Goal: Task Accomplishment & Management: Manage account settings

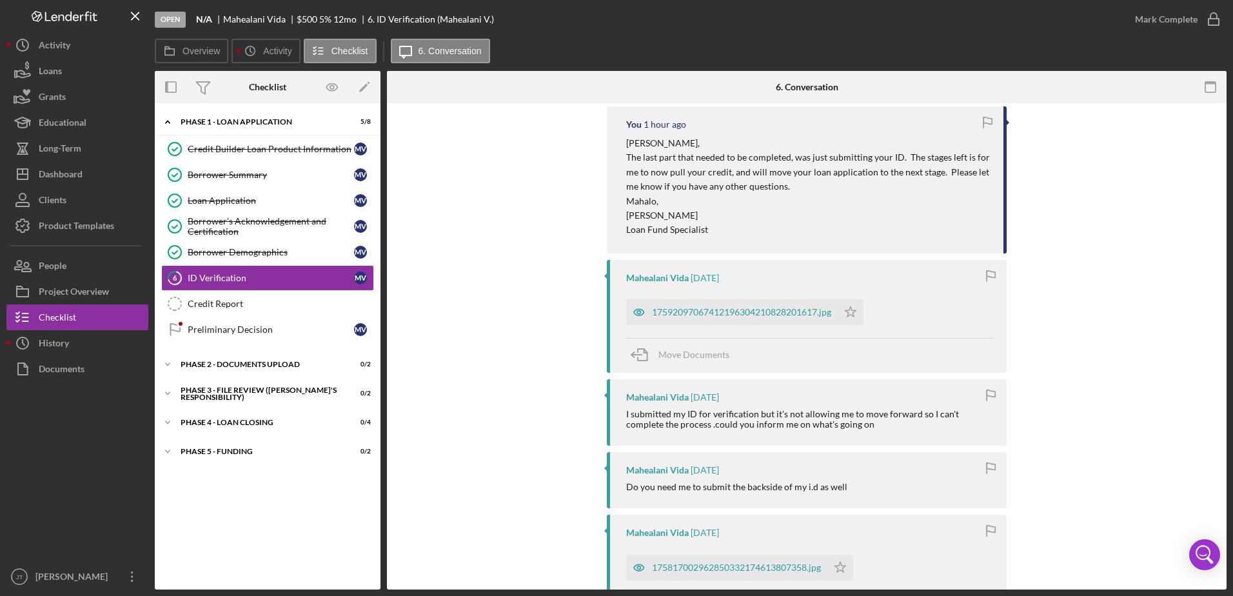
scroll to position [323, 0]
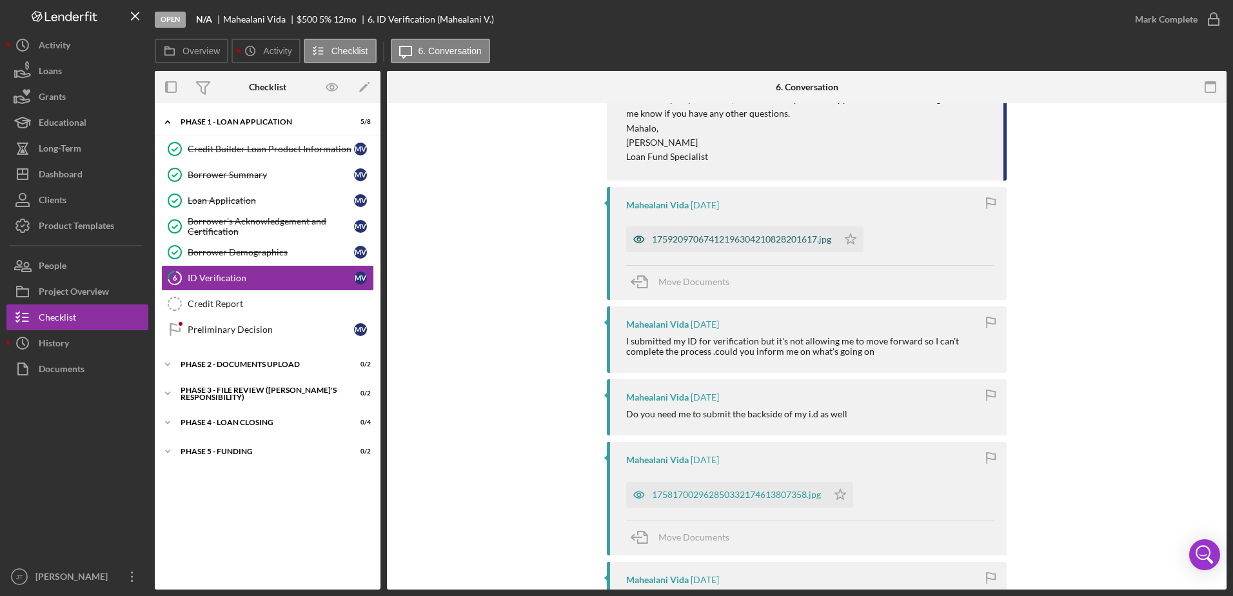
click at [723, 240] on div "17592097067412196304210828201617.jpg" at bounding box center [741, 239] width 179 height 10
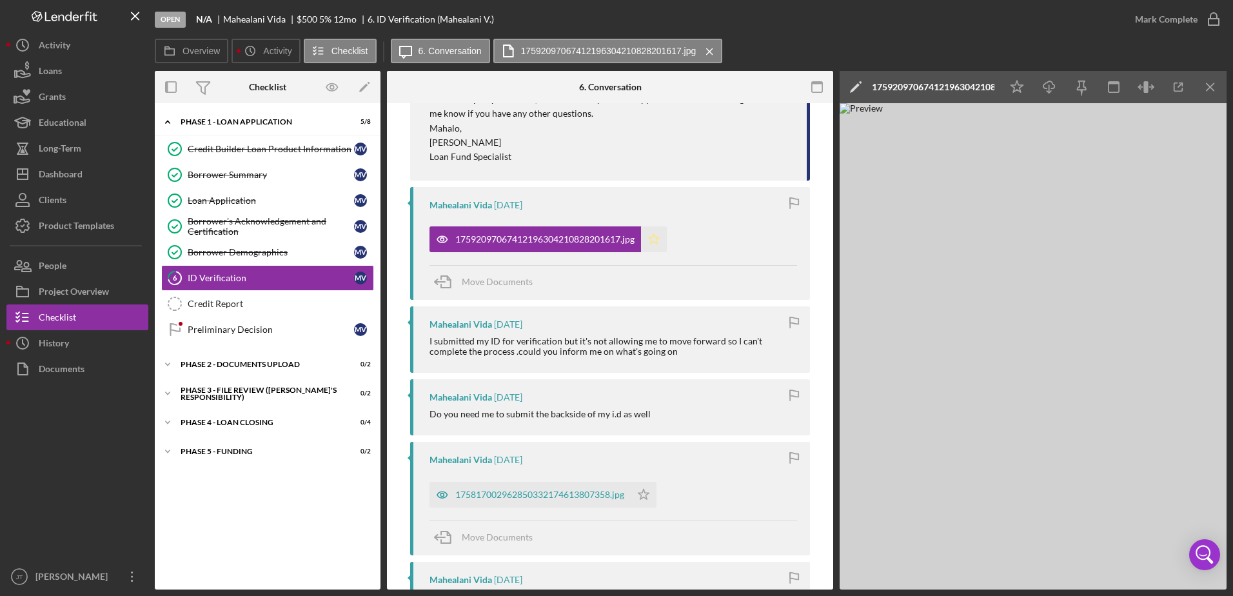
click at [650, 236] on icon "Icon/Star" at bounding box center [654, 239] width 26 height 26
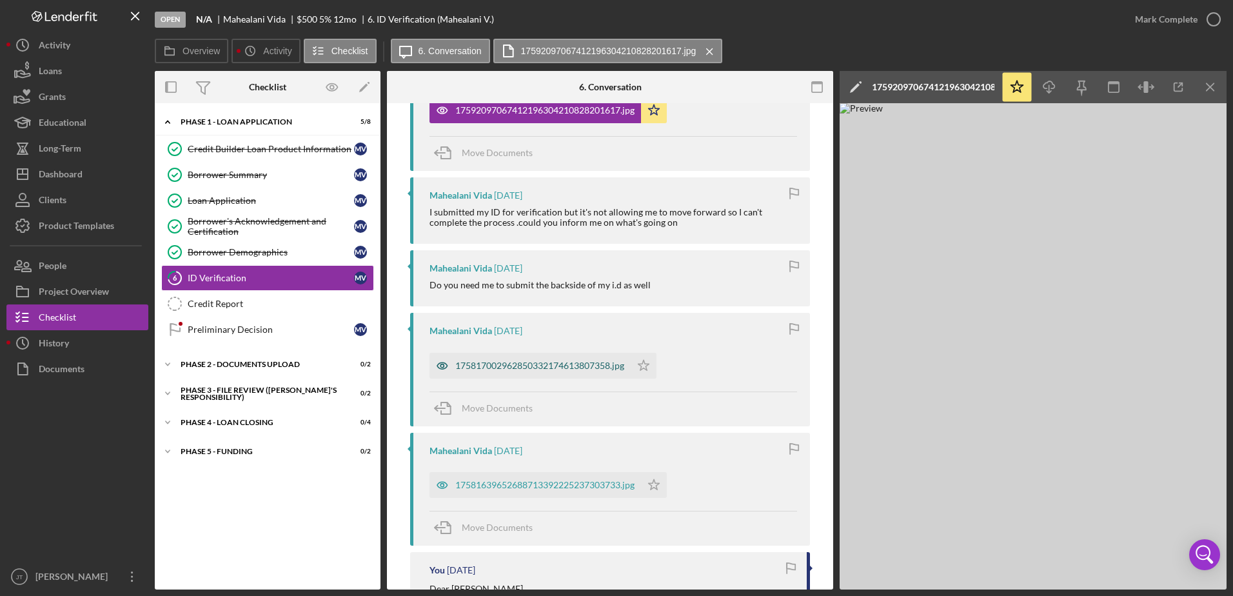
click at [592, 369] on div "175817002962850332174613807358.jpg" at bounding box center [539, 366] width 169 height 10
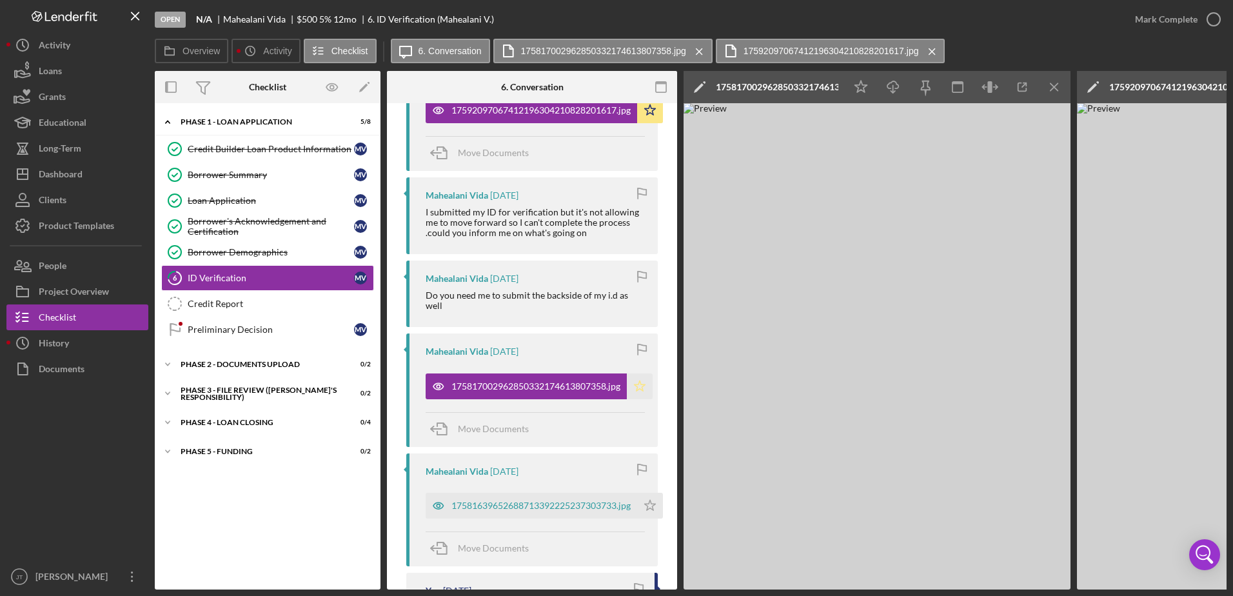
click at [637, 387] on icon "Icon/Star" at bounding box center [640, 387] width 26 height 26
click at [278, 308] on div "Credit Report" at bounding box center [281, 304] width 186 height 10
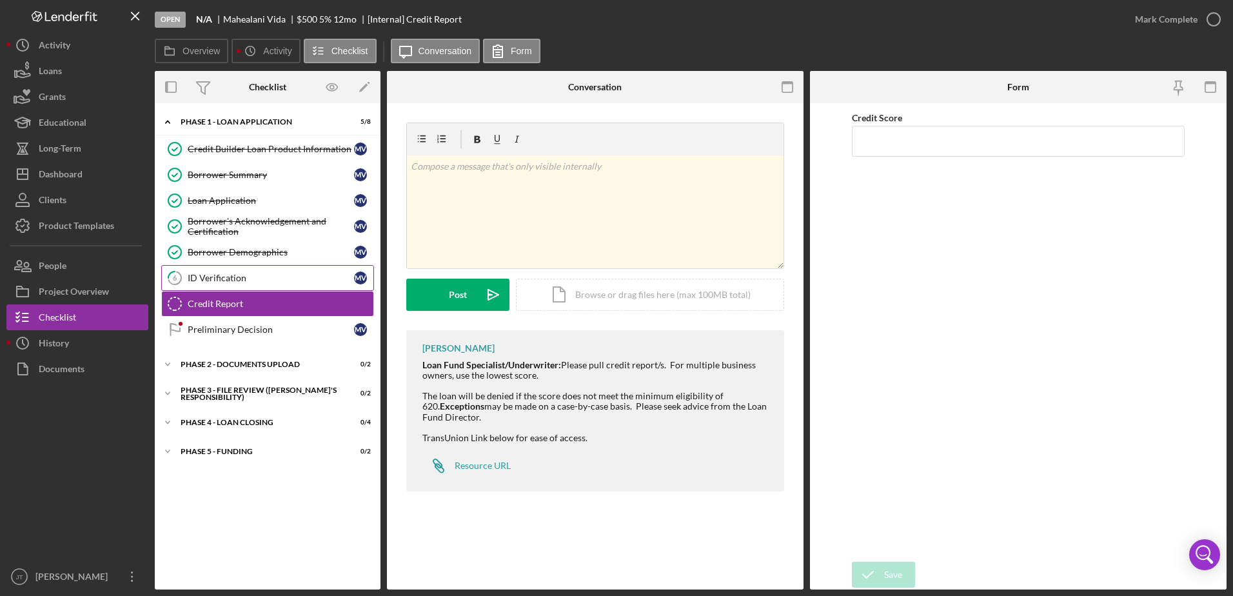
click at [235, 287] on link "6 ID Verification M V" at bounding box center [267, 278] width 213 height 26
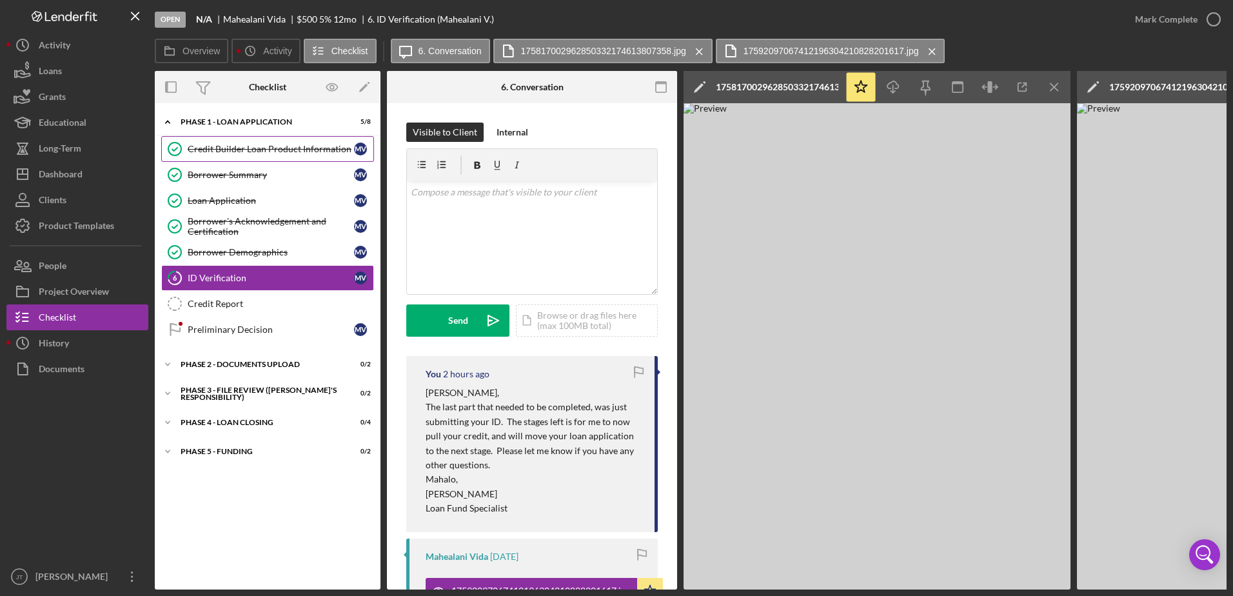
click at [249, 153] on div "Credit Builder Loan Product Information" at bounding box center [271, 149] width 166 height 10
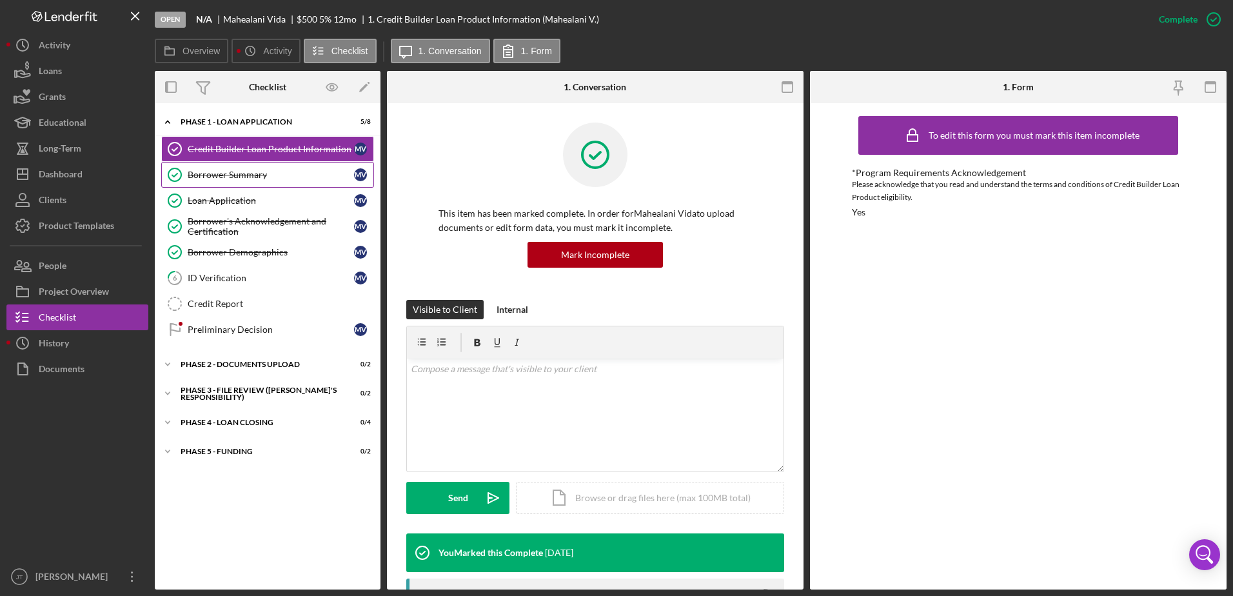
click at [228, 172] on div "Borrower Summary" at bounding box center [271, 175] width 166 height 10
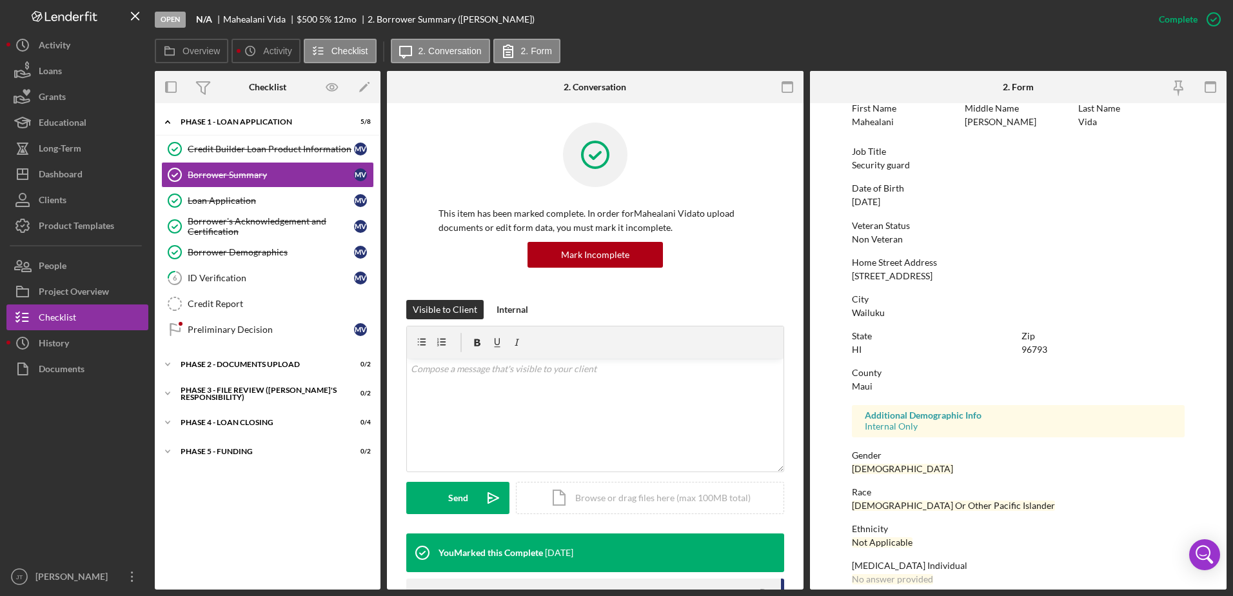
scroll to position [115, 0]
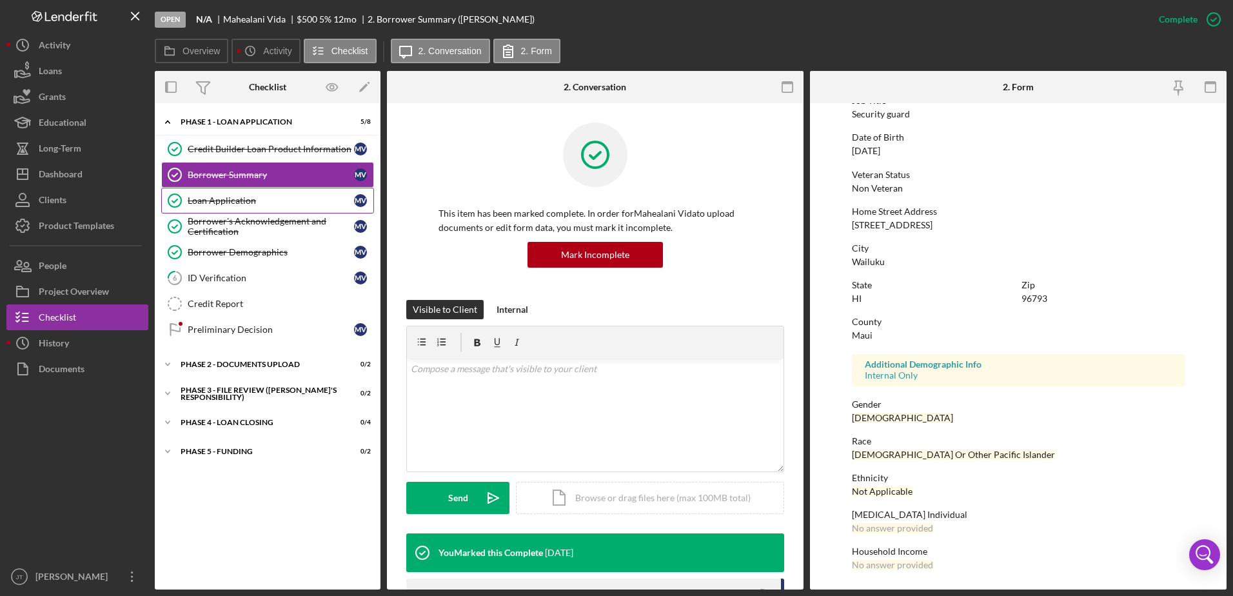
click at [312, 197] on div "Loan Application" at bounding box center [271, 200] width 166 height 10
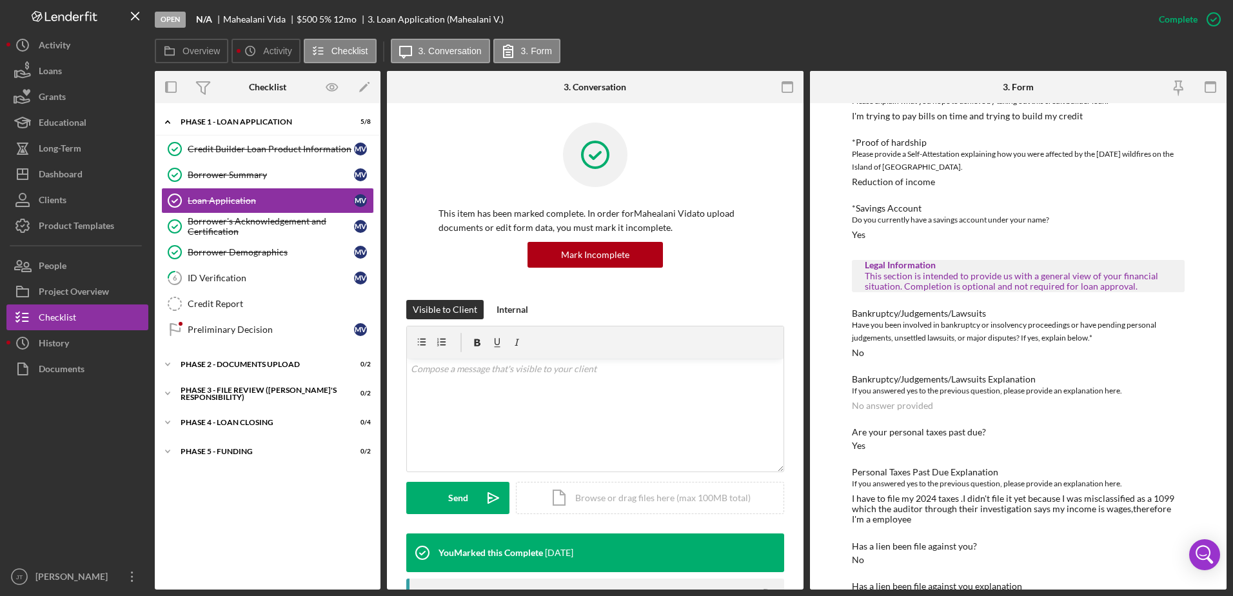
scroll to position [65, 0]
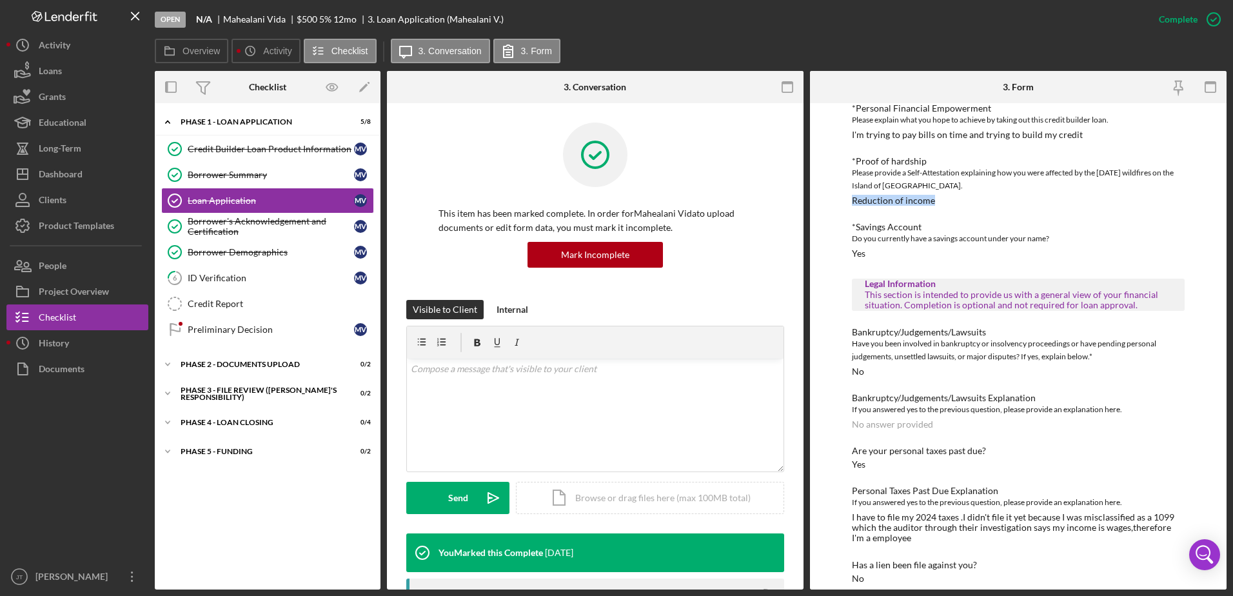
drag, startPoint x: 931, startPoint y: 200, endPoint x: 830, endPoint y: 203, distance: 101.3
click at [830, 203] on div "To edit this form you must mark this item incomplete *Personal Financial Empowe…" at bounding box center [1018, 346] width 417 height 486
click at [830, 206] on div "To edit this form you must mark this item incomplete *Personal Financial Empowe…" at bounding box center [1018, 346] width 417 height 486
click at [257, 309] on div "Credit Report" at bounding box center [281, 304] width 186 height 10
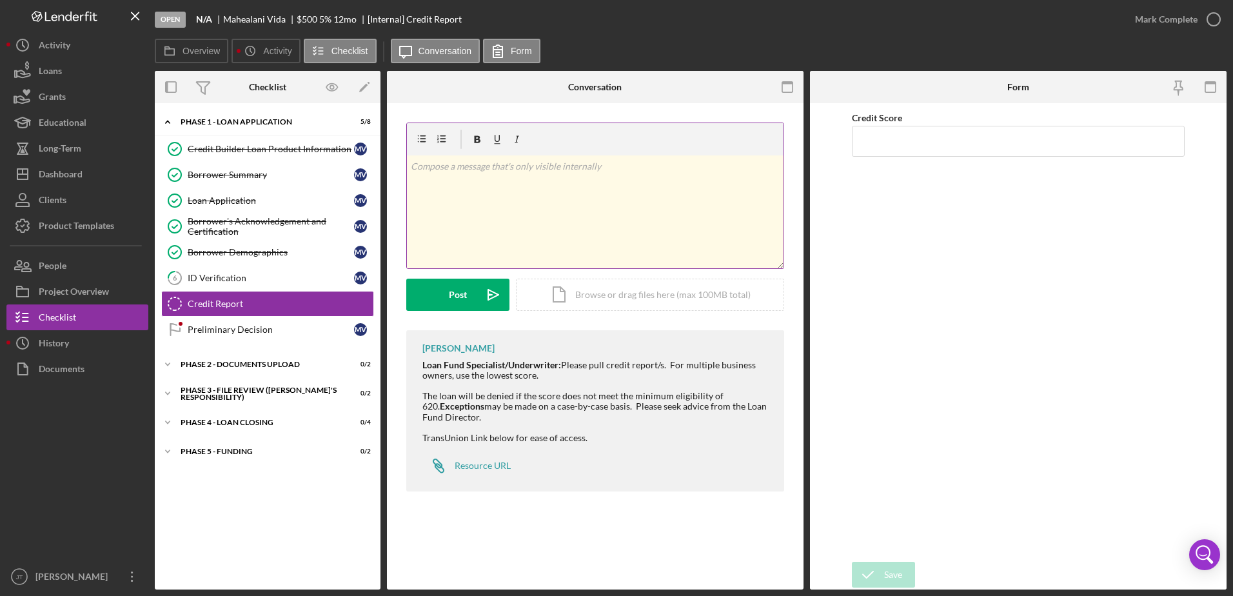
click at [572, 180] on div "v Color teal Color pink Remove color Add row above Add row below Add column bef…" at bounding box center [595, 211] width 377 height 113
click at [263, 284] on link "6 ID Verification M V" at bounding box center [267, 278] width 213 height 26
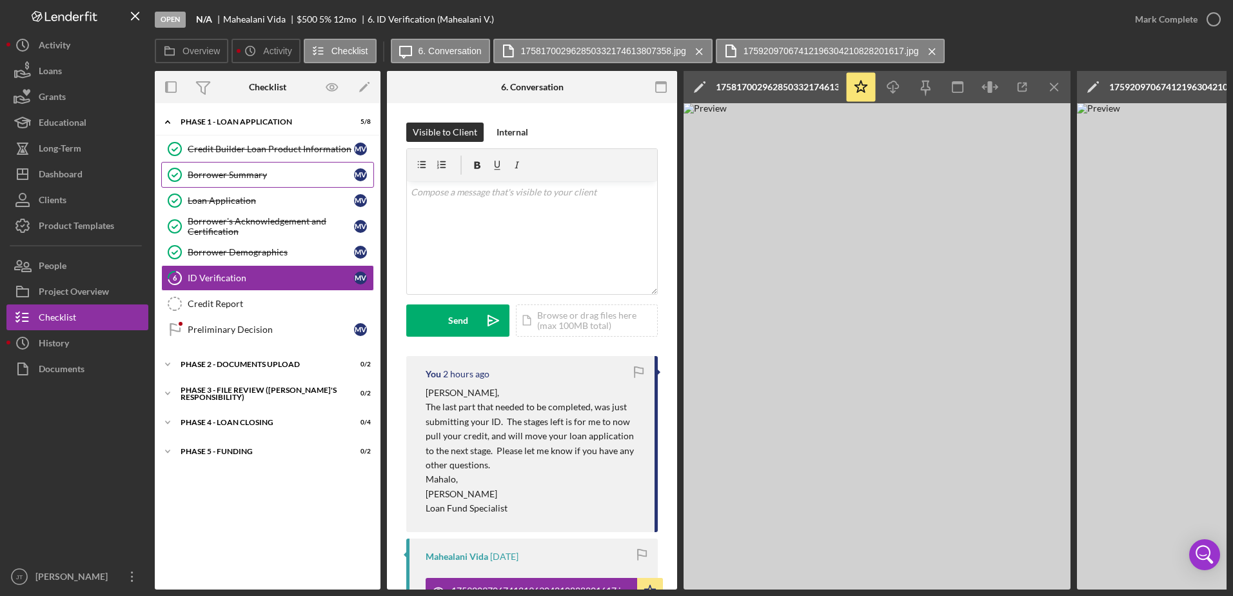
click at [270, 179] on div "Borrower Summary" at bounding box center [271, 175] width 166 height 10
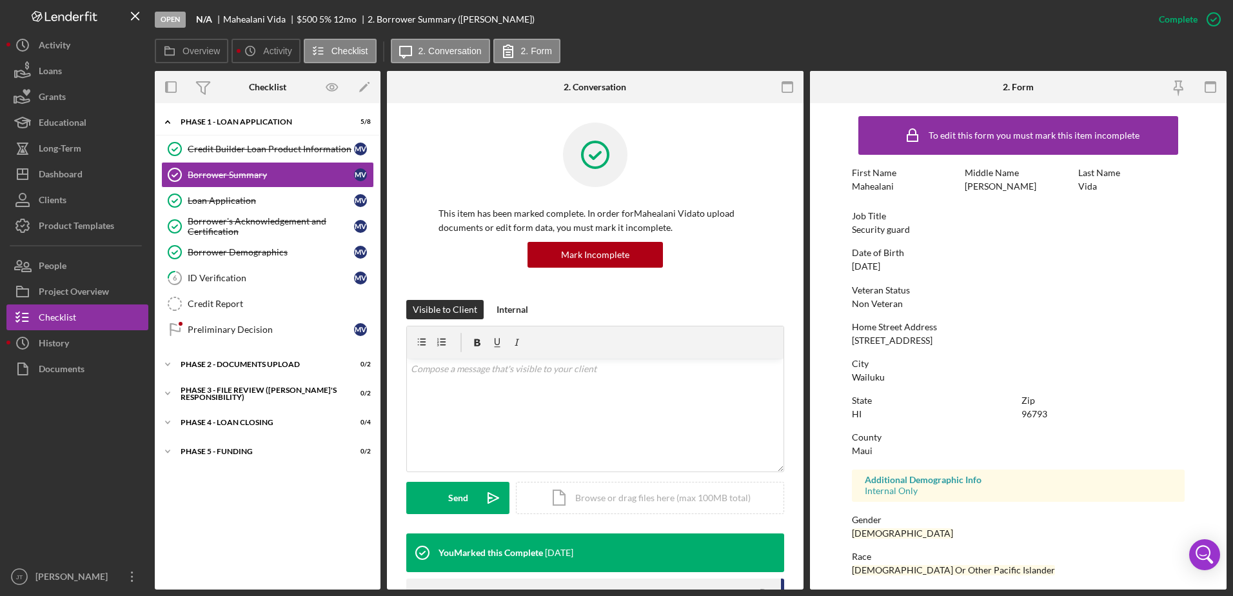
scroll to position [115, 0]
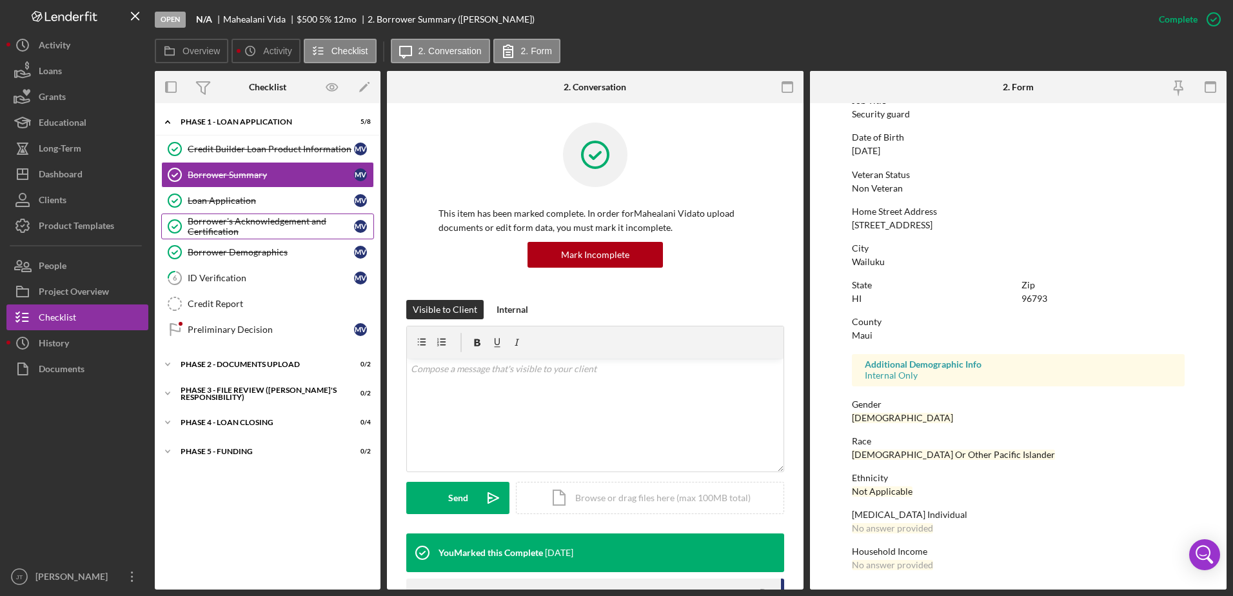
click at [248, 219] on div "Borrower's Acknowledgement and Certification" at bounding box center [271, 226] width 166 height 21
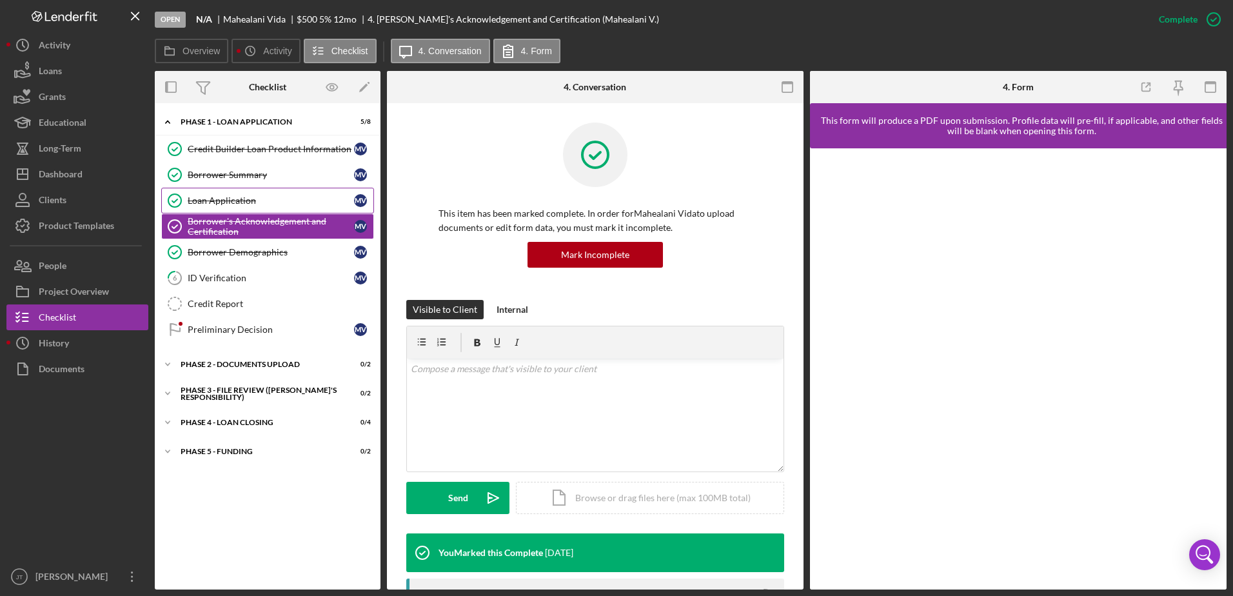
click at [257, 200] on div "Loan Application" at bounding box center [271, 200] width 166 height 10
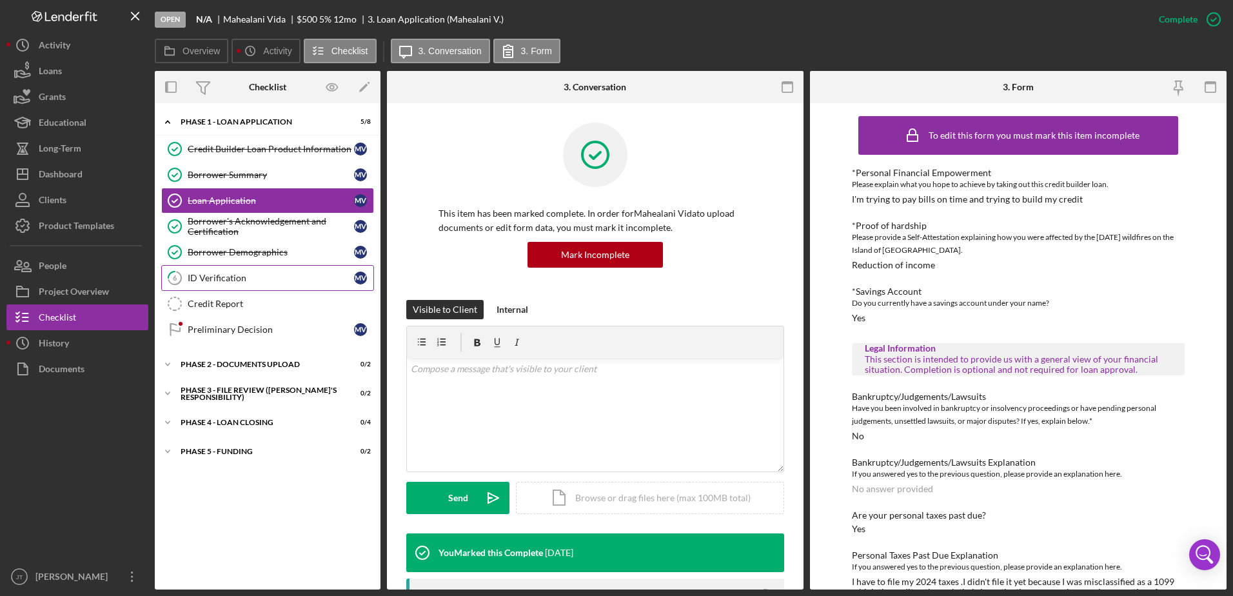
click at [244, 285] on link "6 ID Verification M V" at bounding box center [267, 278] width 213 height 26
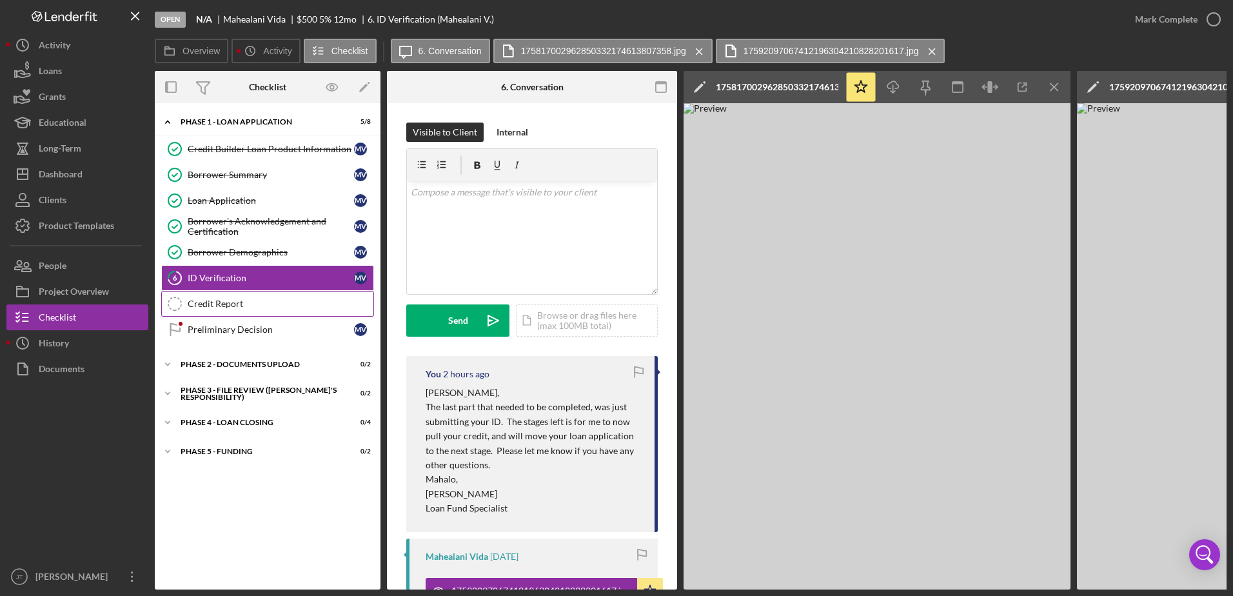
click at [261, 308] on div "Credit Report" at bounding box center [281, 304] width 186 height 10
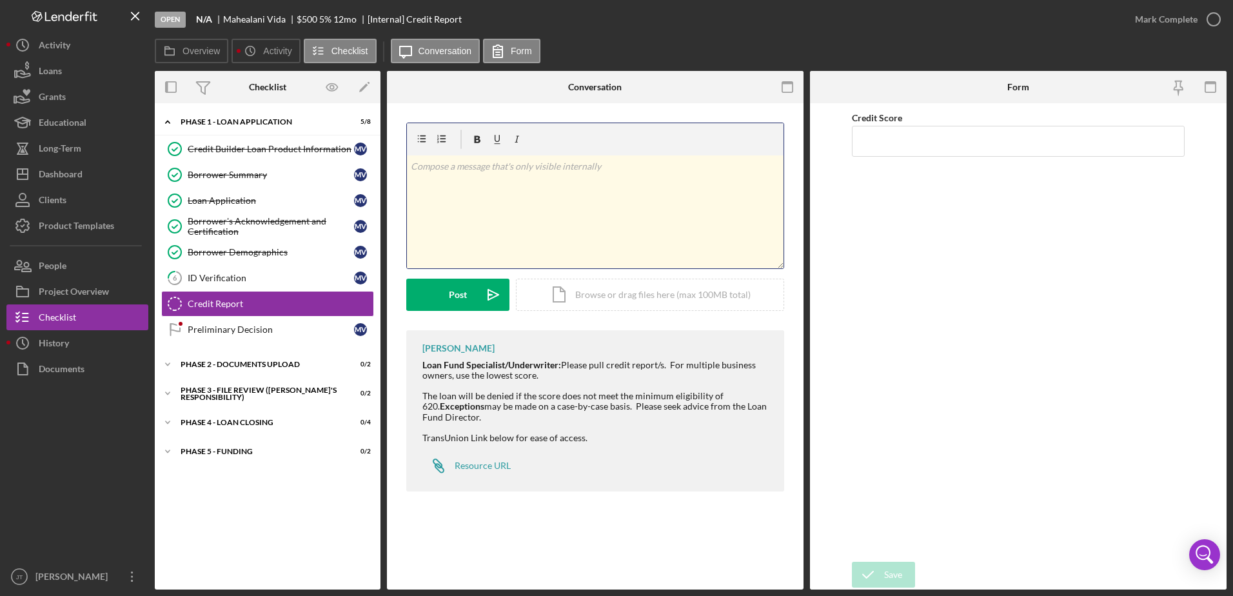
click at [498, 183] on div "v Color teal Color pink Remove color Add row above Add row below Add column bef…" at bounding box center [595, 211] width 377 height 113
click at [443, 301] on button "Post Icon/icon-invite-send" at bounding box center [457, 295] width 103 height 32
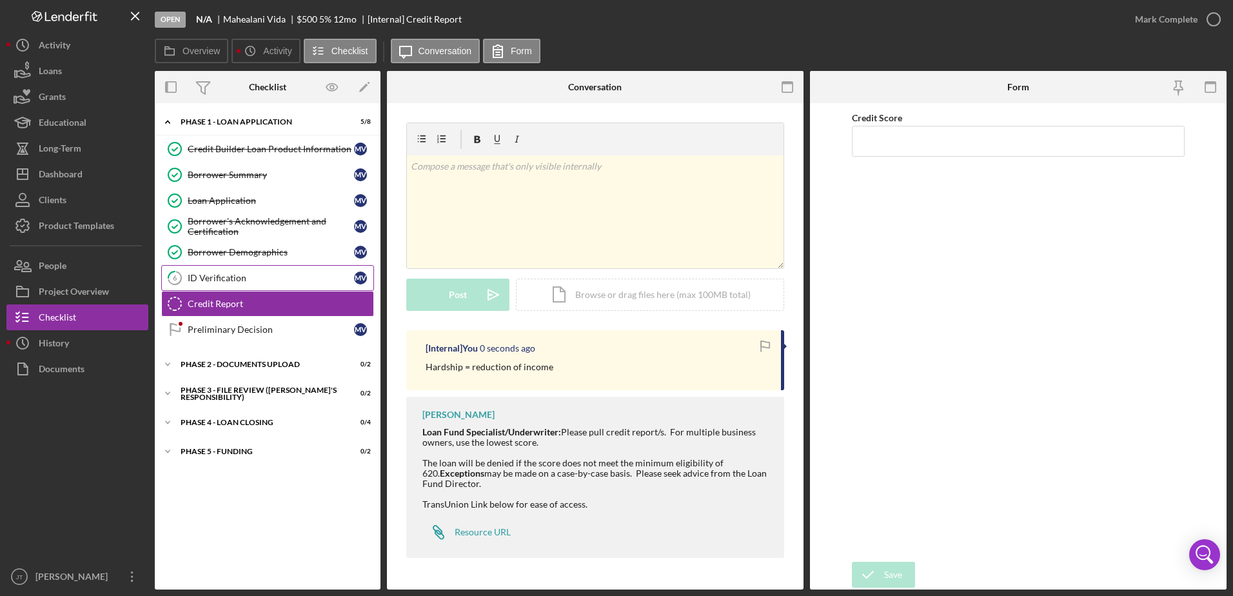
click at [235, 282] on div "ID Verification" at bounding box center [271, 278] width 166 height 10
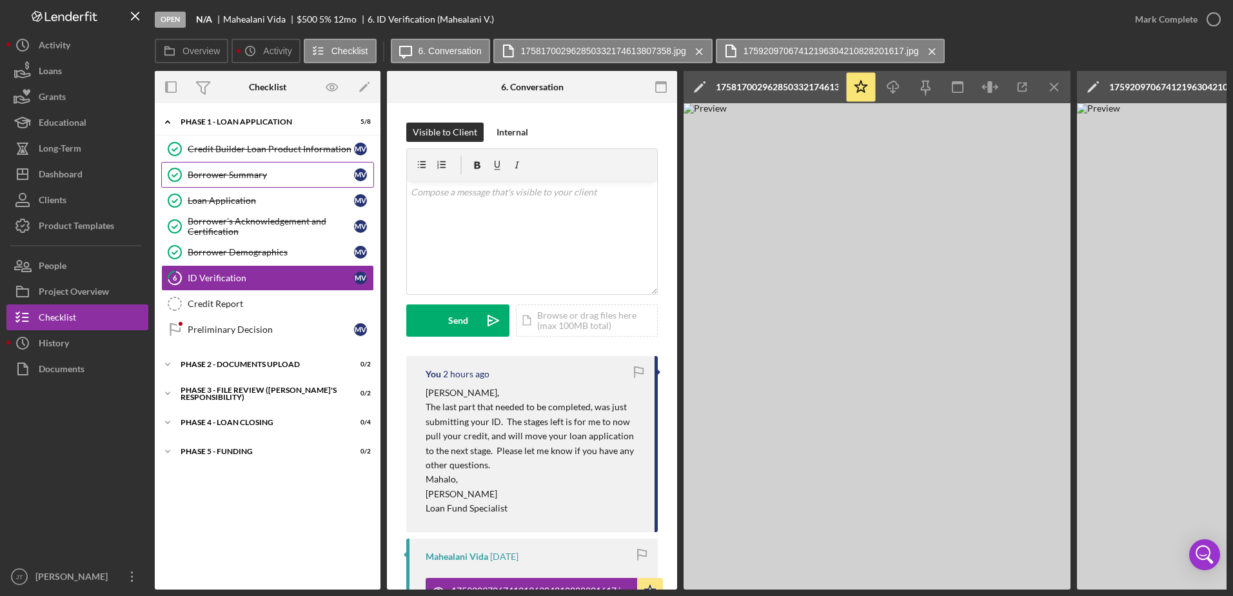
click at [237, 180] on div "Borrower Summary" at bounding box center [271, 175] width 166 height 10
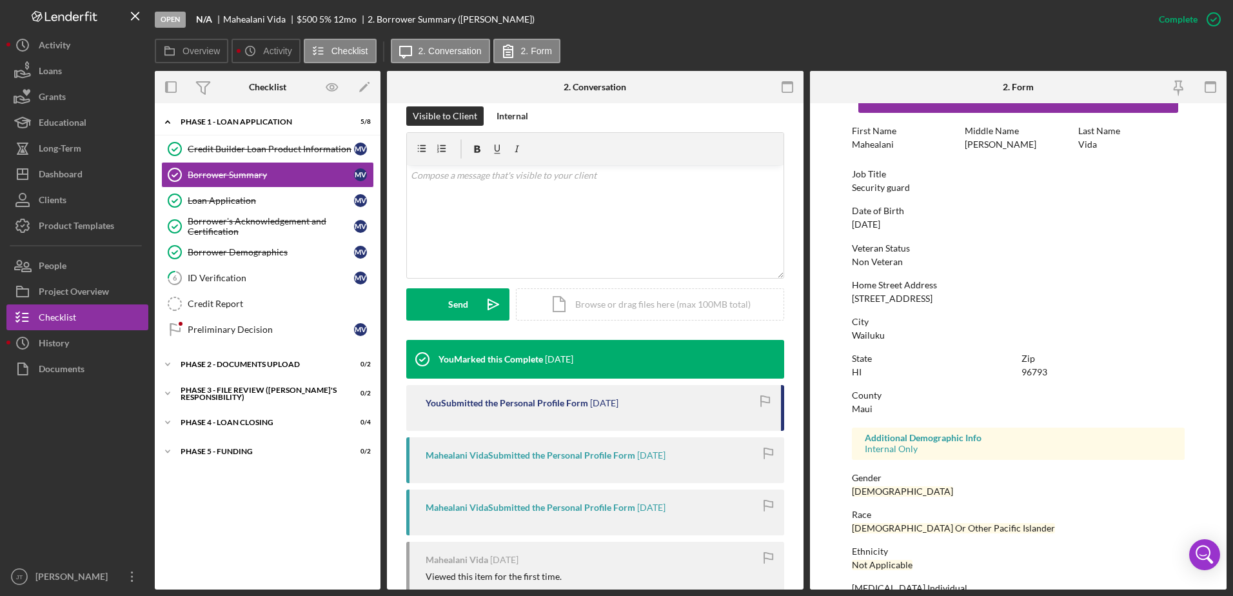
scroll to position [65, 0]
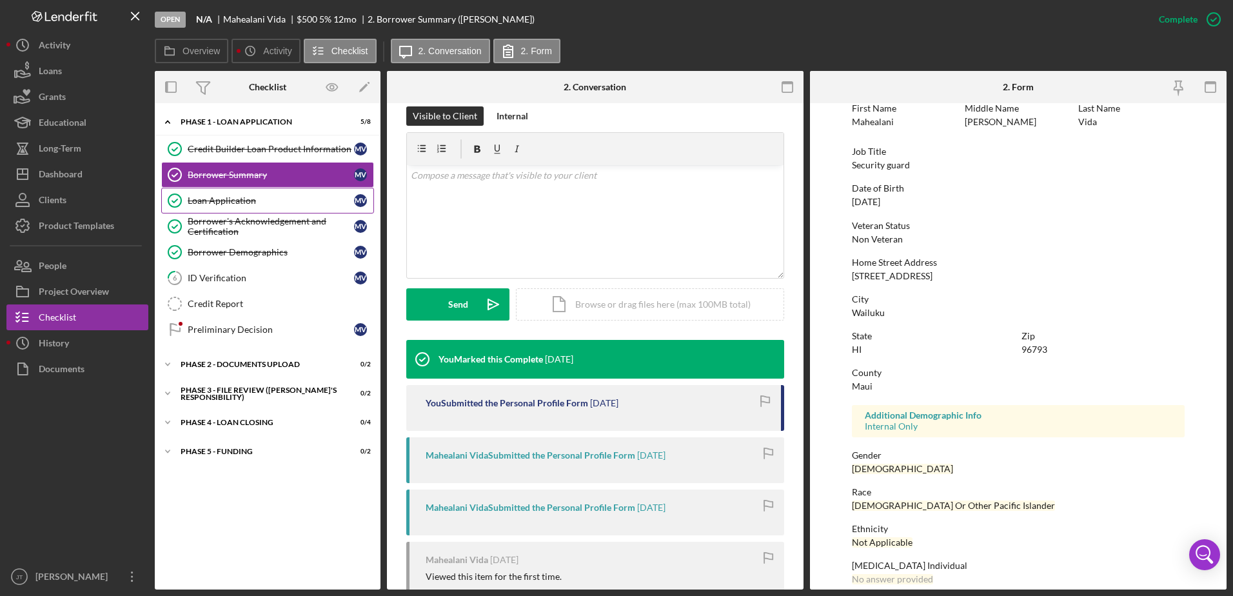
click at [275, 206] on link "Loan Application Loan Application M V" at bounding box center [267, 201] width 213 height 26
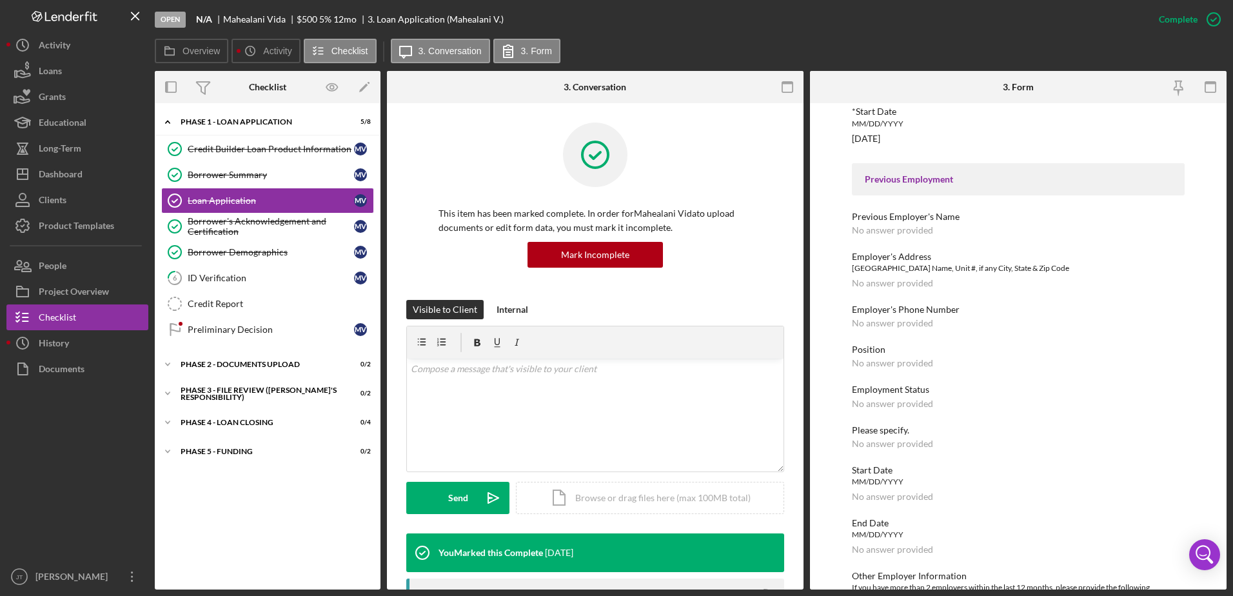
scroll to position [1082, 0]
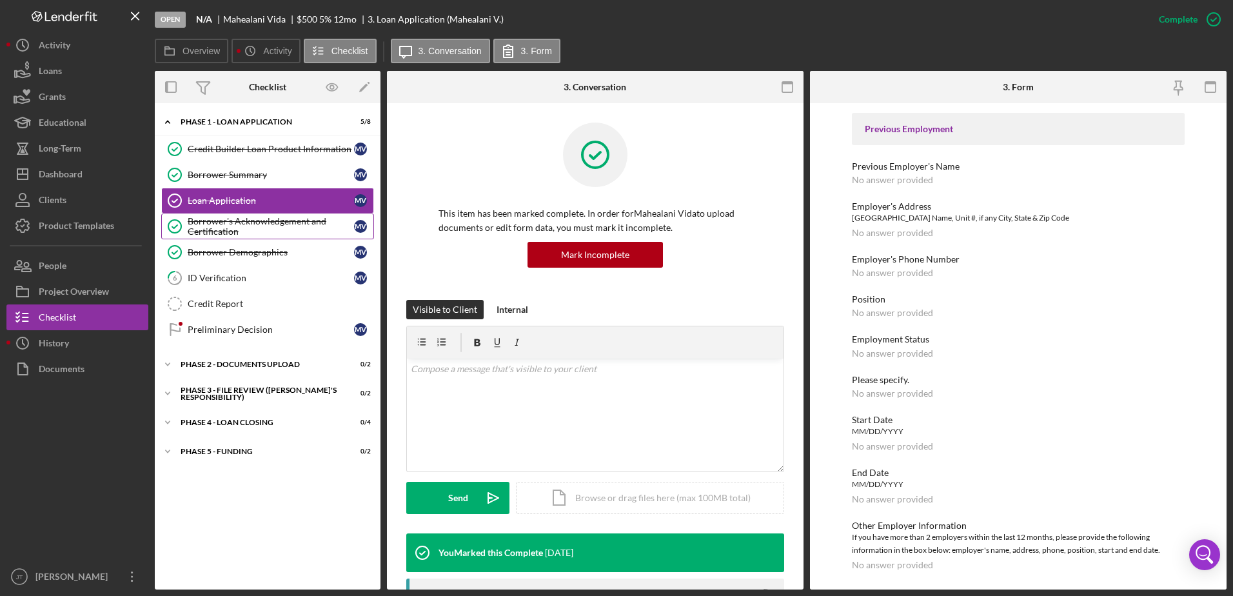
click at [282, 226] on div "Borrower's Acknowledgement and Certification" at bounding box center [271, 226] width 166 height 21
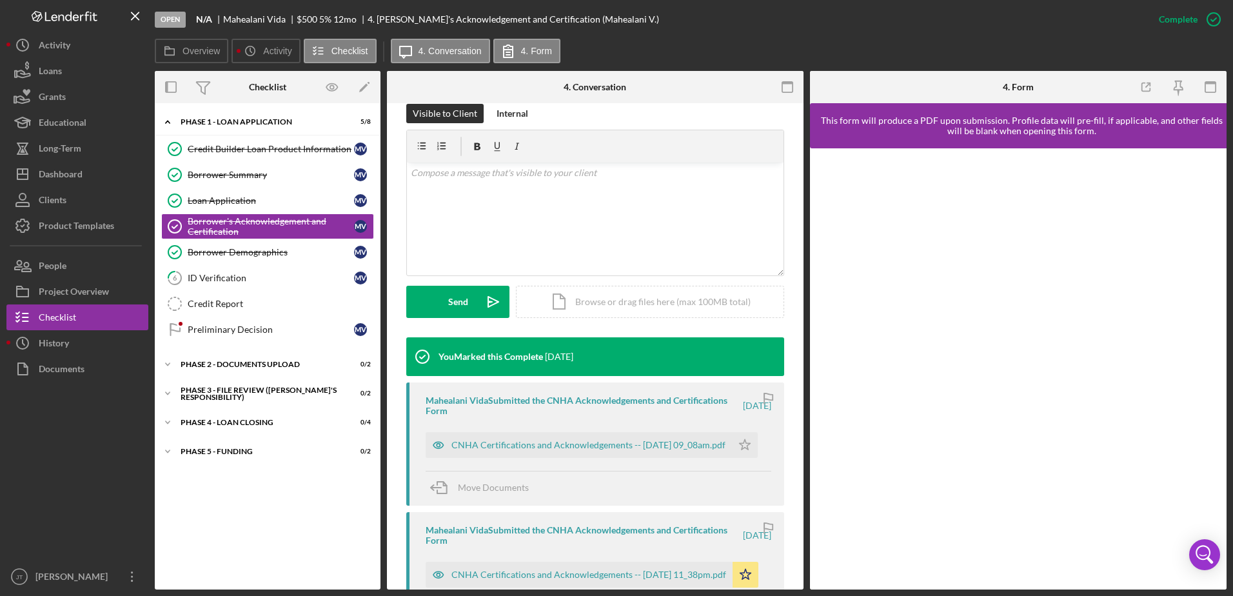
scroll to position [258, 0]
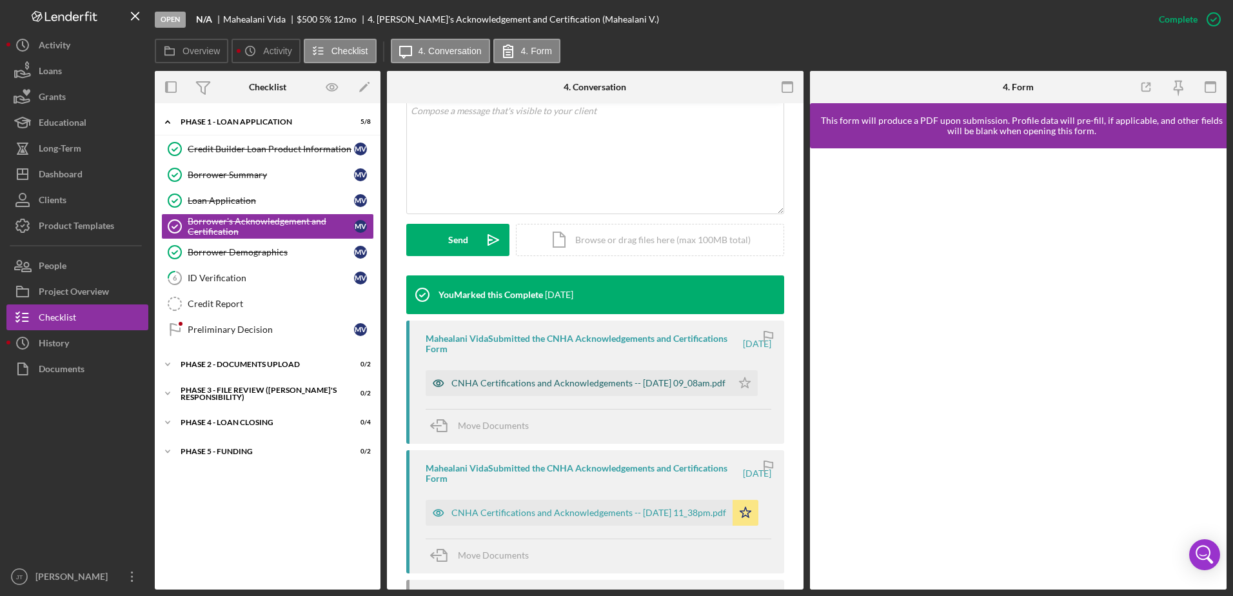
click at [631, 381] on div "CNHA Certifications and Acknowledgements -- [DATE] 09_08am.pdf" at bounding box center [589, 383] width 274 height 10
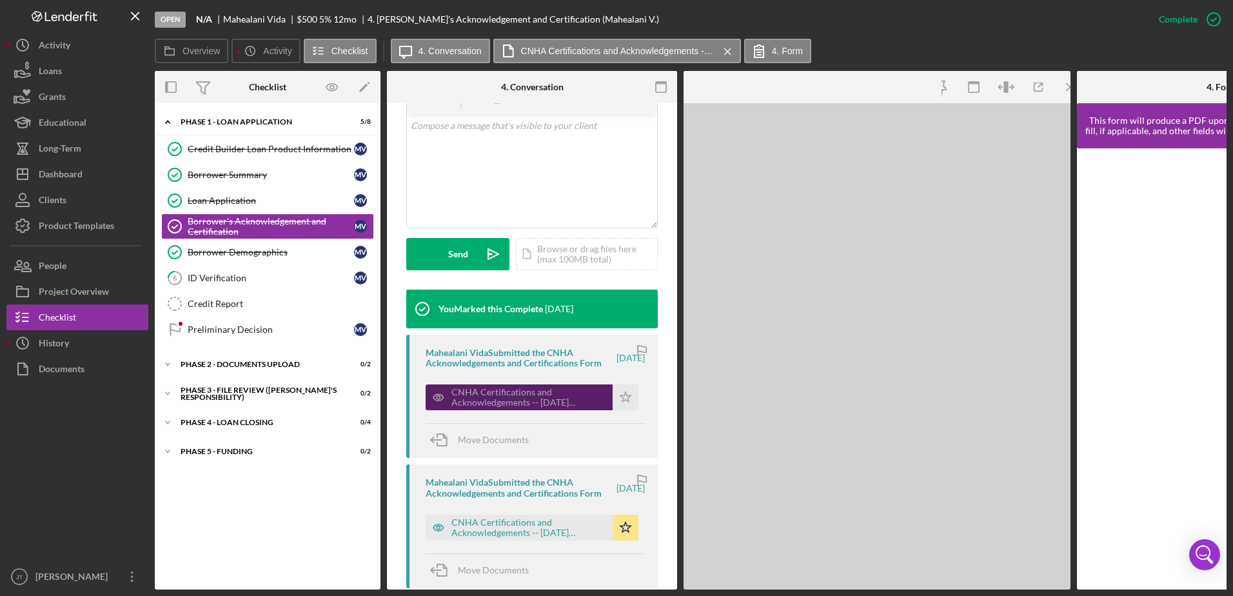
scroll to position [273, 0]
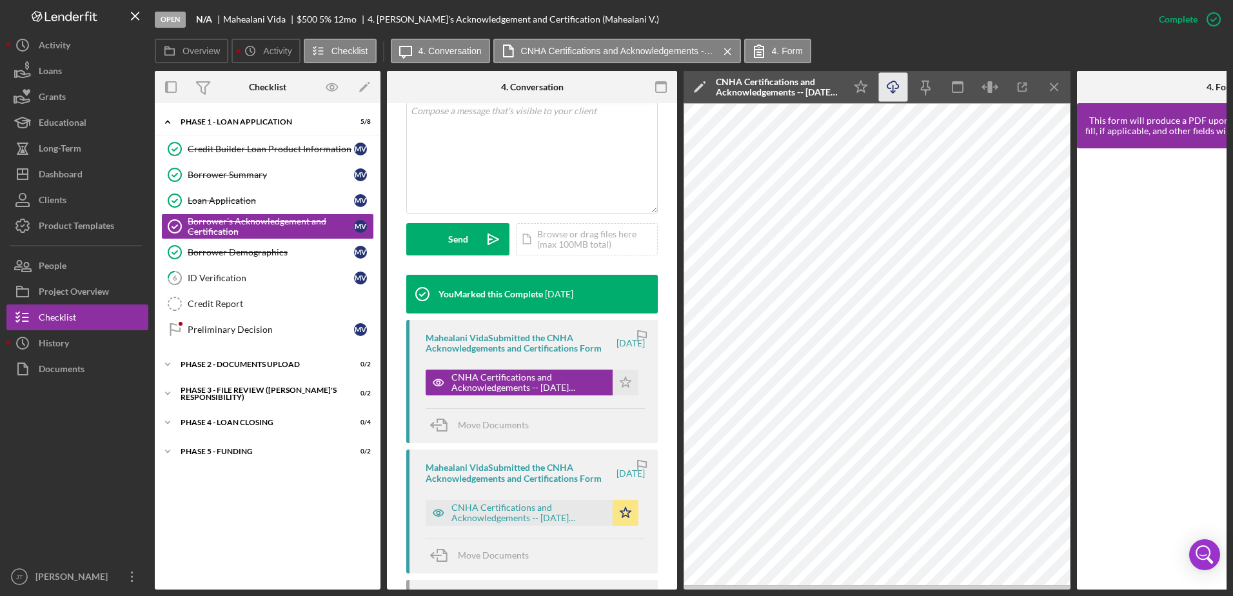
click at [890, 90] on icon "Icon/Download" at bounding box center [893, 87] width 29 height 29
click at [256, 305] on div "Credit Report" at bounding box center [281, 304] width 186 height 10
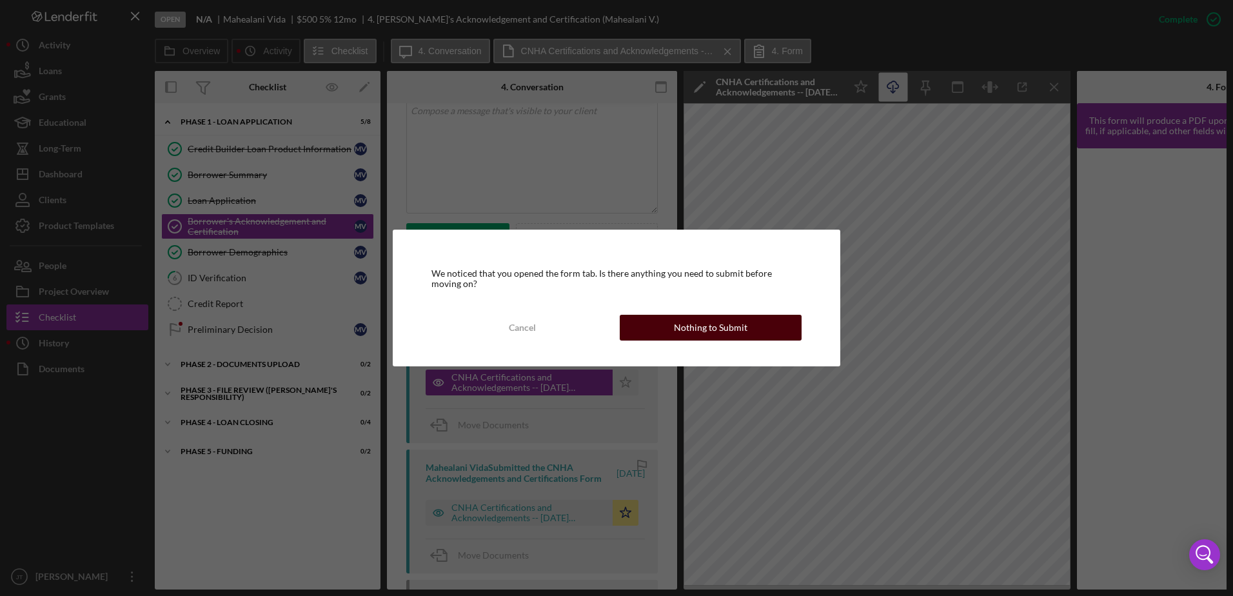
click at [646, 329] on button "Nothing to Submit" at bounding box center [711, 328] width 182 height 26
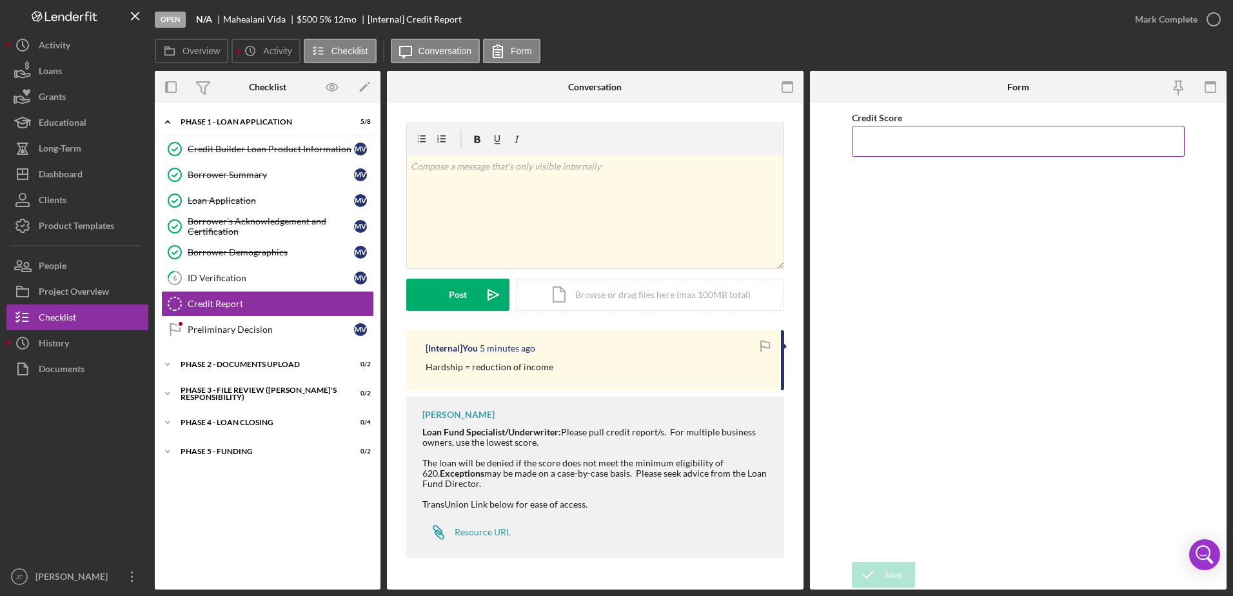
click at [881, 134] on input "Credit Score" at bounding box center [1019, 141] width 334 height 31
type input "532"
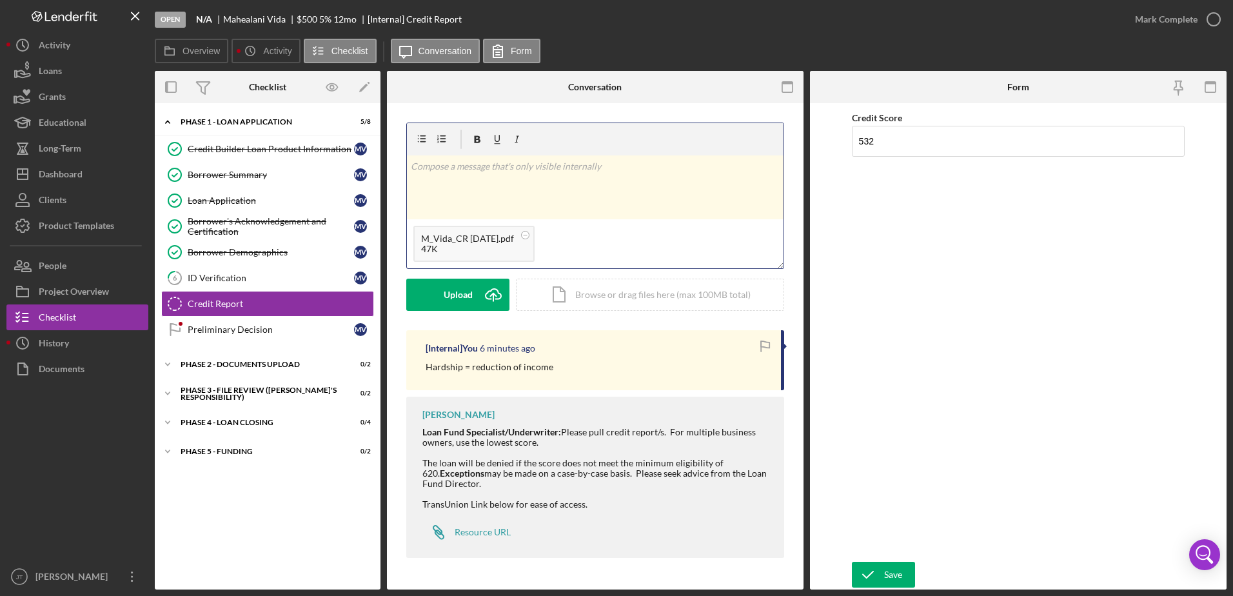
click at [545, 194] on div "v Color teal Color pink Remove color Add row above Add row below Add column bef…" at bounding box center [595, 187] width 377 height 64
click at [496, 174] on div "v Color teal Color pink Remove color Add row above Add row below Add column bef…" at bounding box center [595, 187] width 377 height 64
click at [419, 181] on p at bounding box center [596, 184] width 370 height 14
click at [426, 184] on p at bounding box center [596, 184] width 370 height 14
click at [505, 183] on p "Collections: $9679" at bounding box center [596, 184] width 370 height 14
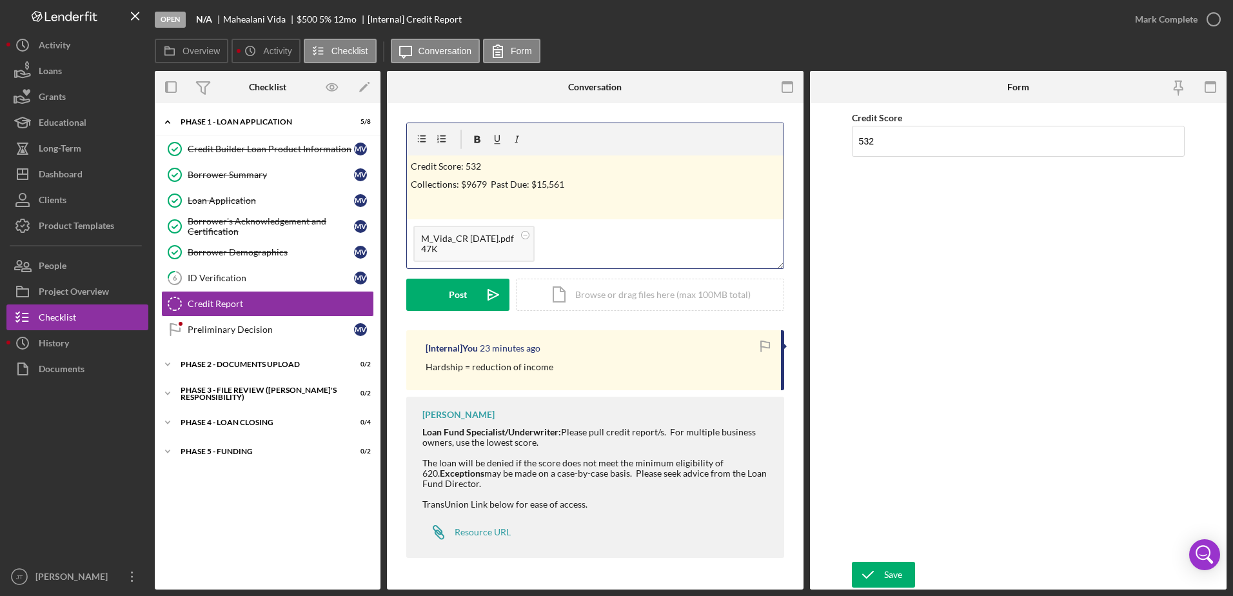
click at [582, 182] on p "Collections: $9679 Past Due: $15,561" at bounding box center [596, 184] width 370 height 14
drag, startPoint x: 410, startPoint y: 165, endPoint x: 461, endPoint y: 171, distance: 51.9
click at [461, 171] on div "v Color teal Color pink Remove color Add row above Add row below Add column bef…" at bounding box center [595, 187] width 377 height 64
click at [478, 136] on icon "button" at bounding box center [478, 139] width 6 height 7
drag, startPoint x: 412, startPoint y: 184, endPoint x: 459, endPoint y: 186, distance: 46.5
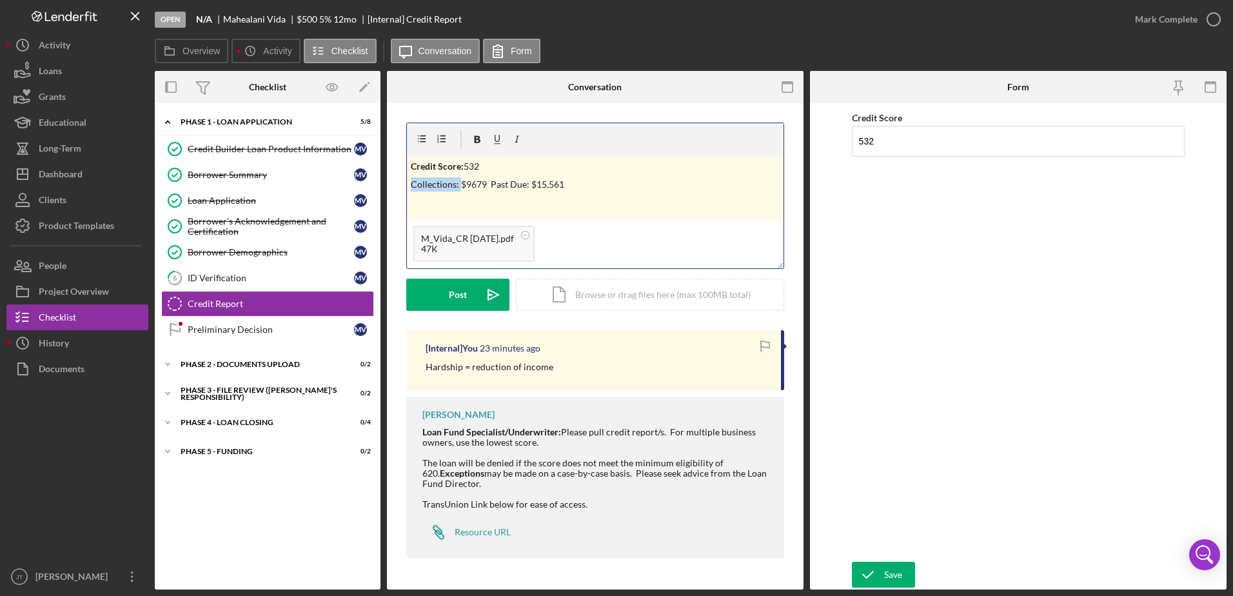
click at [459, 186] on p "Collections: $9679 Past Due: $15,561" at bounding box center [596, 184] width 370 height 14
click at [480, 137] on icon "button" at bounding box center [478, 139] width 6 height 7
click at [584, 189] on p "Collections: $9679 Past Due: $15,561" at bounding box center [596, 184] width 370 height 14
click at [453, 306] on div "Post" at bounding box center [458, 295] width 18 height 32
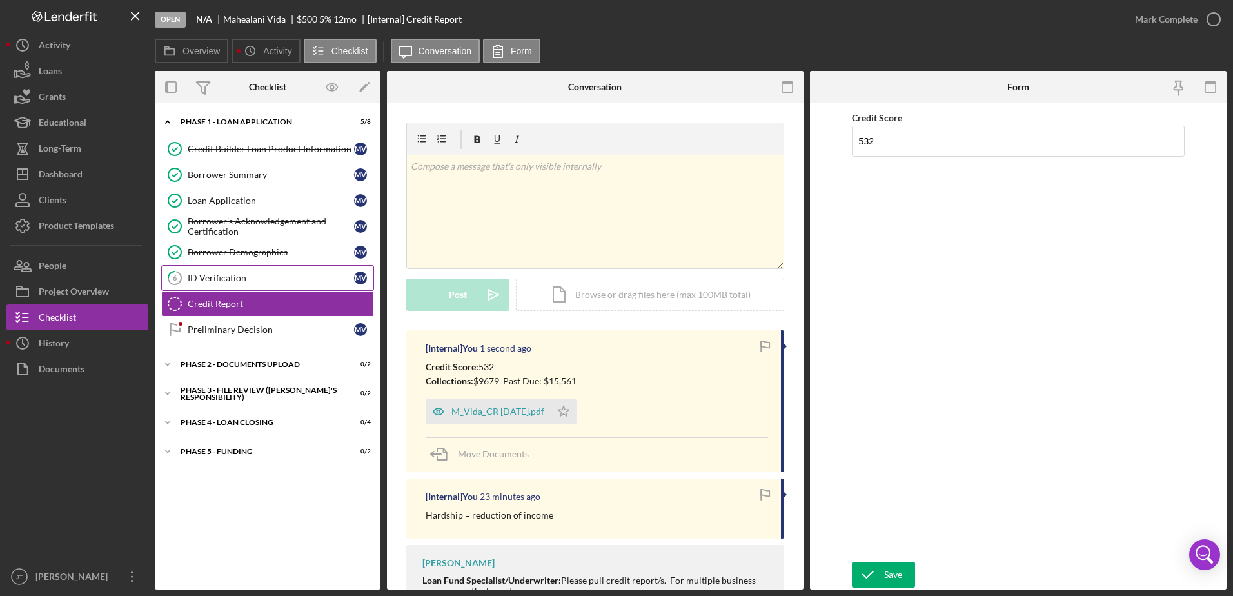
click at [232, 283] on div "ID Verification" at bounding box center [271, 278] width 166 height 10
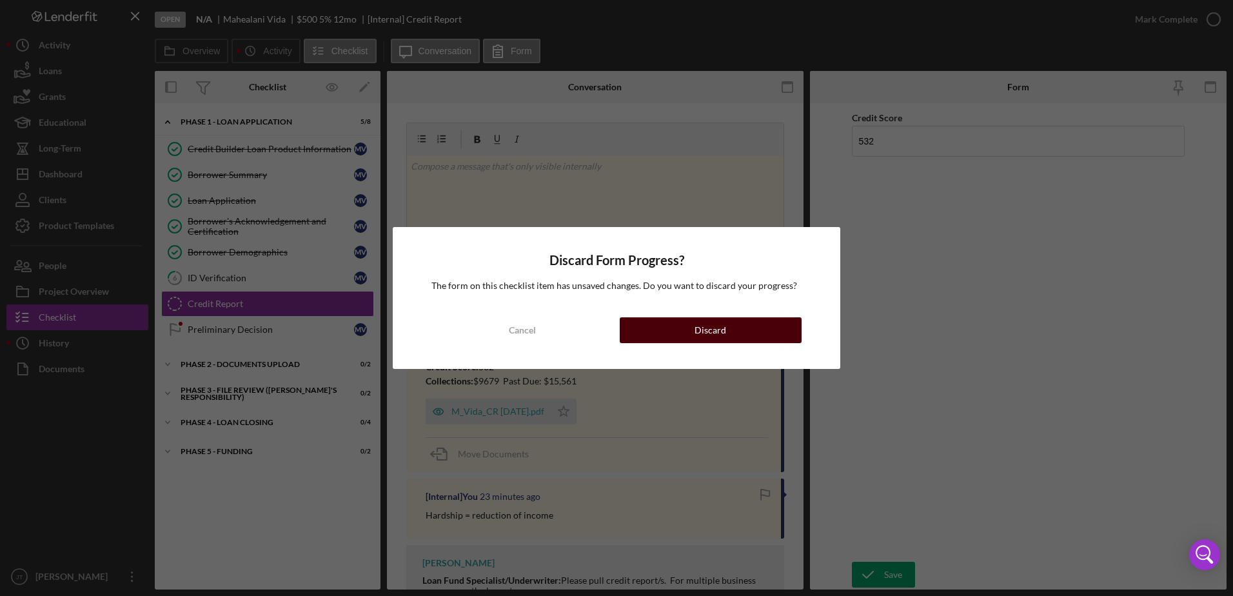
click at [717, 330] on div "Discard" at bounding box center [711, 330] width 32 height 26
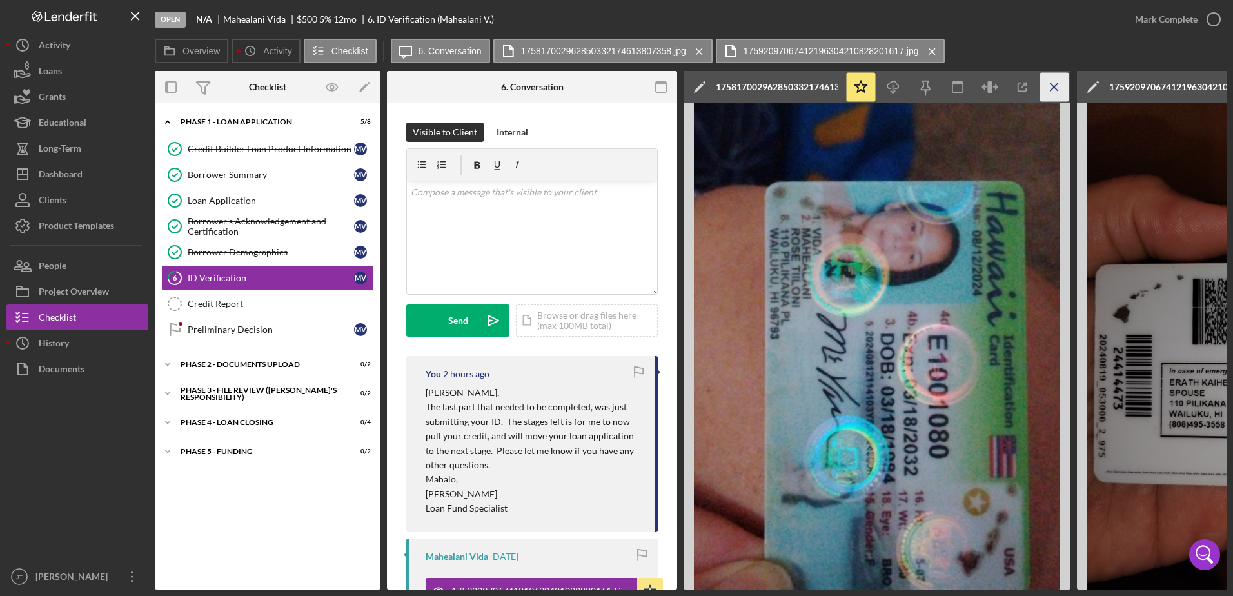
click at [1061, 90] on icon "Icon/Menu Close" at bounding box center [1055, 87] width 29 height 29
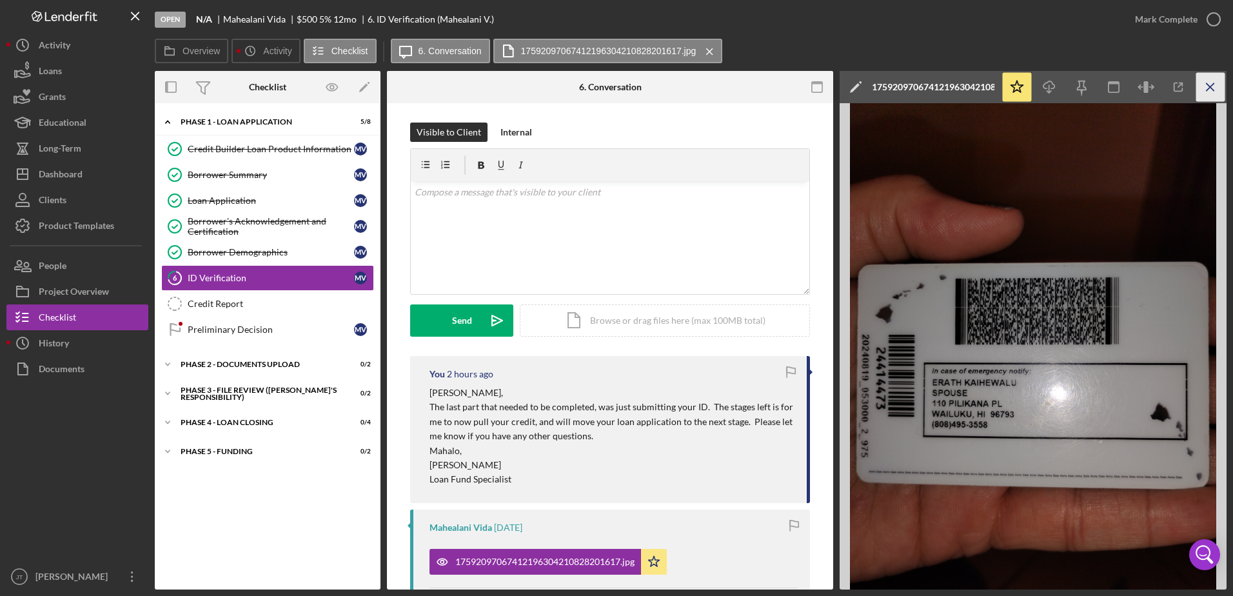
click at [1217, 92] on icon "Icon/Menu Close" at bounding box center [1211, 87] width 29 height 29
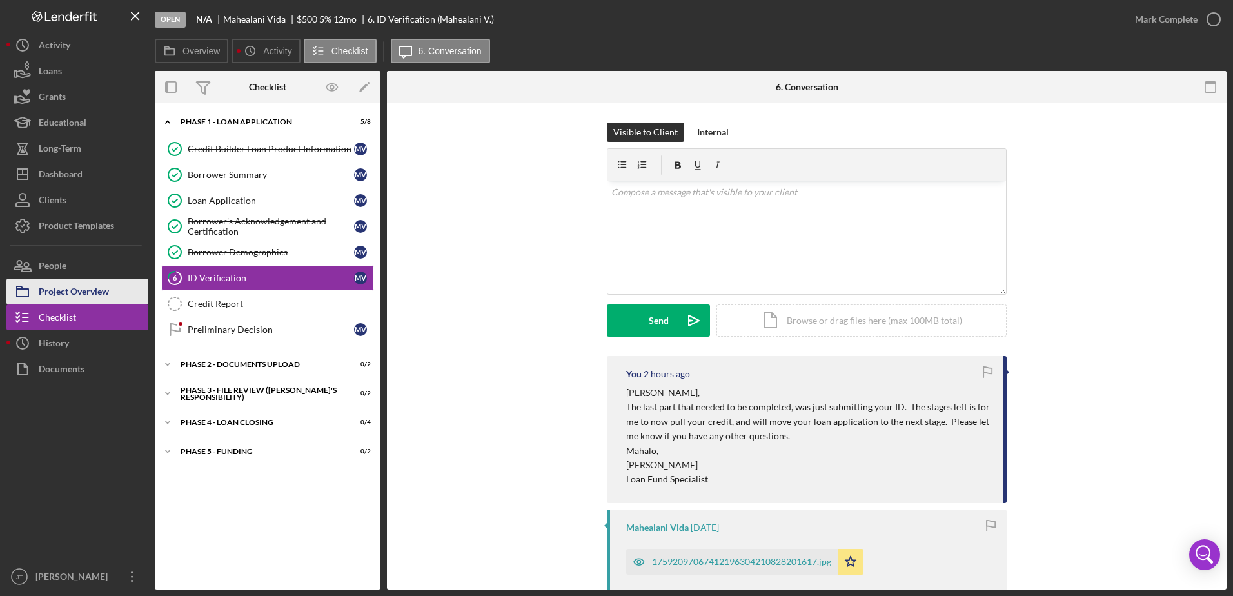
click at [65, 288] on div "Project Overview" at bounding box center [74, 293] width 70 height 29
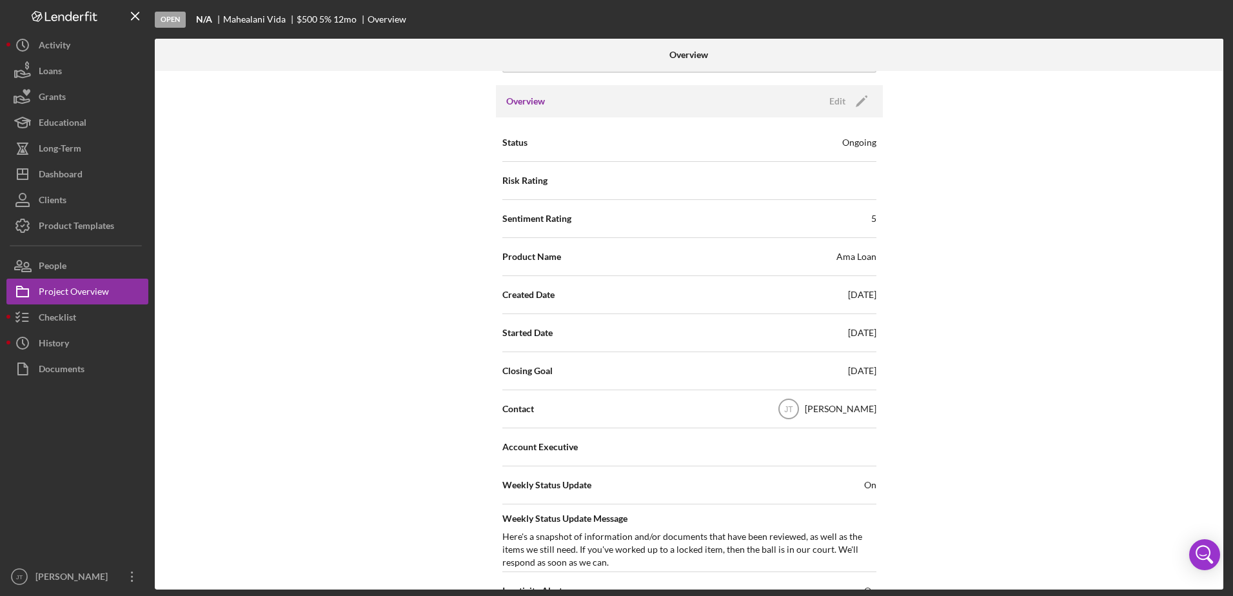
scroll to position [129, 0]
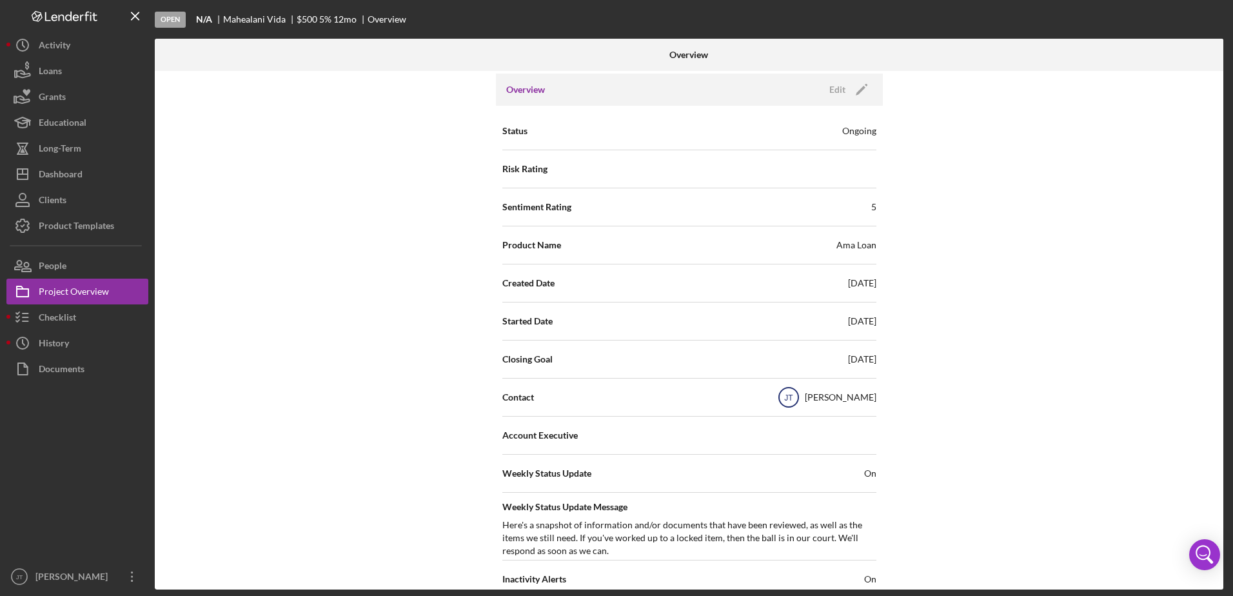
click at [793, 402] on text "JT" at bounding box center [788, 398] width 9 height 9
click at [793, 401] on text "JT" at bounding box center [788, 398] width 9 height 9
click at [843, 399] on div "[PERSON_NAME]" at bounding box center [841, 397] width 72 height 13
click at [974, 372] on div "Internal Workflow Stage Open Icon/Dropdown Arrow Archive (can unarchive later i…" at bounding box center [689, 330] width 1069 height 519
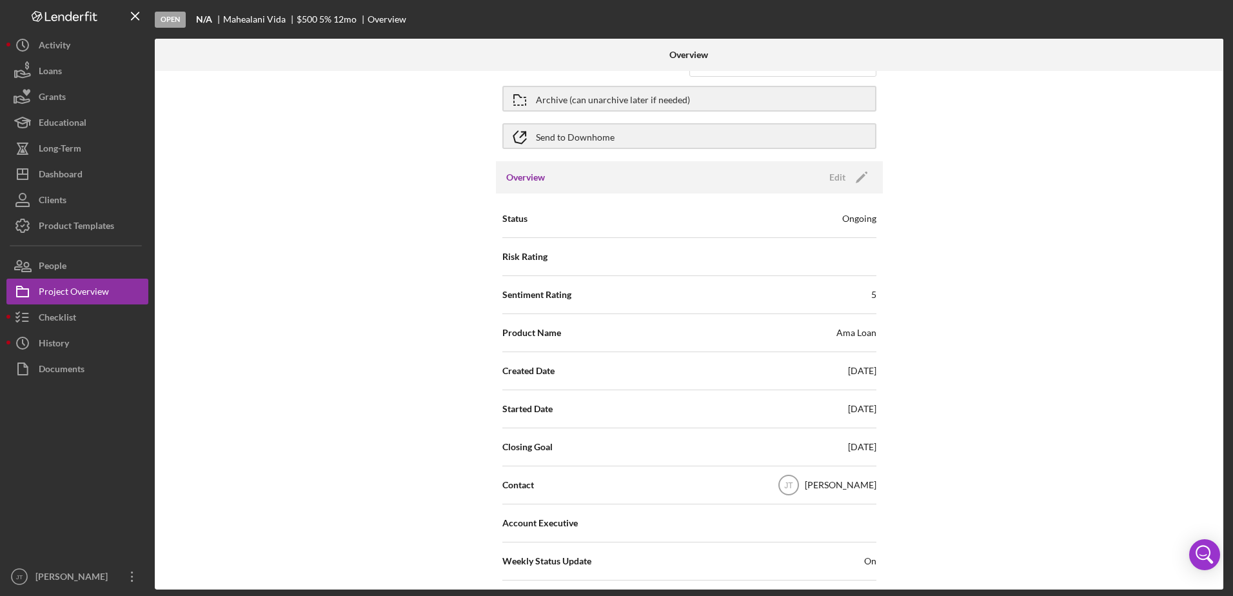
scroll to position [65, 0]
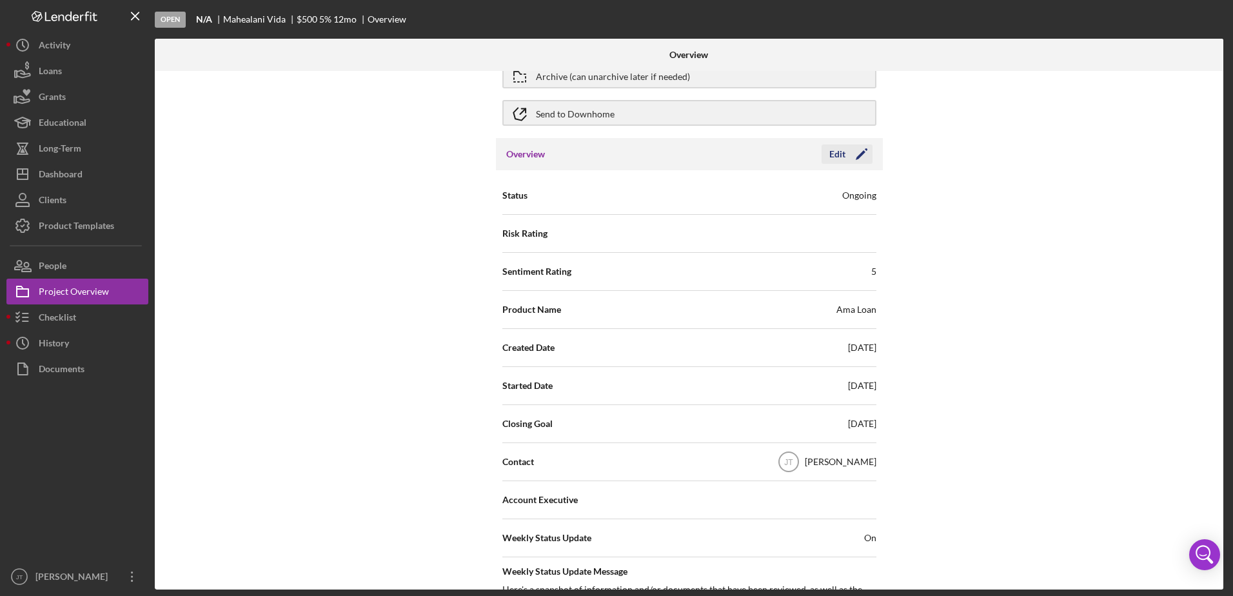
click at [847, 158] on icon "Icon/Edit" at bounding box center [862, 154] width 32 height 32
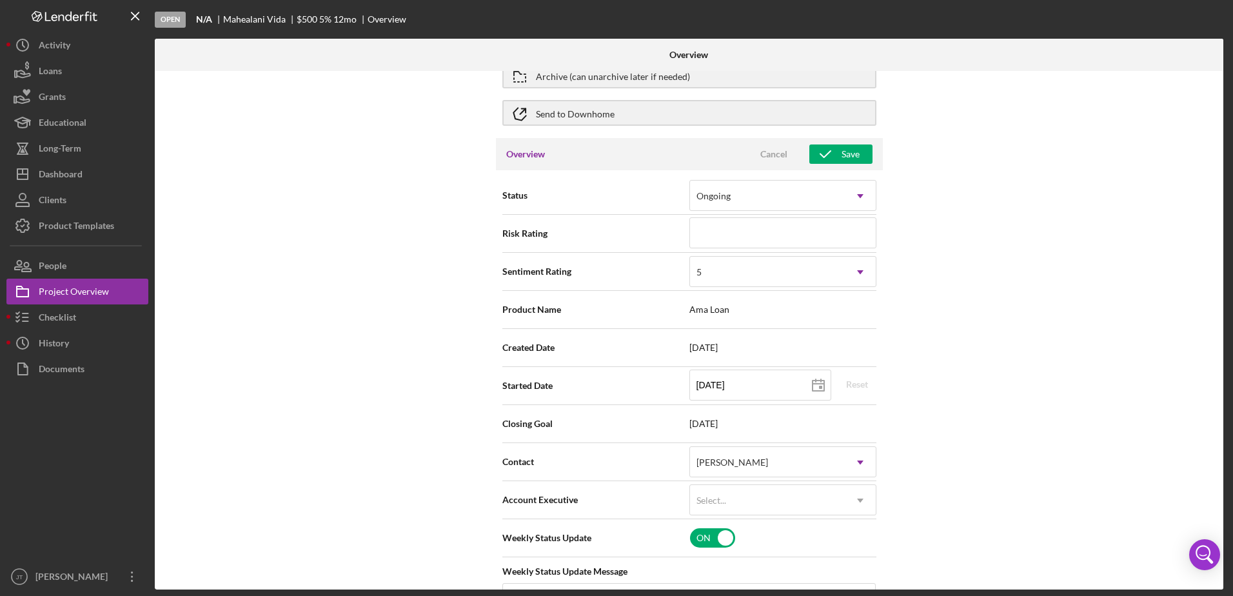
scroll to position [129, 0]
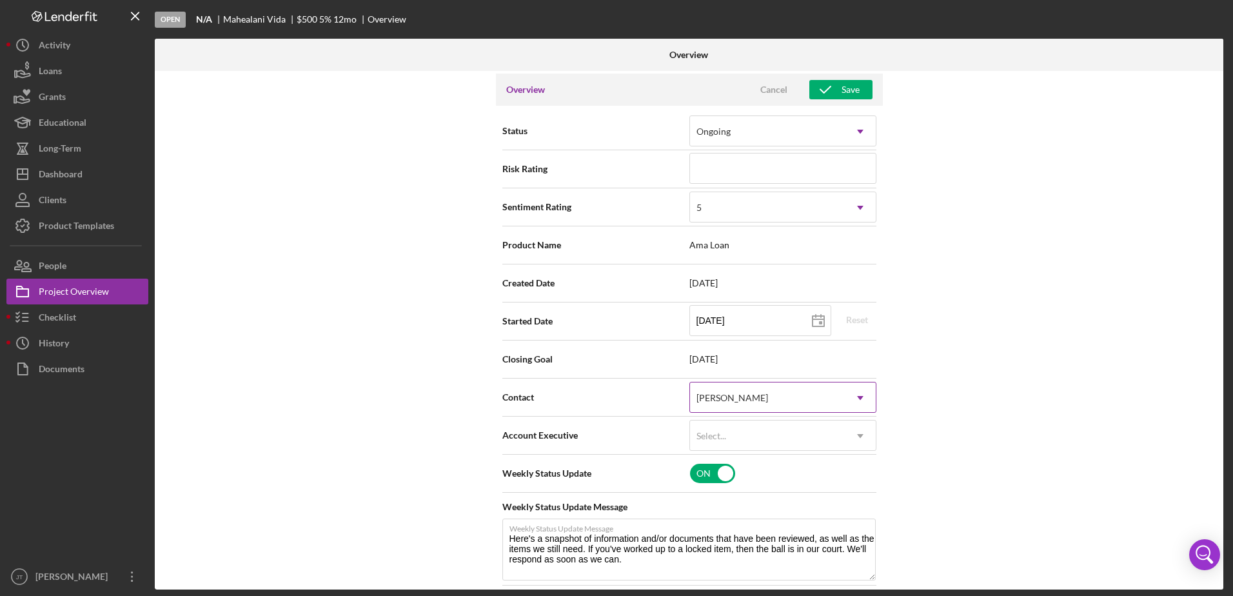
click at [821, 397] on div "[PERSON_NAME]" at bounding box center [767, 398] width 155 height 30
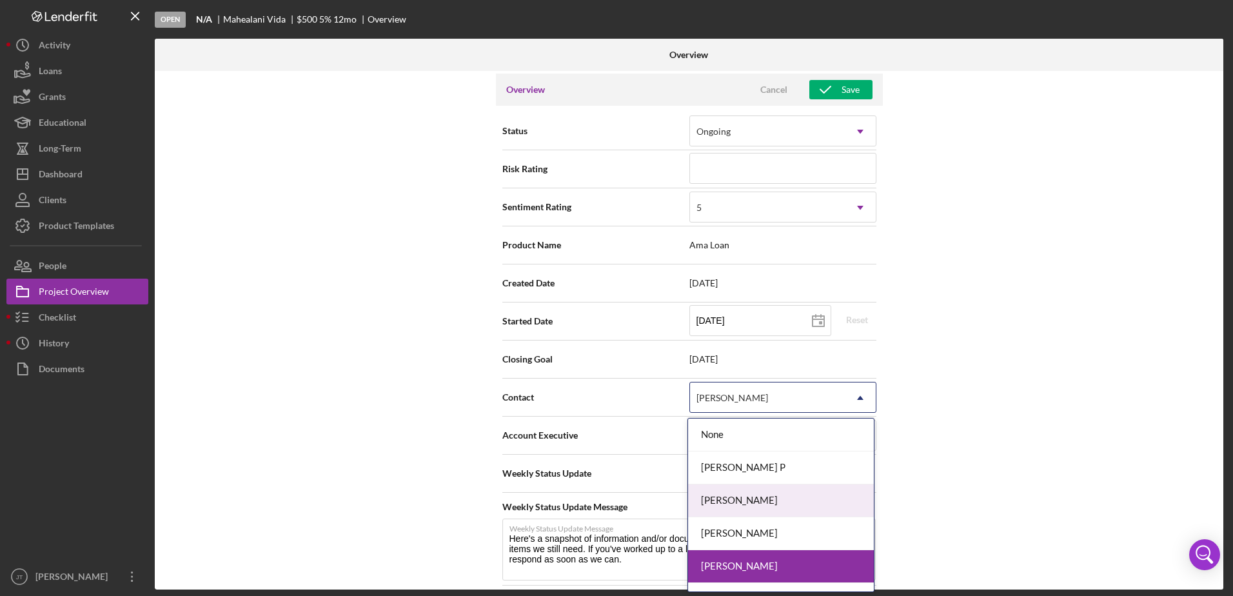
click at [795, 508] on div "[PERSON_NAME]" at bounding box center [781, 500] width 186 height 33
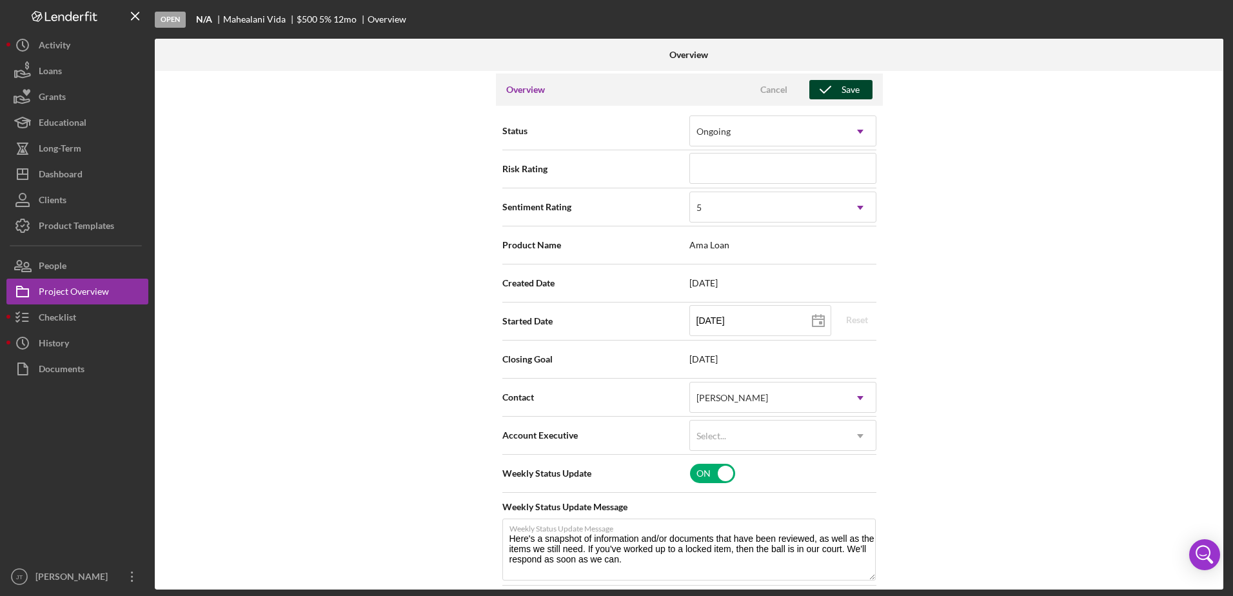
click at [842, 86] on div "Save" at bounding box center [851, 89] width 18 height 19
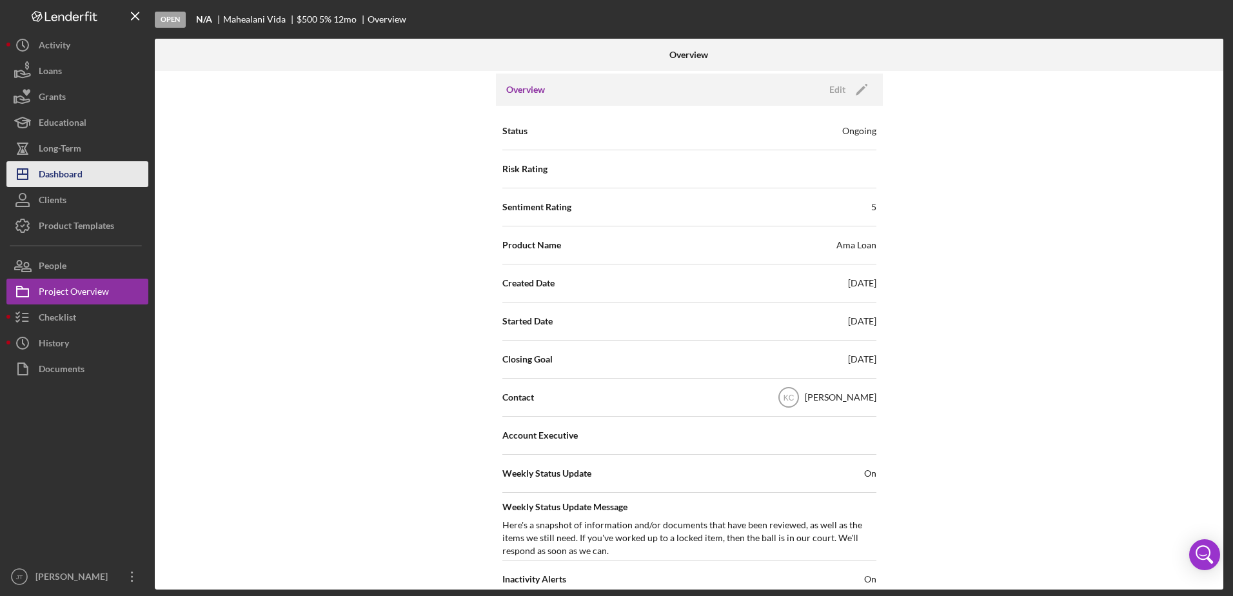
click at [60, 170] on div "Dashboard" at bounding box center [61, 175] width 44 height 29
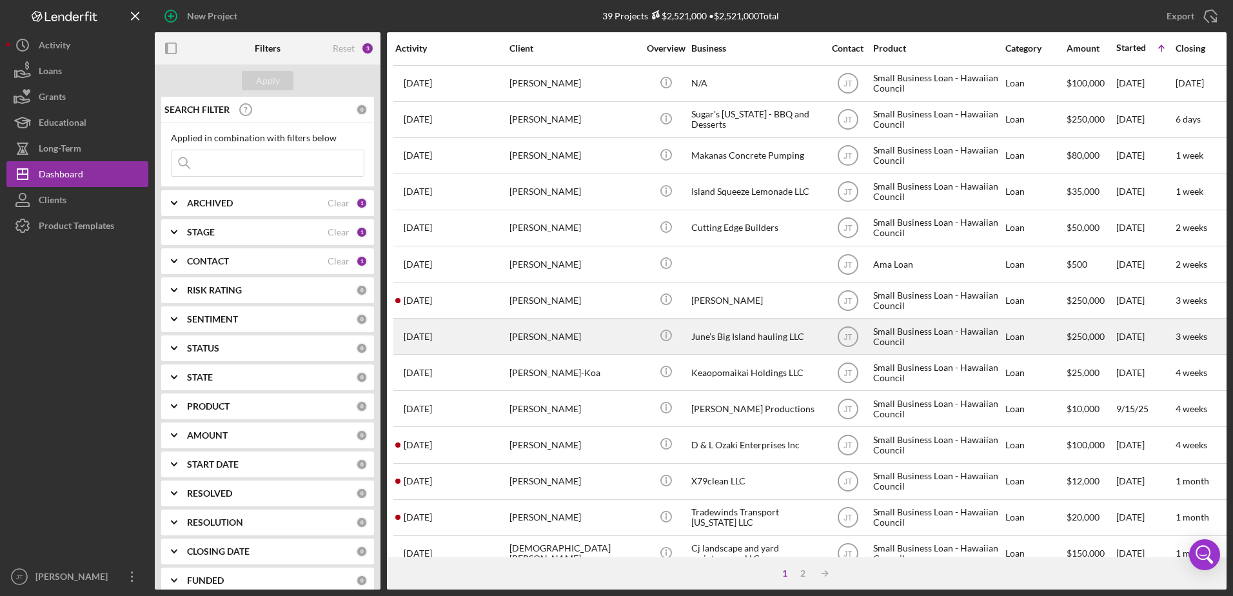
scroll to position [428, 0]
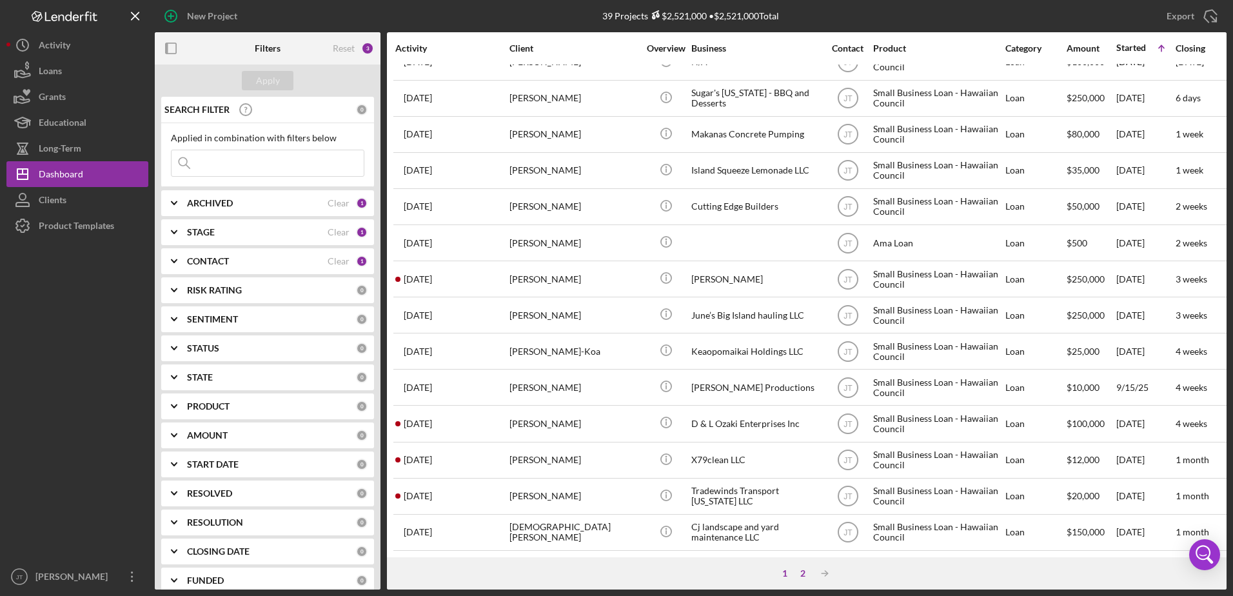
click at [806, 575] on div "2" at bounding box center [803, 573] width 18 height 10
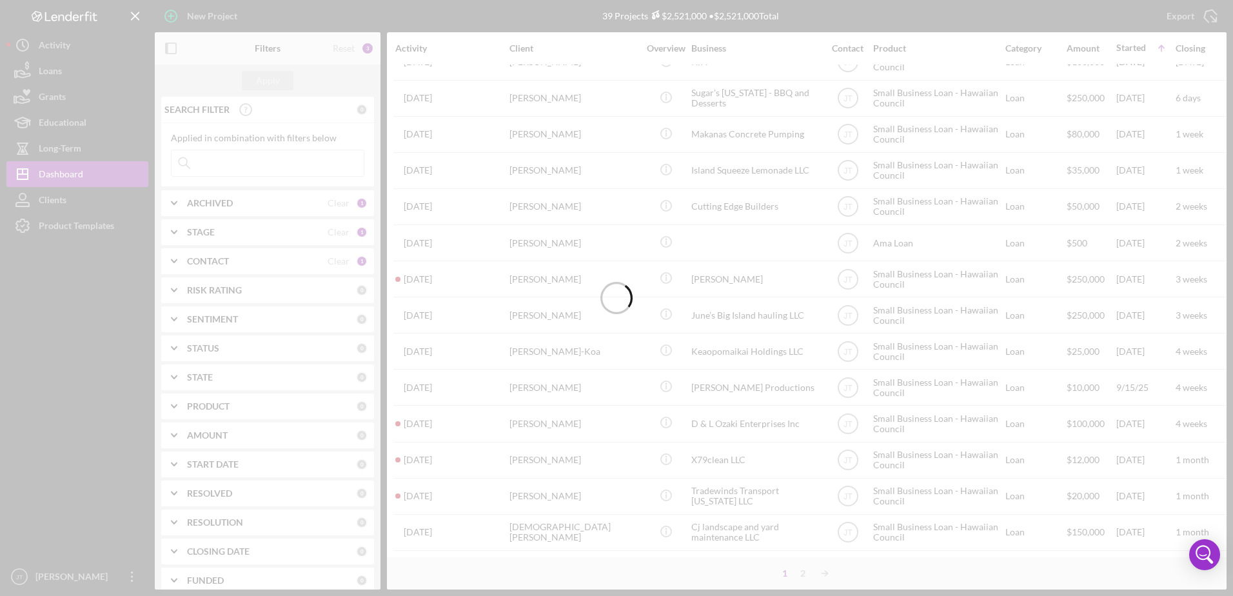
scroll to position [30, 0]
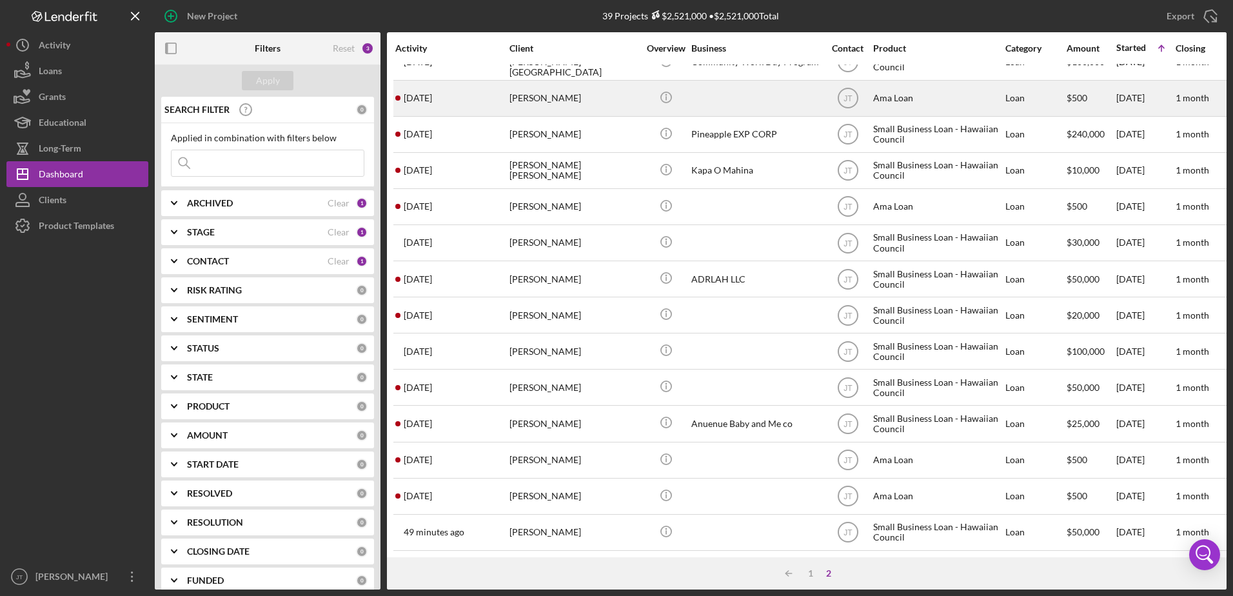
click at [530, 96] on div "[PERSON_NAME]" at bounding box center [574, 98] width 129 height 34
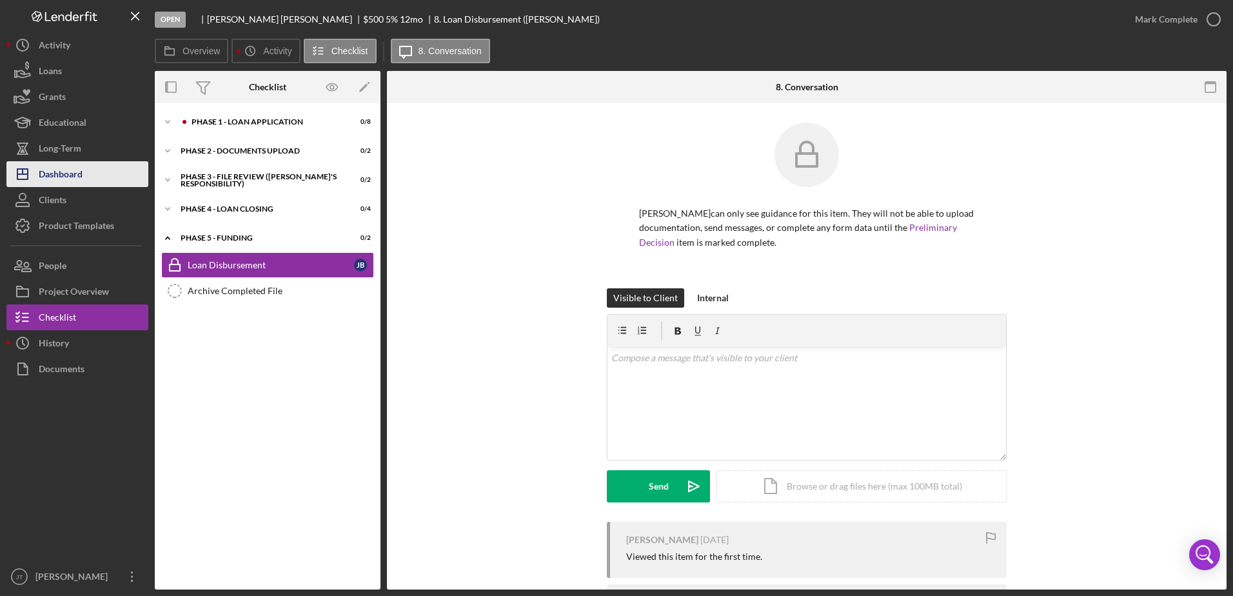
click at [85, 176] on button "Icon/Dashboard Dashboard" at bounding box center [77, 174] width 142 height 26
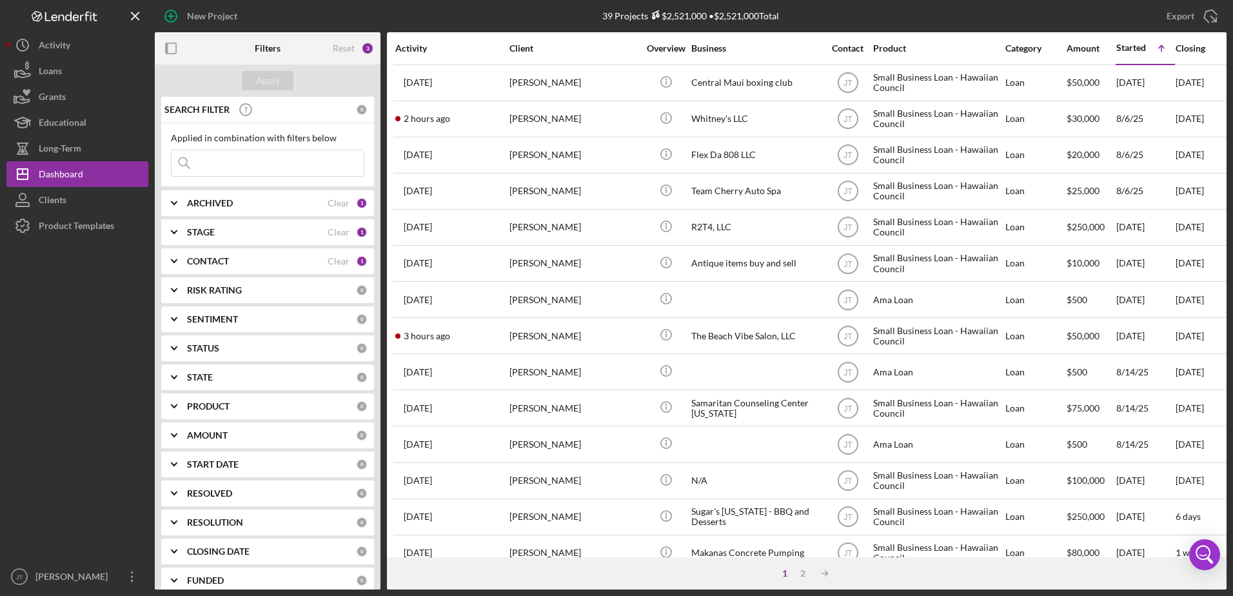
click at [275, 261] on div "CONTACT" at bounding box center [257, 261] width 141 height 10
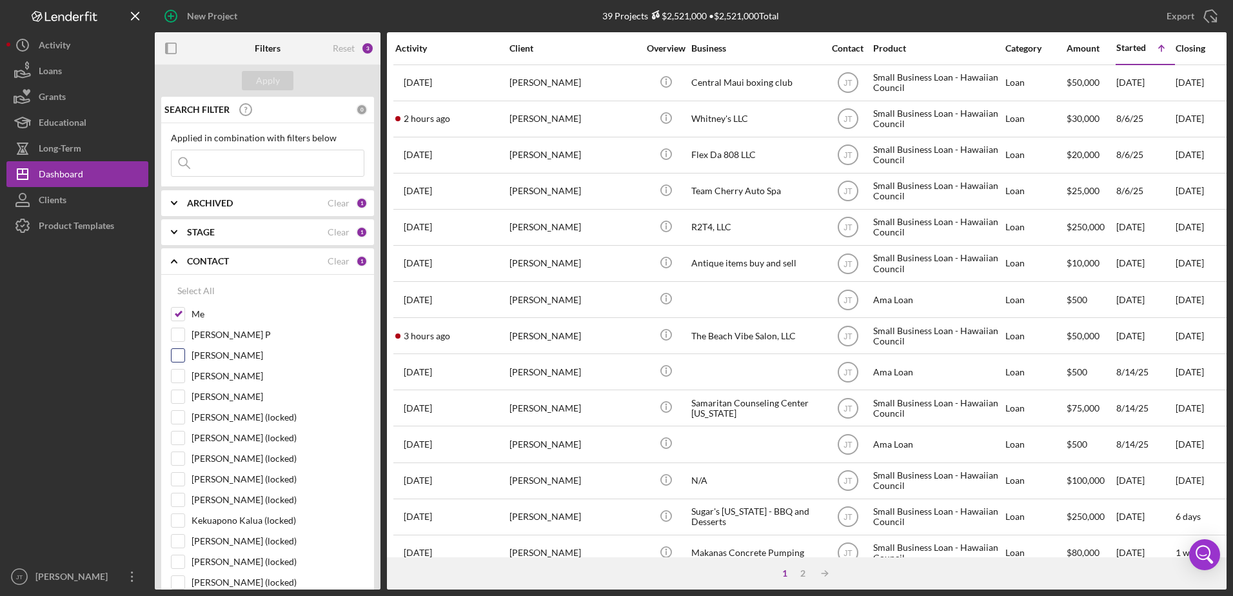
click at [179, 355] on input "[PERSON_NAME]" at bounding box center [178, 355] width 13 height 13
checkbox input "true"
click at [178, 308] on input "Me" at bounding box center [178, 314] width 13 height 13
checkbox input "false"
click at [254, 78] on button "Apply" at bounding box center [268, 80] width 52 height 19
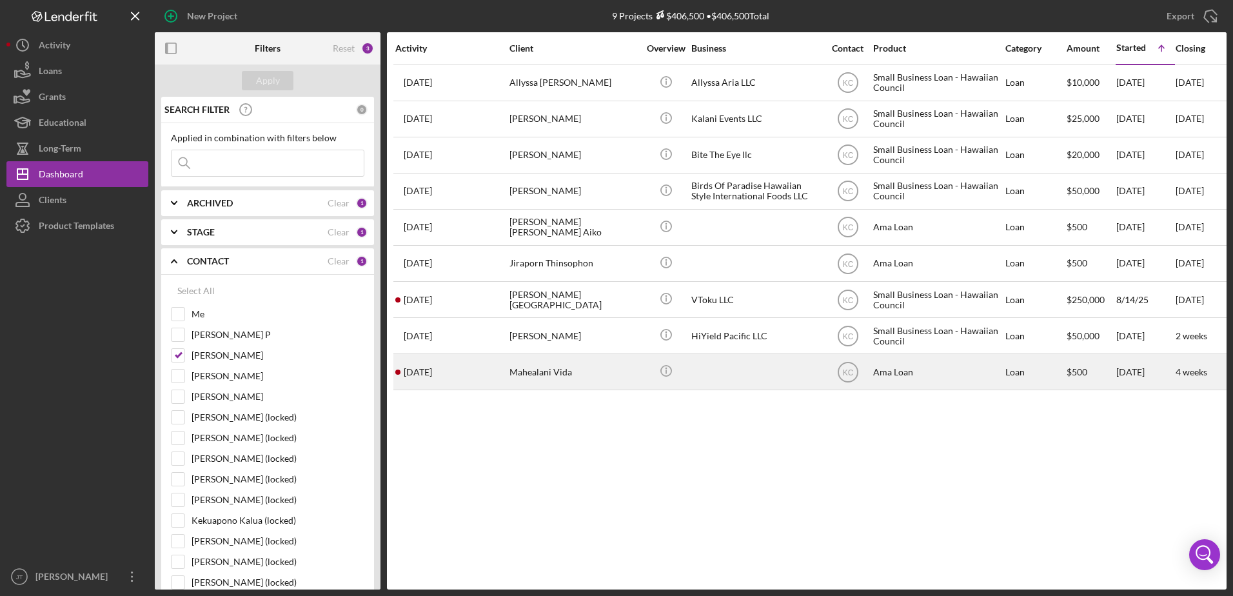
click at [545, 372] on div "Mahealani Vida" at bounding box center [574, 372] width 129 height 34
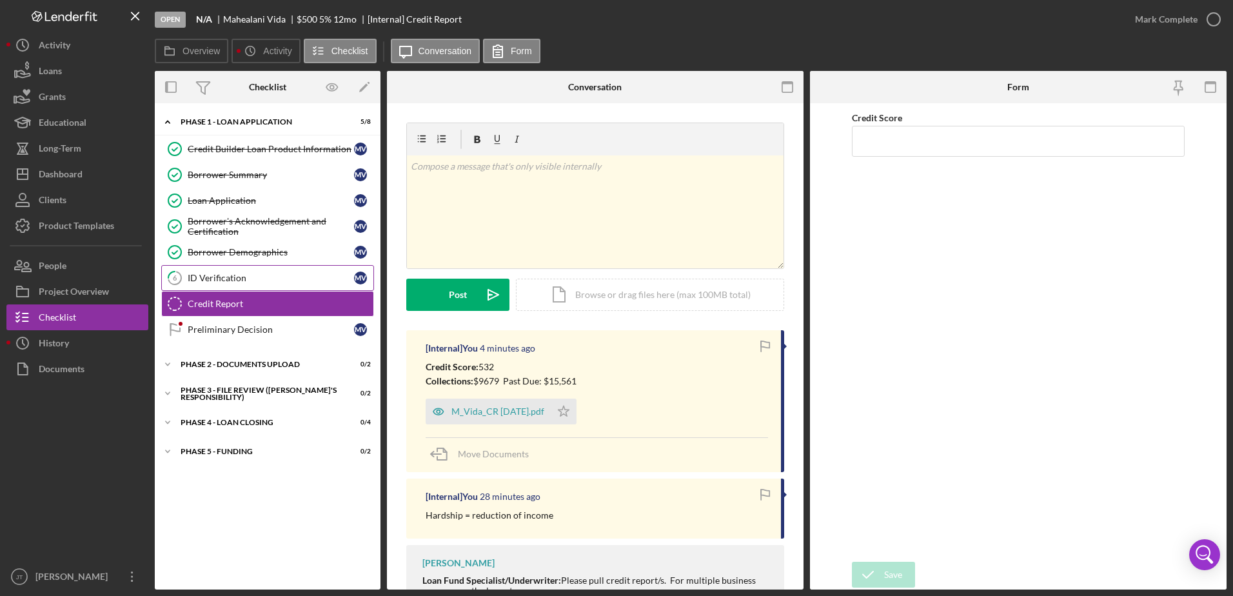
click at [296, 279] on div "ID Verification" at bounding box center [271, 278] width 166 height 10
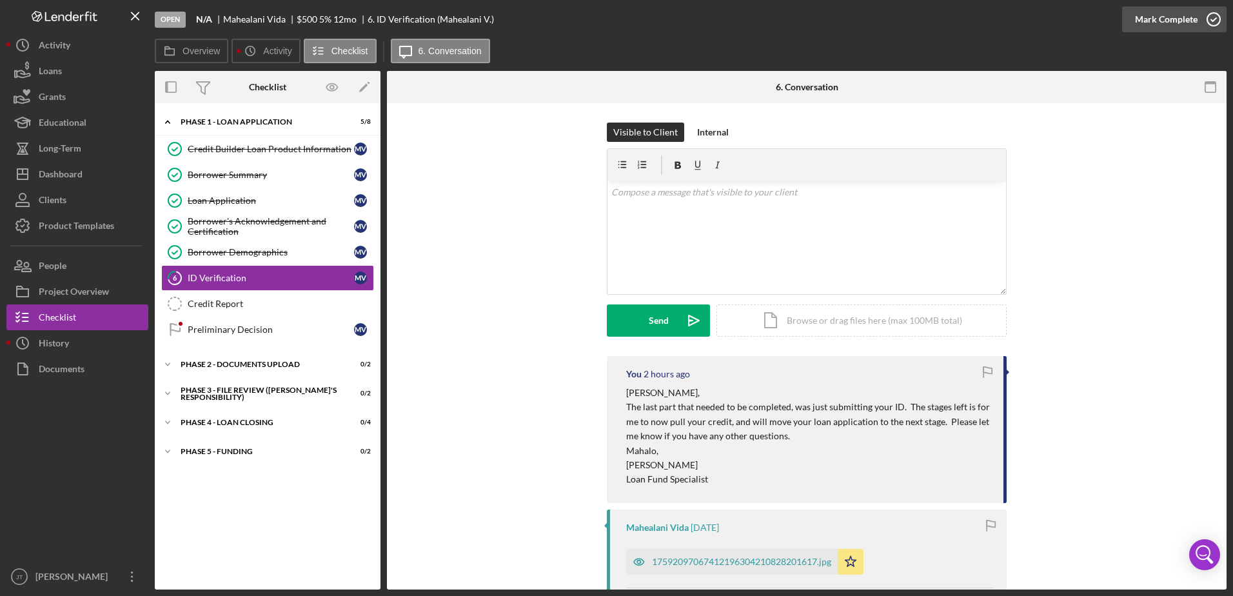
click at [1216, 25] on icon "button" at bounding box center [1214, 19] width 32 height 32
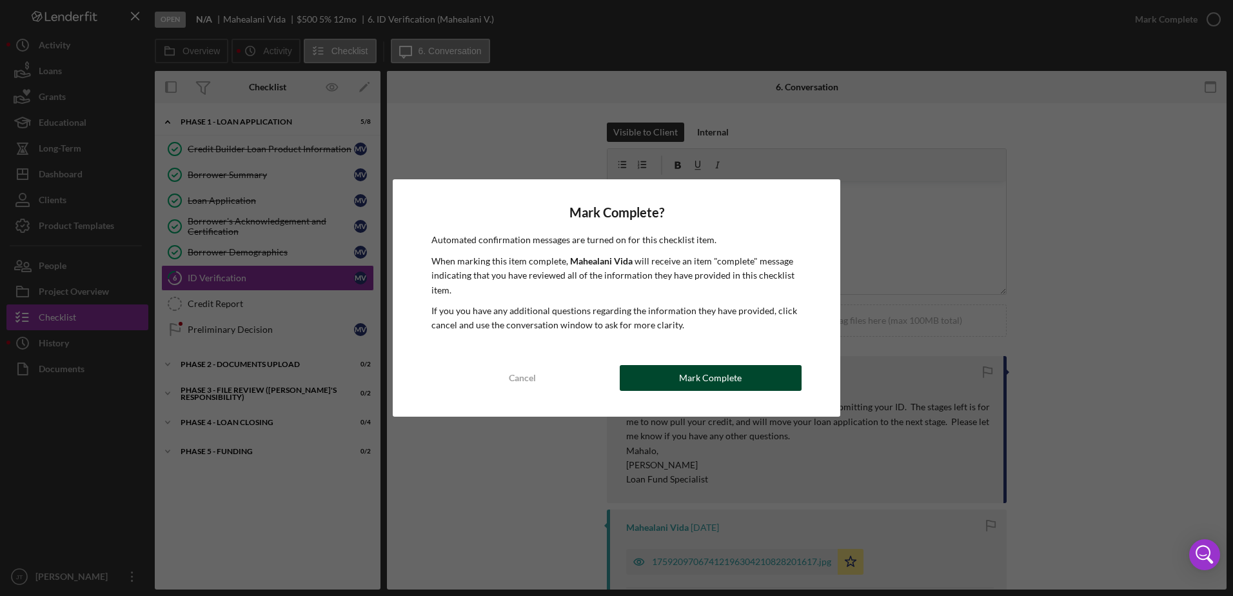
click at [680, 374] on button "Mark Complete" at bounding box center [711, 378] width 182 height 26
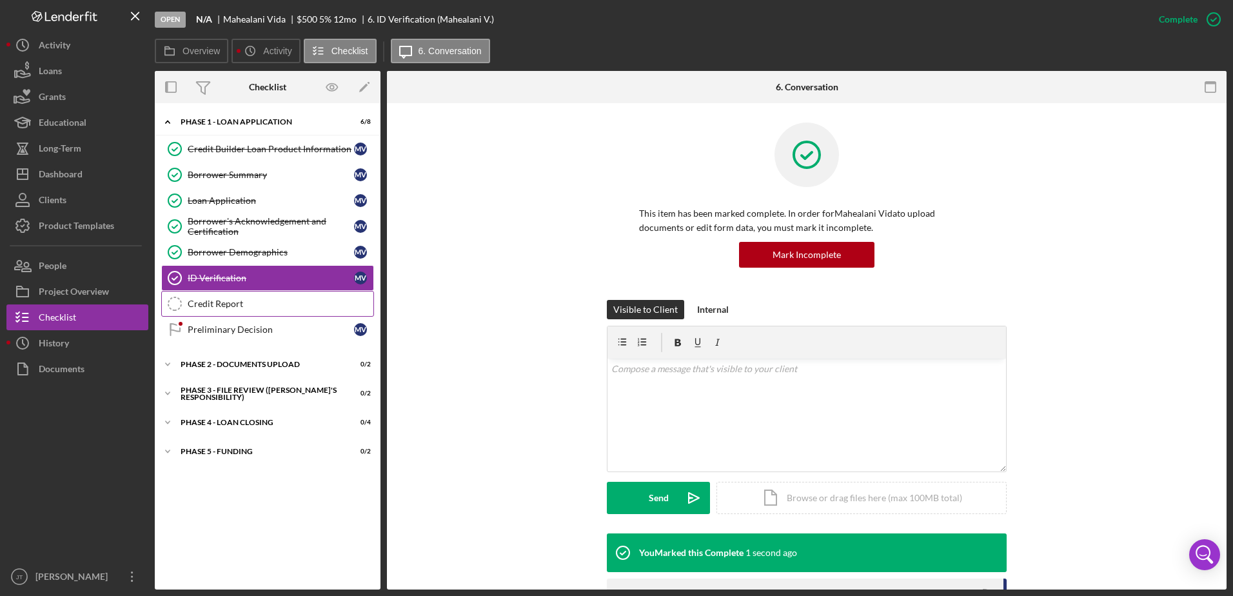
click at [249, 306] on div "Credit Report" at bounding box center [281, 304] width 186 height 10
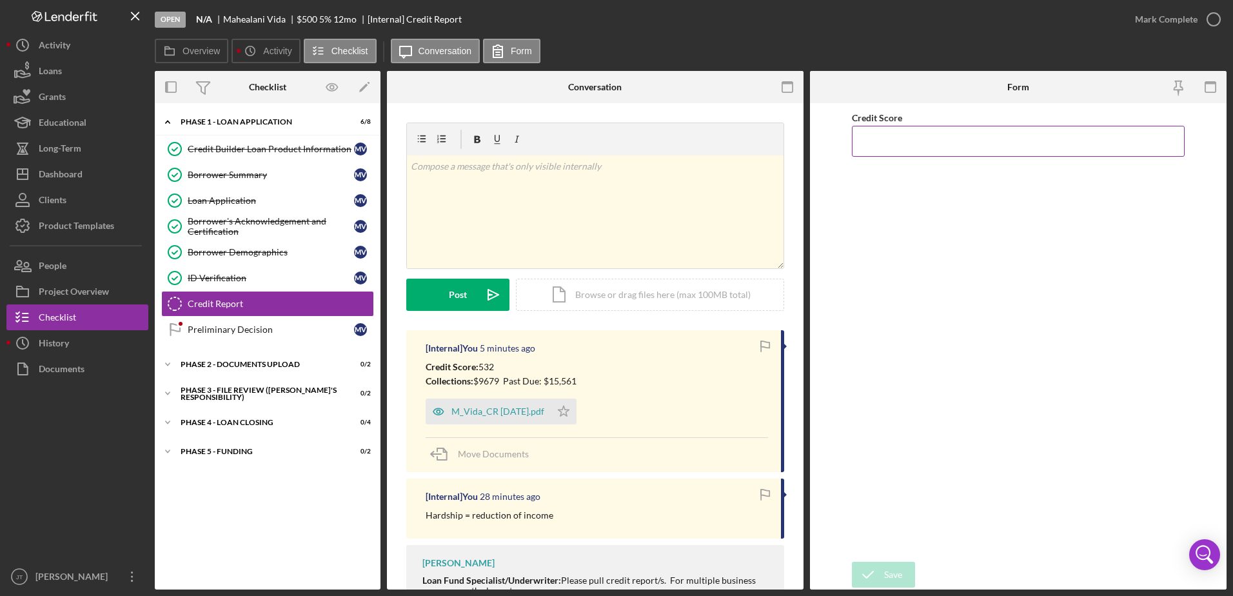
click at [1001, 139] on input "Credit Score" at bounding box center [1019, 141] width 334 height 31
click at [1208, 17] on icon "button" at bounding box center [1214, 19] width 32 height 32
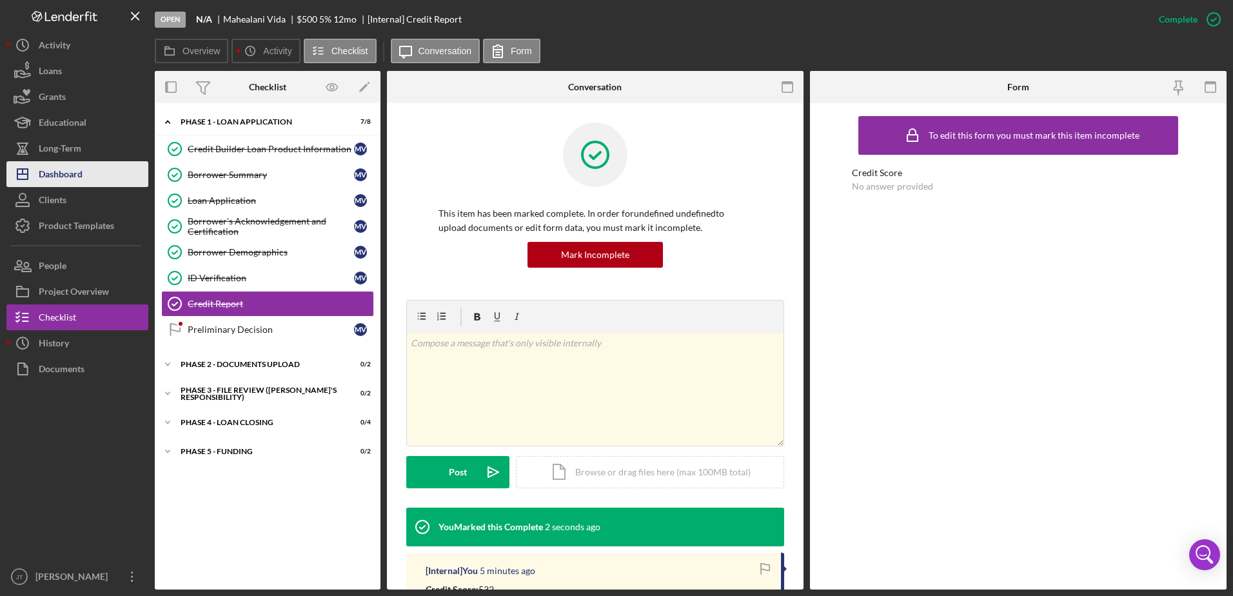
click at [90, 183] on button "Icon/Dashboard Dashboard" at bounding box center [77, 174] width 142 height 26
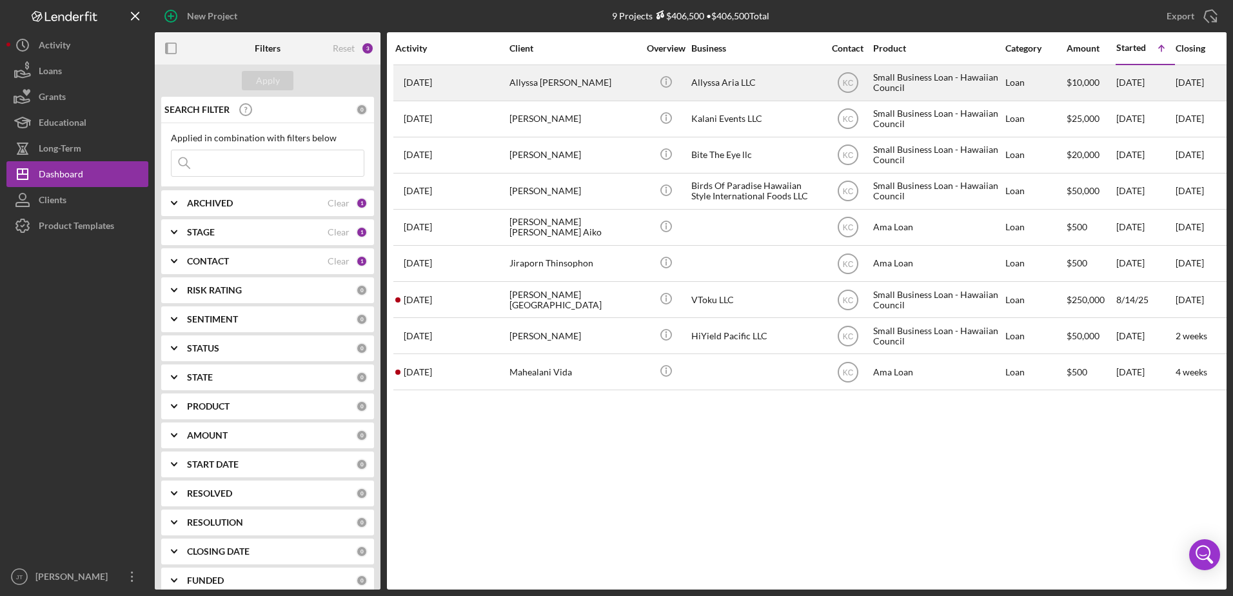
click at [530, 88] on div "Allyssa [PERSON_NAME]" at bounding box center [574, 83] width 129 height 34
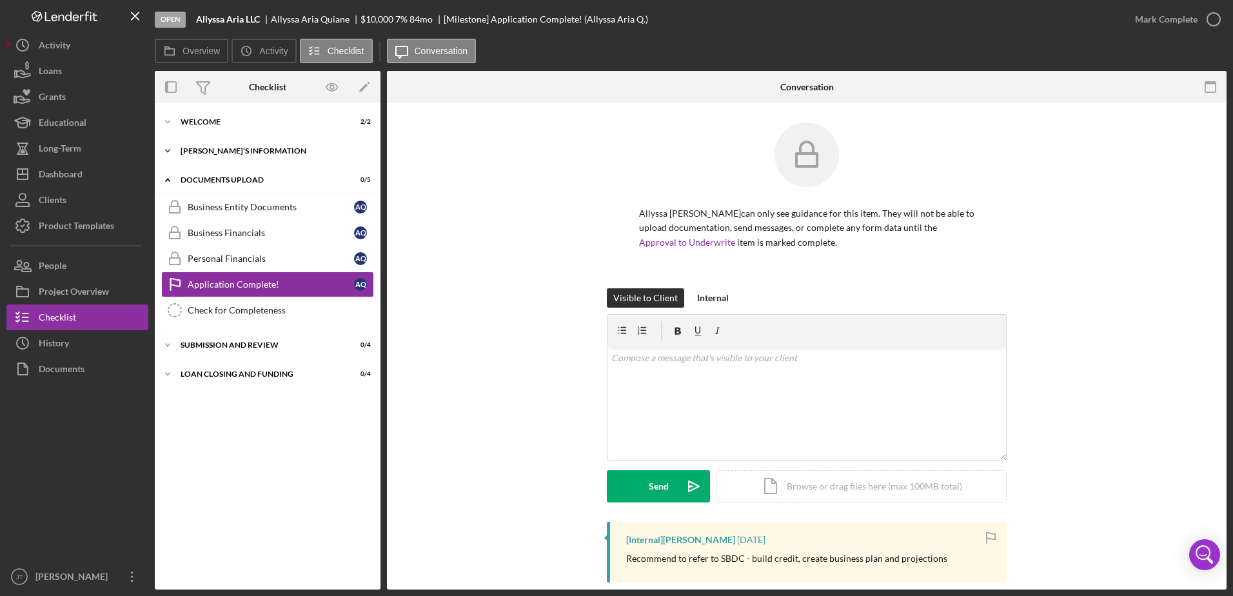
click at [168, 152] on polyline at bounding box center [168, 151] width 4 height 3
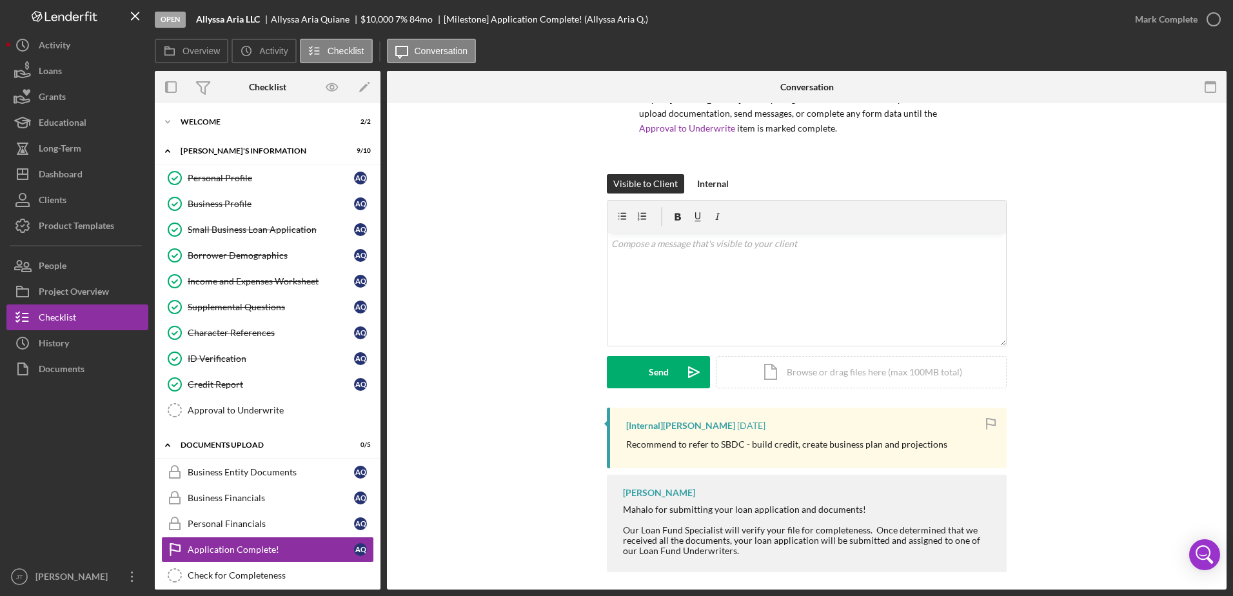
scroll to position [123, 0]
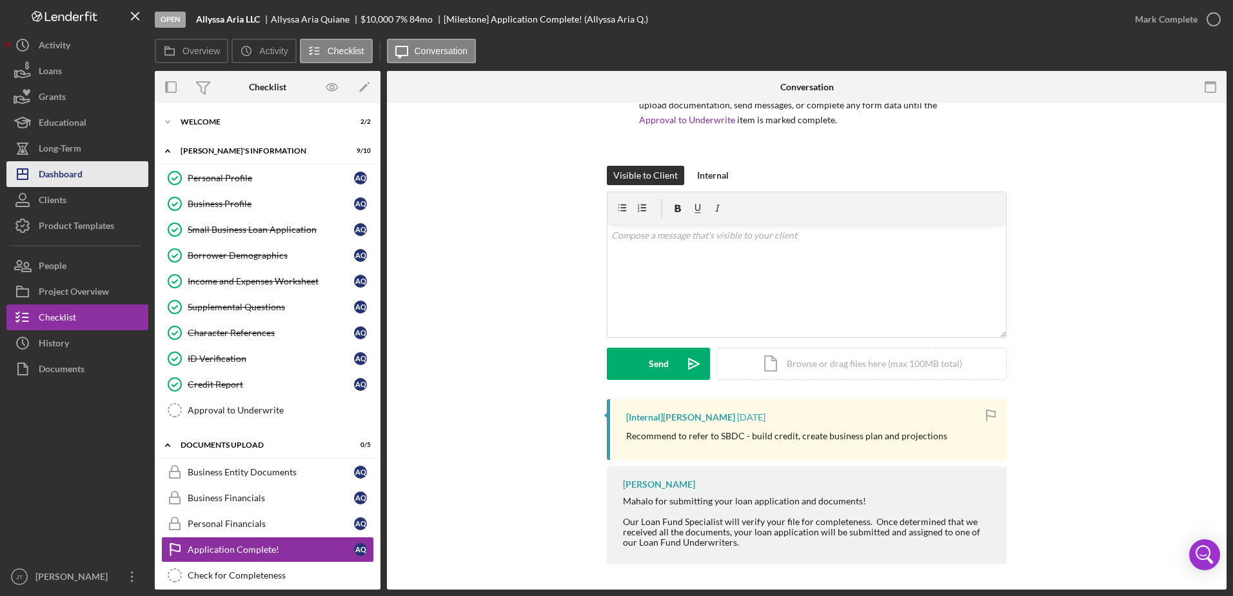
click at [97, 167] on button "Icon/Dashboard Dashboard" at bounding box center [77, 174] width 142 height 26
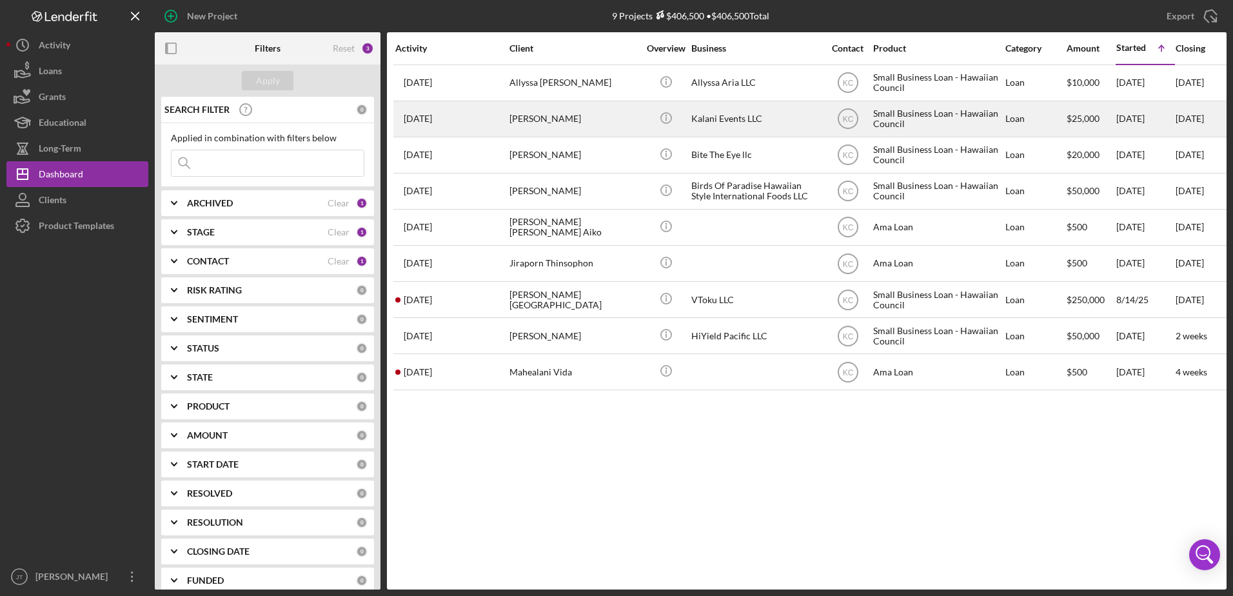
click at [519, 119] on div "[PERSON_NAME]" at bounding box center [574, 119] width 129 height 34
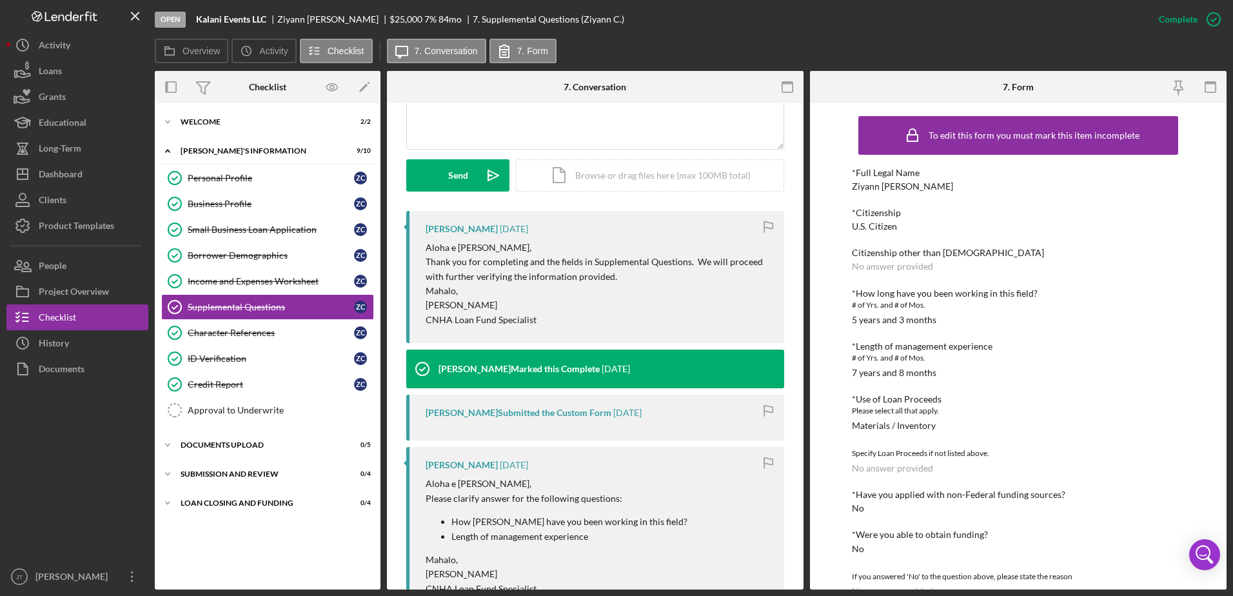
scroll to position [387, 0]
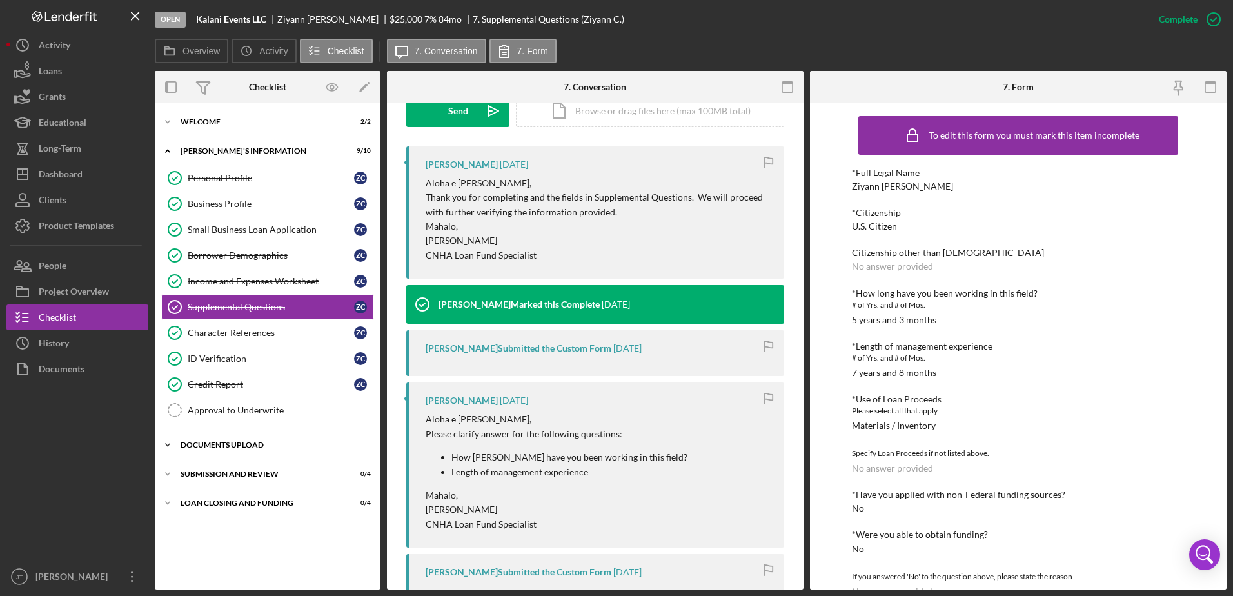
click at [166, 446] on icon "Icon/Expander" at bounding box center [168, 445] width 26 height 26
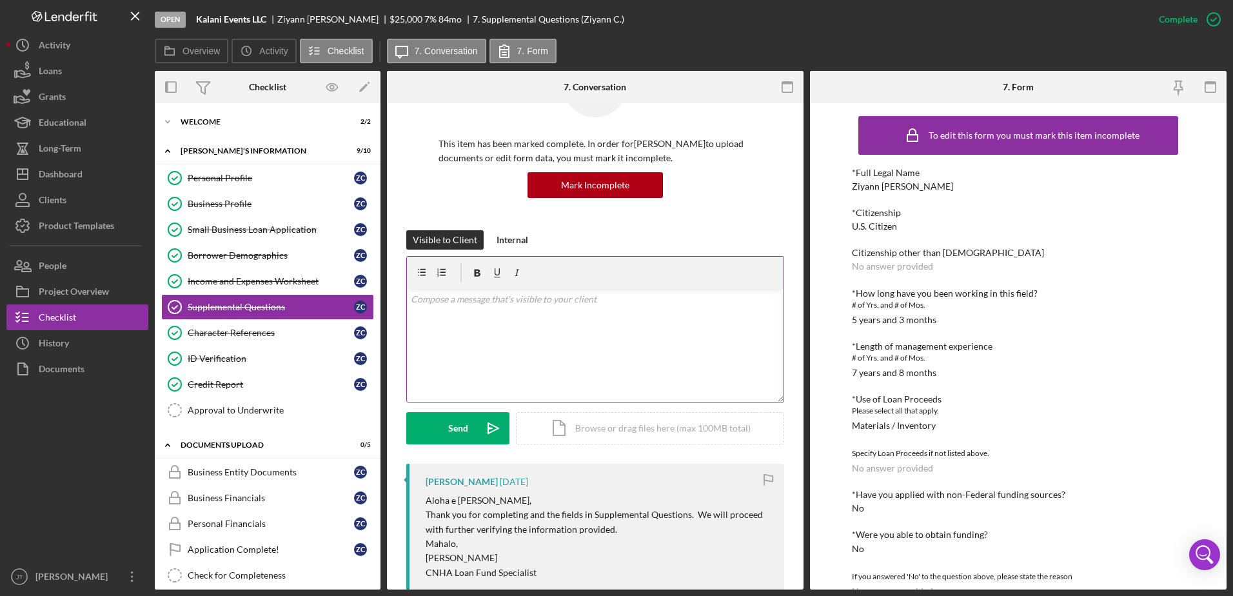
scroll to position [65, 0]
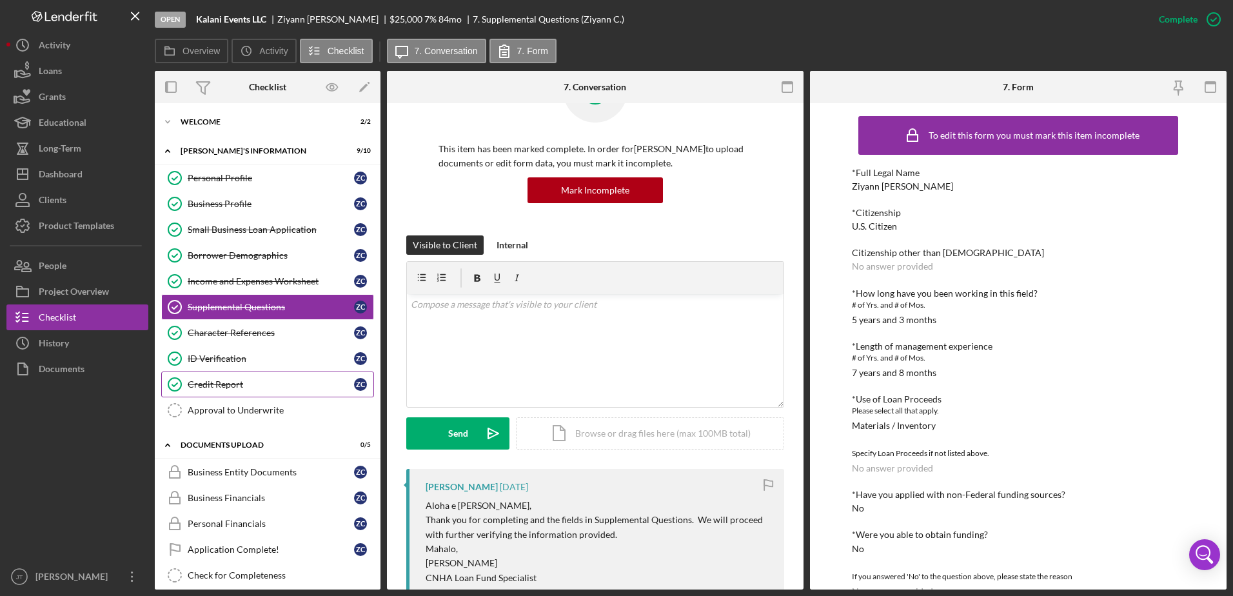
click at [256, 387] on div "Credit Report" at bounding box center [271, 384] width 166 height 10
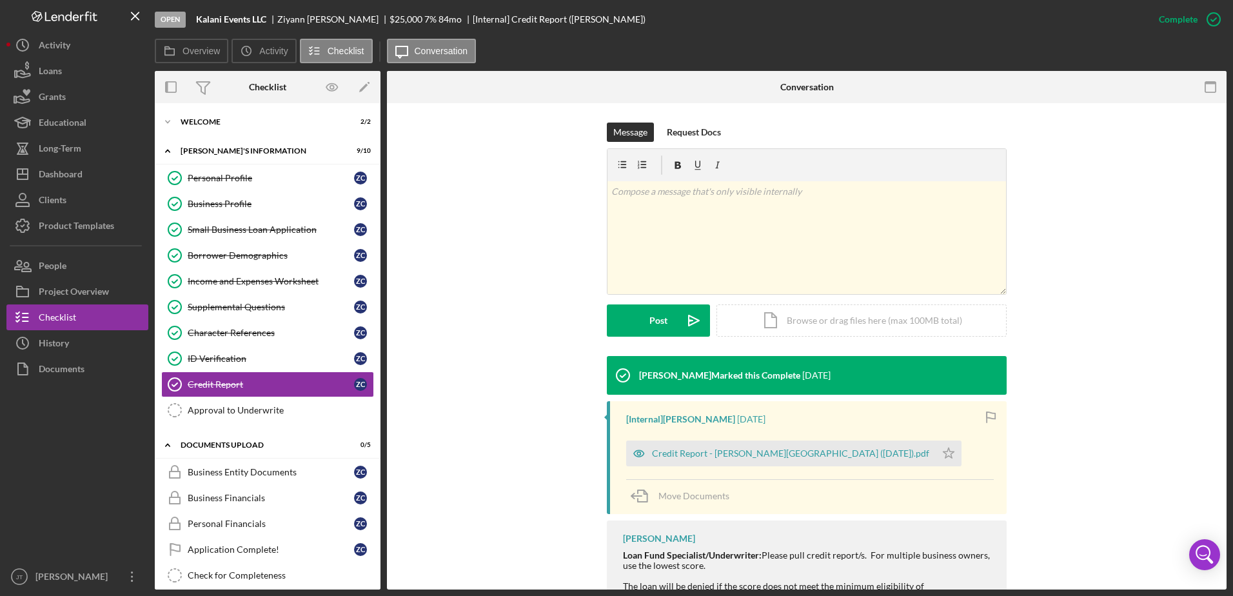
scroll to position [194, 0]
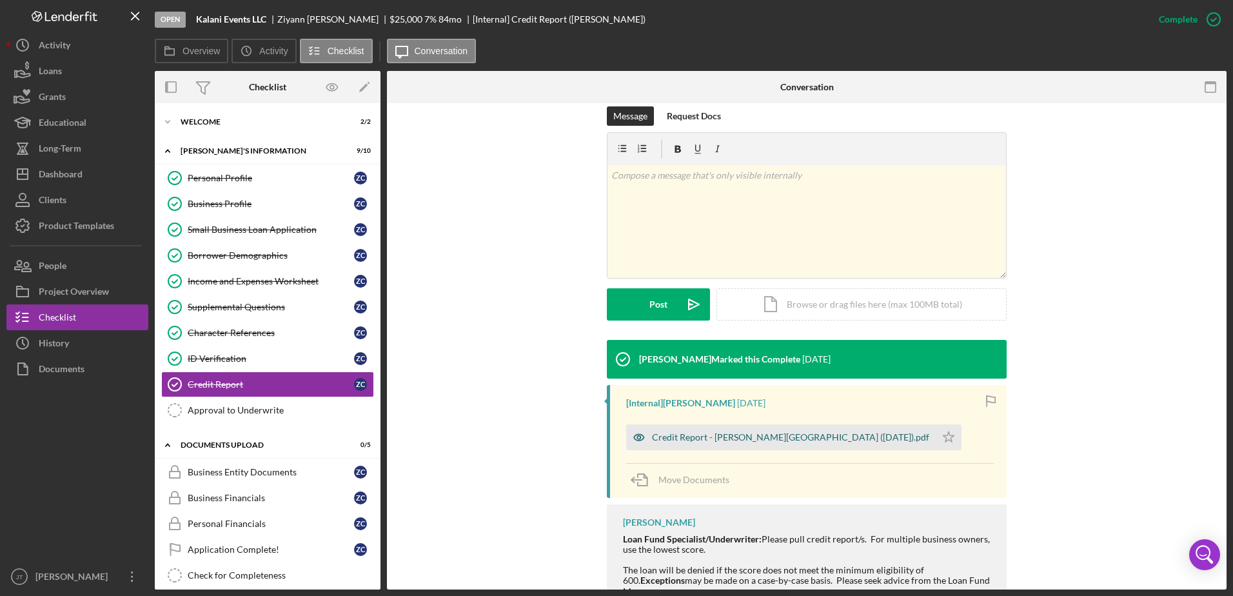
click at [748, 442] on div "Credit Report - [PERSON_NAME][GEOGRAPHIC_DATA] ([DATE]).pdf" at bounding box center [790, 437] width 277 height 10
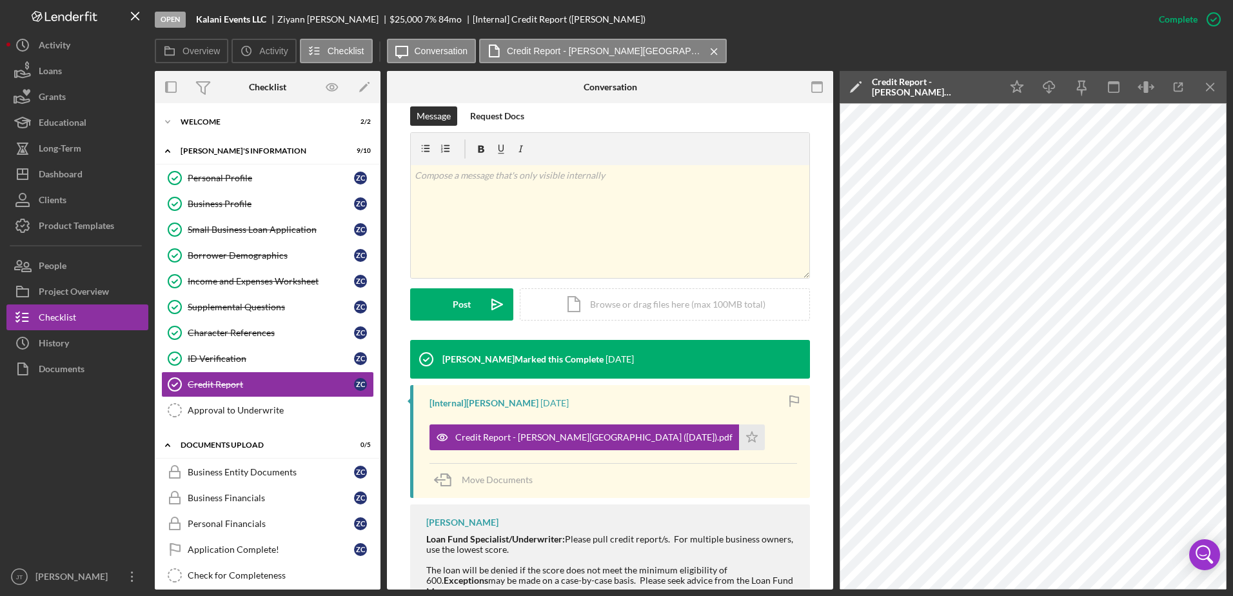
scroll to position [129, 0]
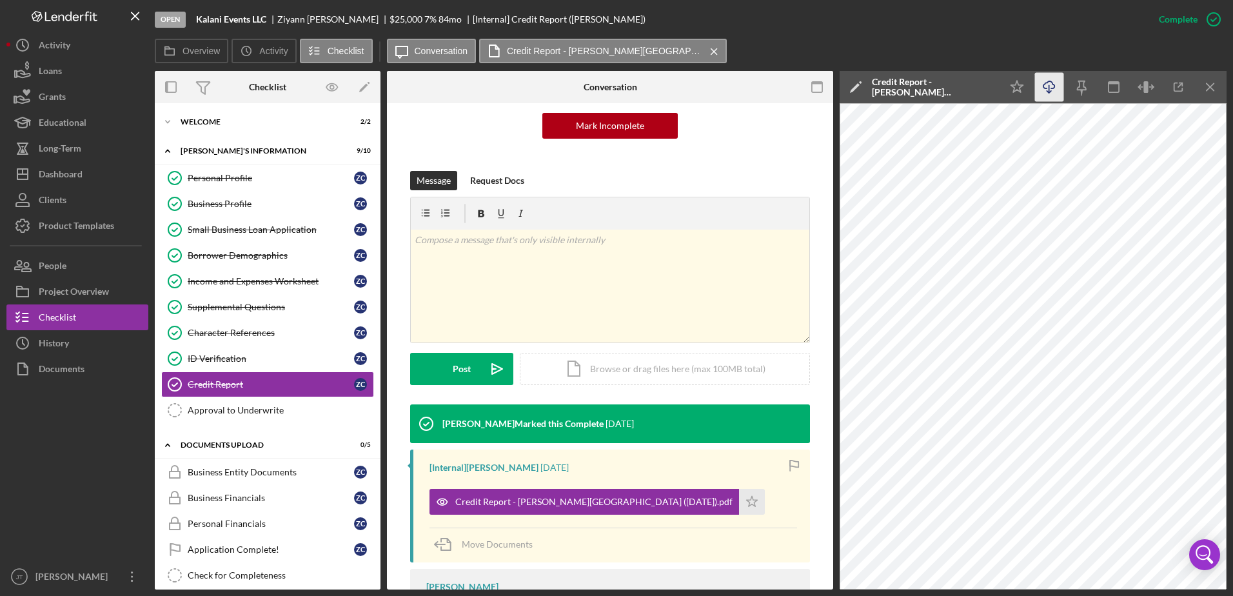
click at [1050, 89] on icon "Icon/Download" at bounding box center [1049, 87] width 29 height 29
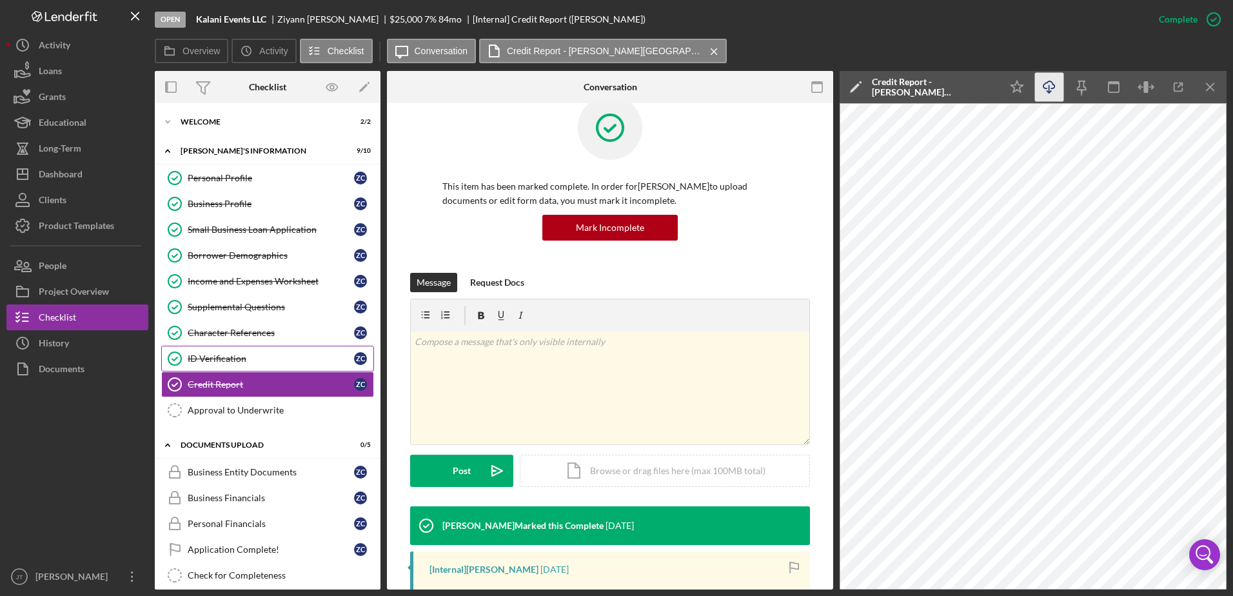
scroll to position [65, 0]
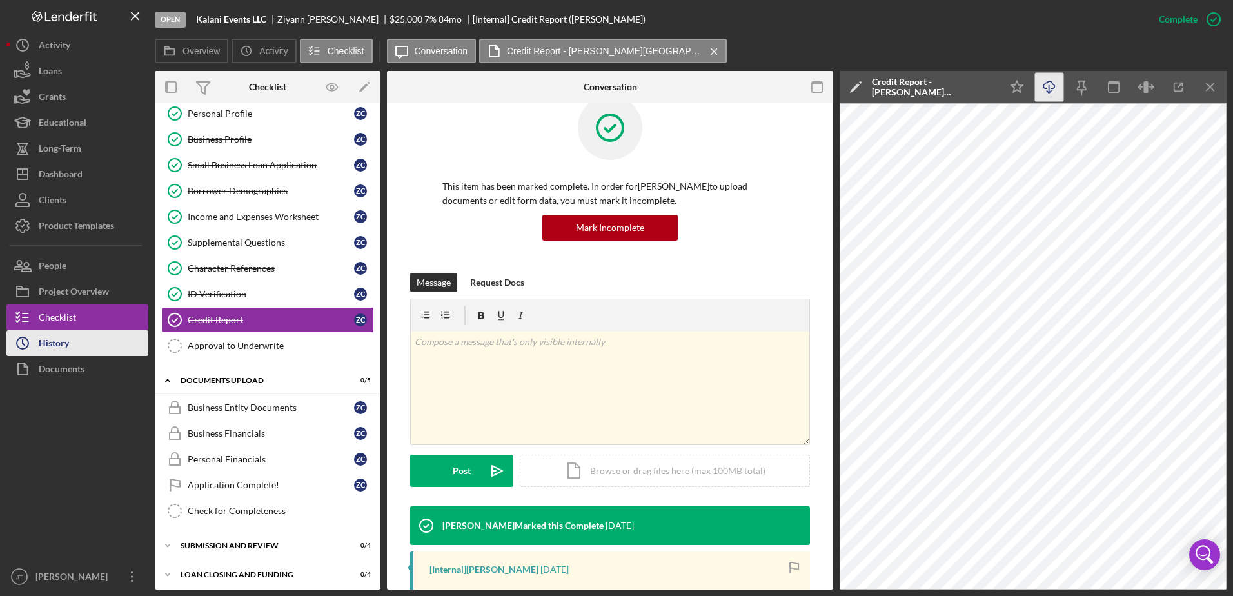
click at [112, 343] on button "Icon/History History" at bounding box center [77, 343] width 142 height 26
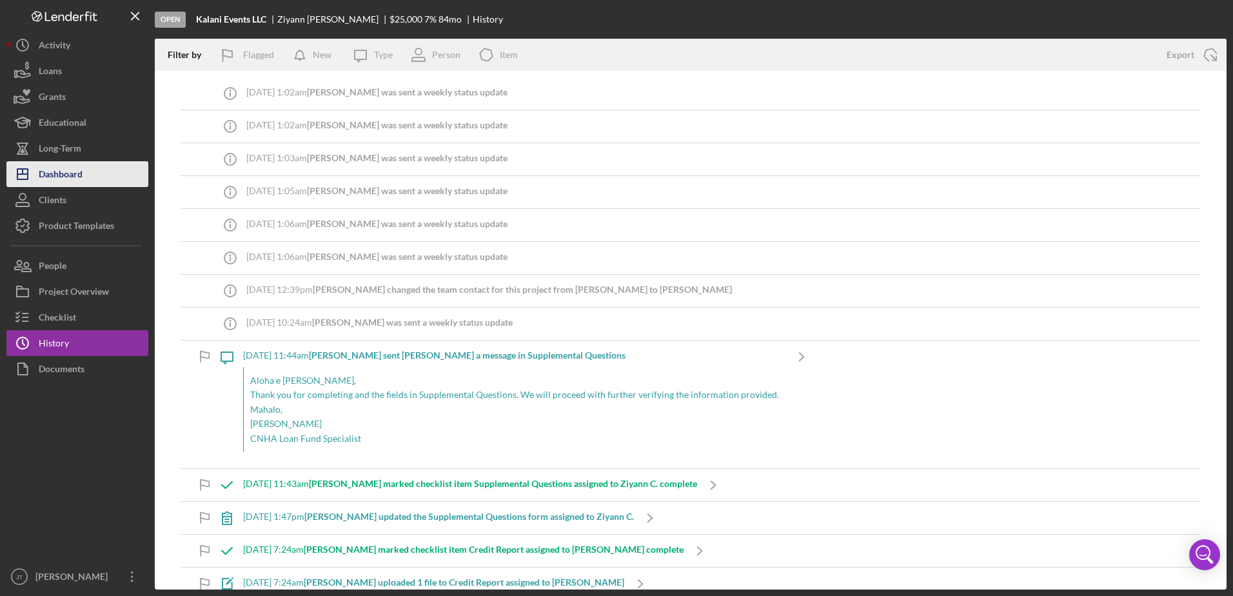
click at [83, 177] on button "Icon/Dashboard Dashboard" at bounding box center [77, 174] width 142 height 26
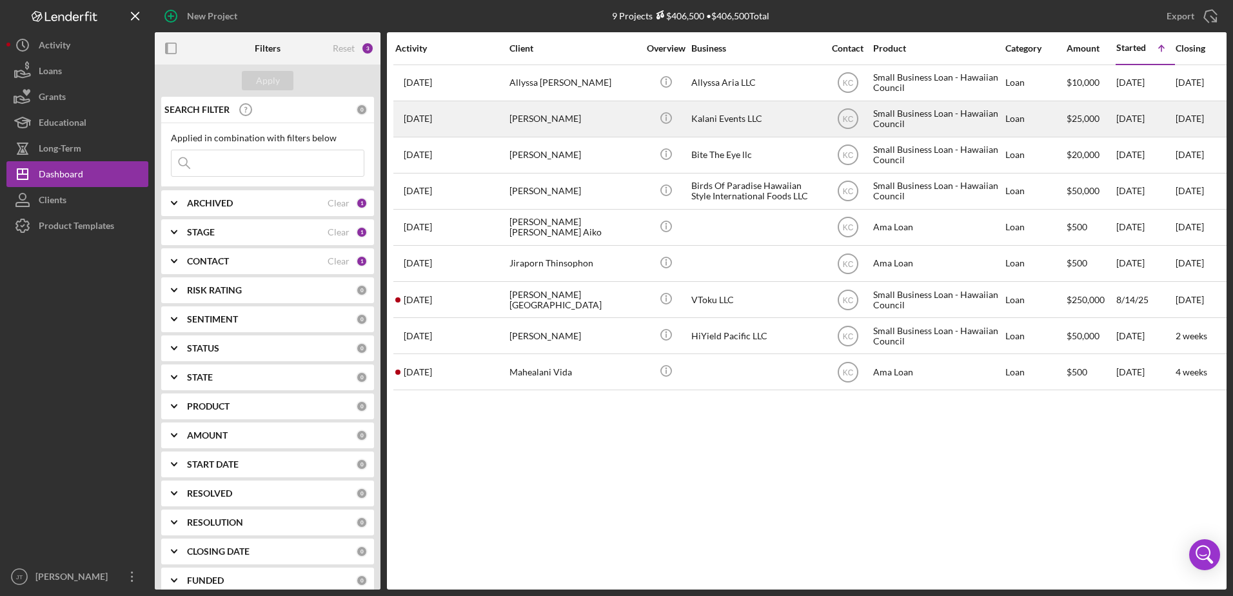
click at [543, 114] on div "[PERSON_NAME]" at bounding box center [574, 119] width 129 height 34
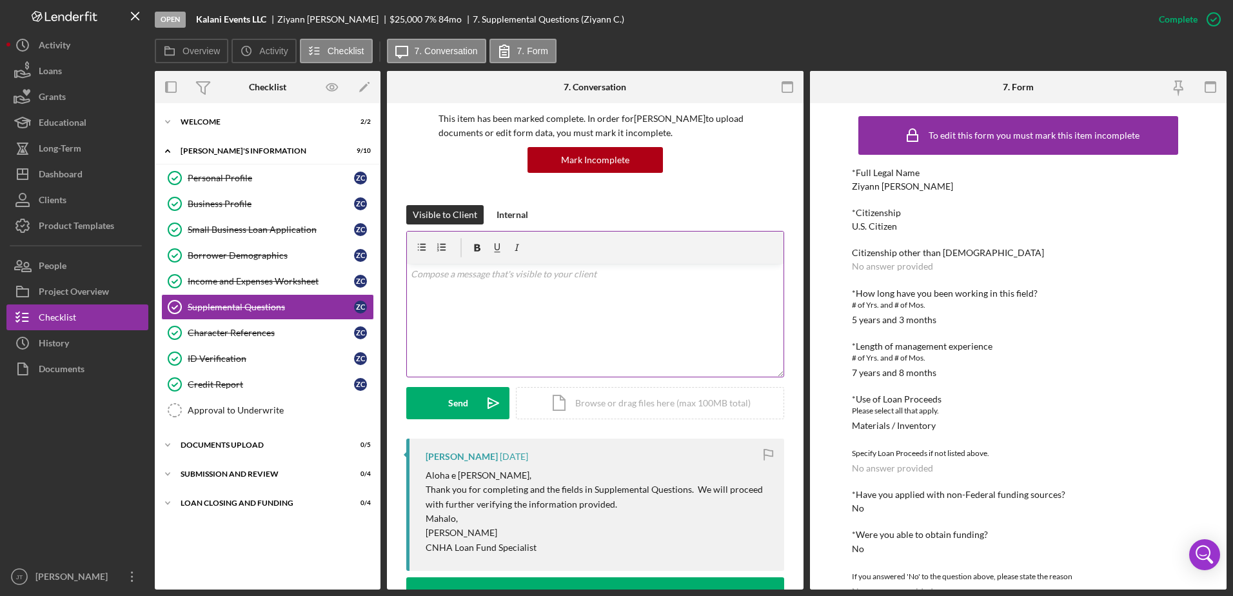
scroll to position [129, 0]
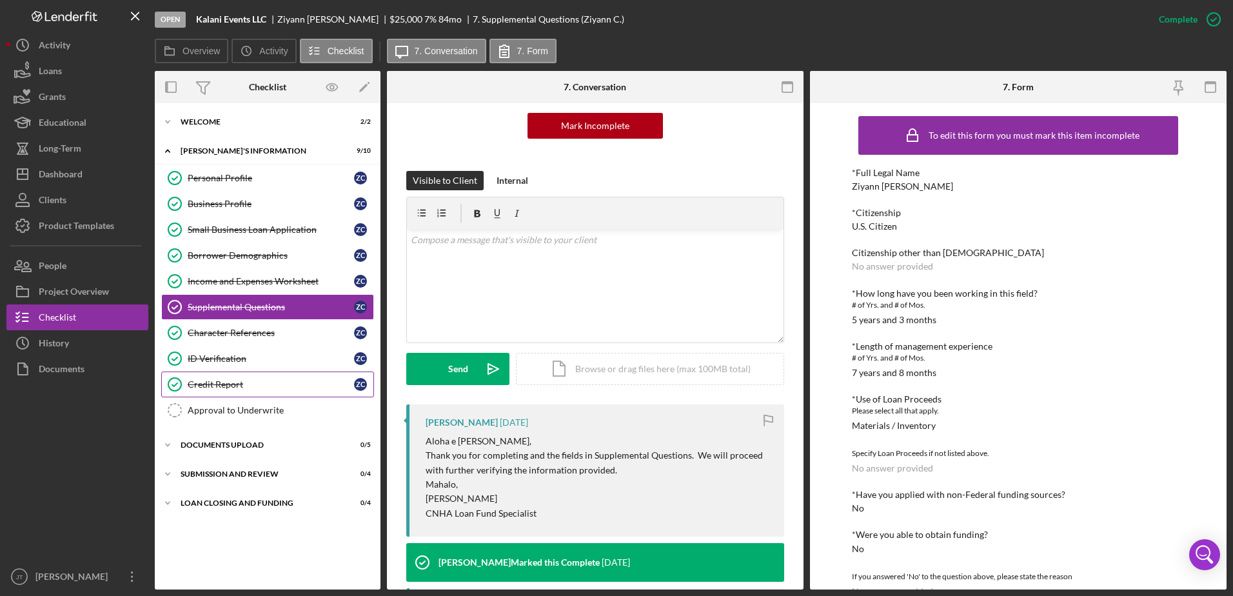
click at [241, 386] on div "Credit Report" at bounding box center [271, 384] width 166 height 10
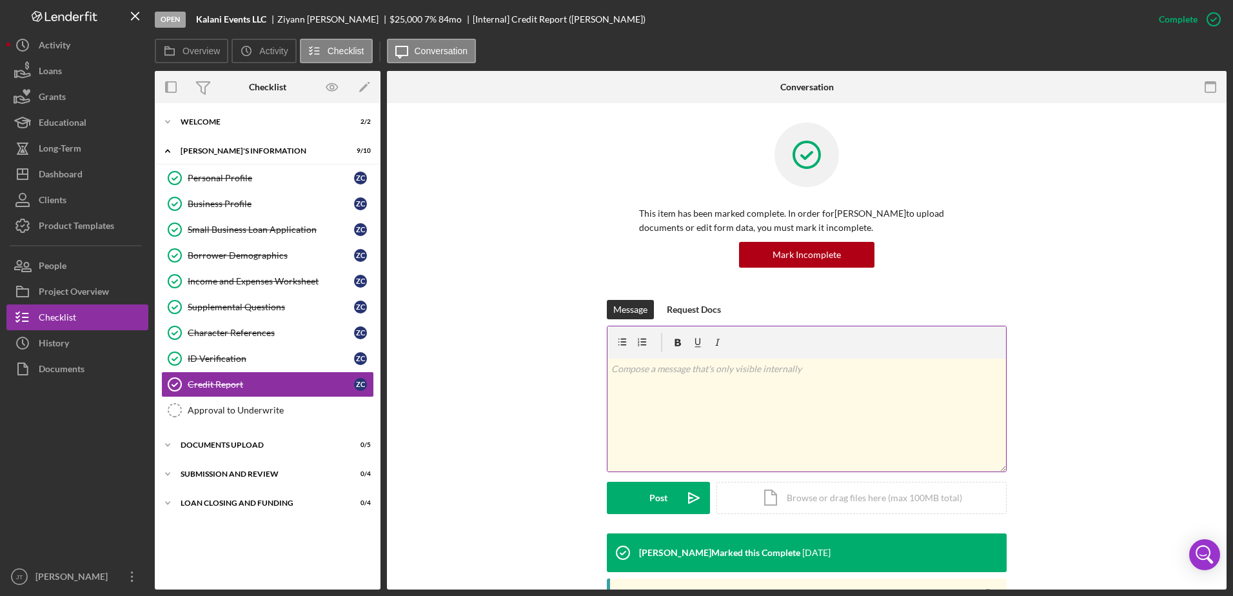
click at [689, 383] on div "v Color teal Color pink Remove color Add row above Add row below Add column bef…" at bounding box center [807, 415] width 399 height 113
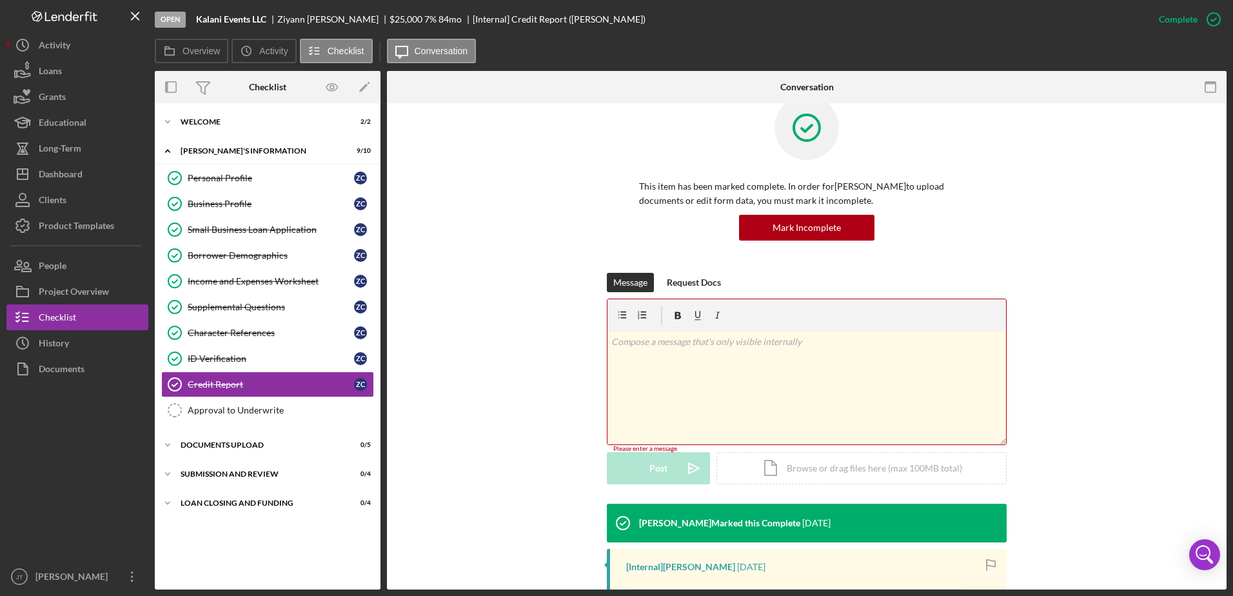
scroll to position [25, 0]
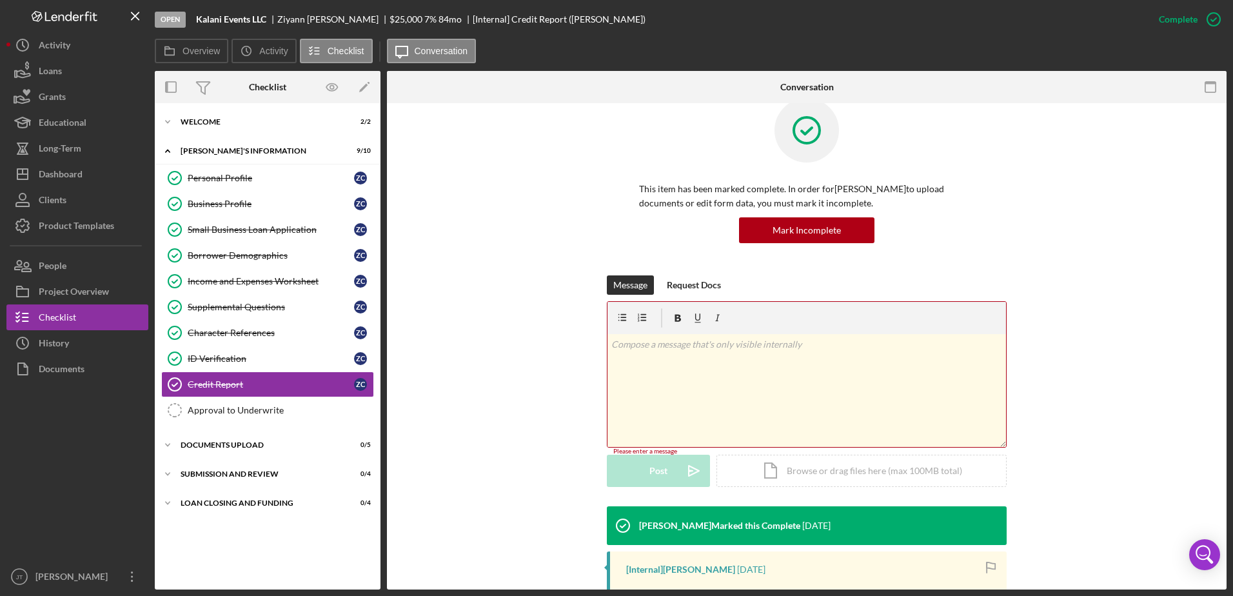
click at [688, 367] on div "v Color teal Color pink Remove color Add row above Add row below Add column bef…" at bounding box center [807, 390] width 399 height 113
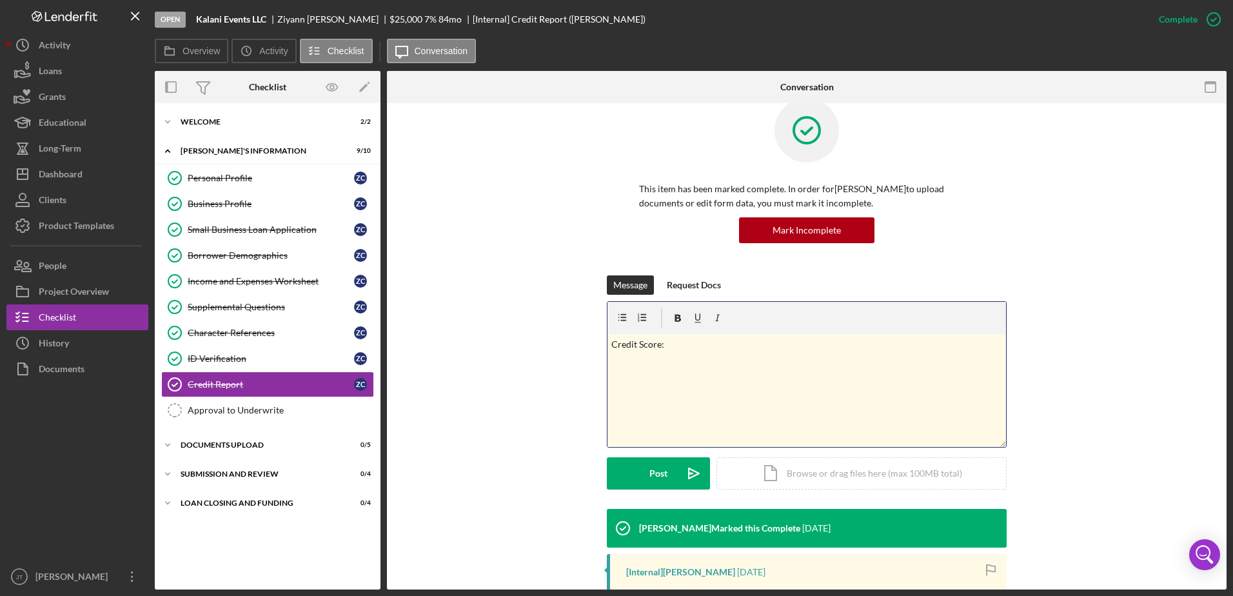
click at [673, 352] on div "v Color teal Color pink Remove color Add row above Add row below Add column bef…" at bounding box center [807, 390] width 399 height 113
click at [675, 360] on p "Collections: $" at bounding box center [808, 362] width 392 height 14
click at [694, 361] on p "Collections: $10,132 Past Due: $" at bounding box center [808, 362] width 392 height 14
click at [752, 361] on p "Collections: $10,132 Past Due: $" at bounding box center [808, 362] width 392 height 14
click at [748, 366] on p "Collections: $10,132 Past Due: $" at bounding box center [808, 362] width 392 height 14
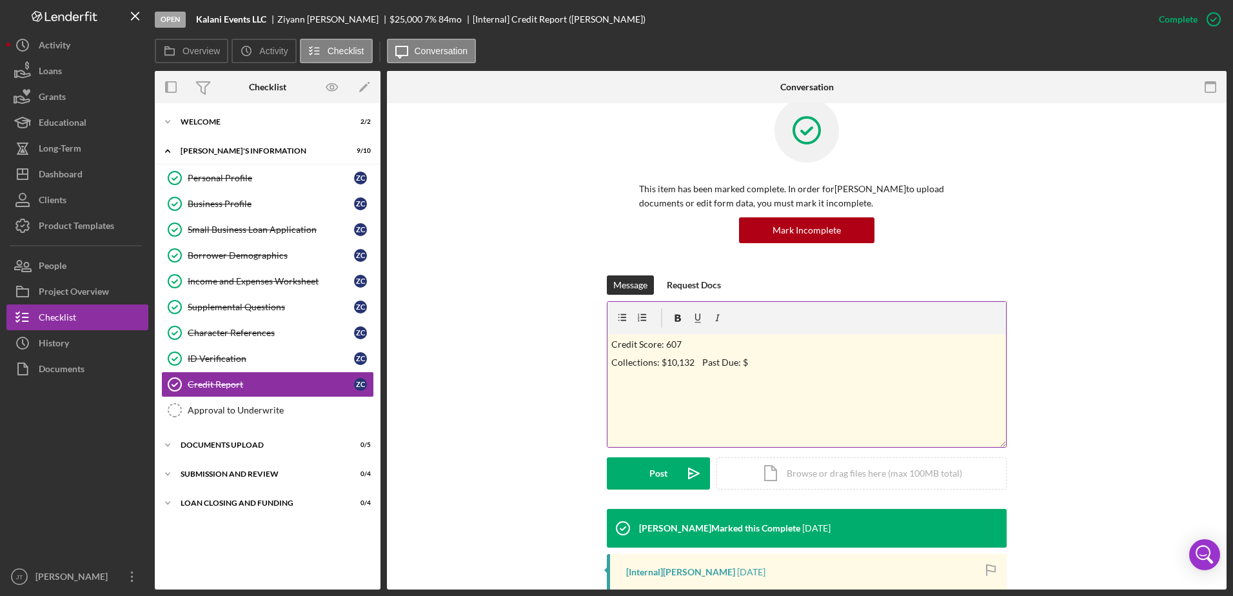
drag, startPoint x: 757, startPoint y: 366, endPoint x: 764, endPoint y: 364, distance: 6.7
click at [757, 366] on p "Collections: $10,132 Past Due: $" at bounding box center [808, 362] width 392 height 14
click at [660, 473] on div "Post" at bounding box center [659, 473] width 18 height 32
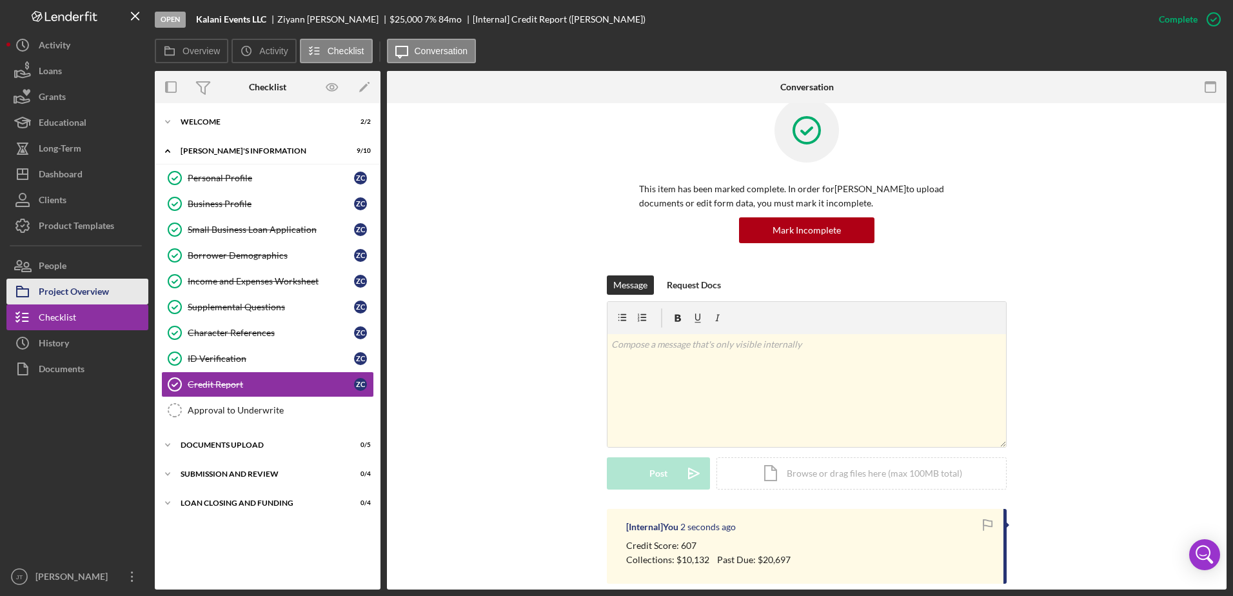
click at [85, 303] on div "Project Overview" at bounding box center [74, 293] width 70 height 29
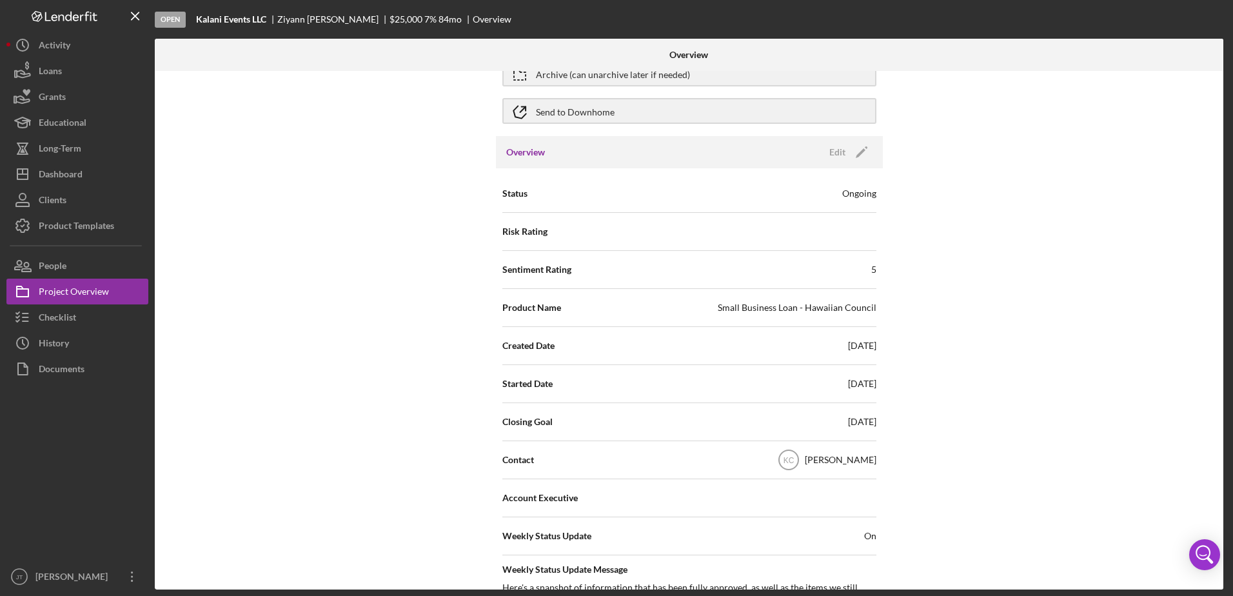
scroll to position [65, 0]
click at [62, 479] on div at bounding box center [77, 473] width 142 height 182
click at [65, 175] on div "Dashboard" at bounding box center [61, 175] width 44 height 29
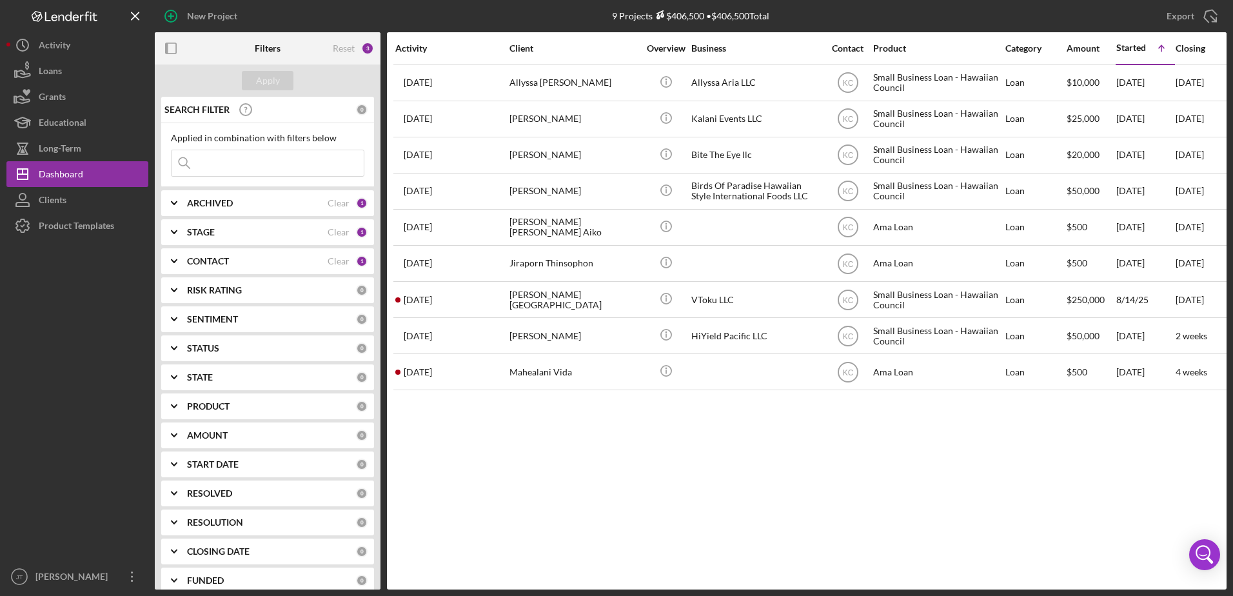
click at [263, 263] on div "CONTACT" at bounding box center [257, 261] width 141 height 10
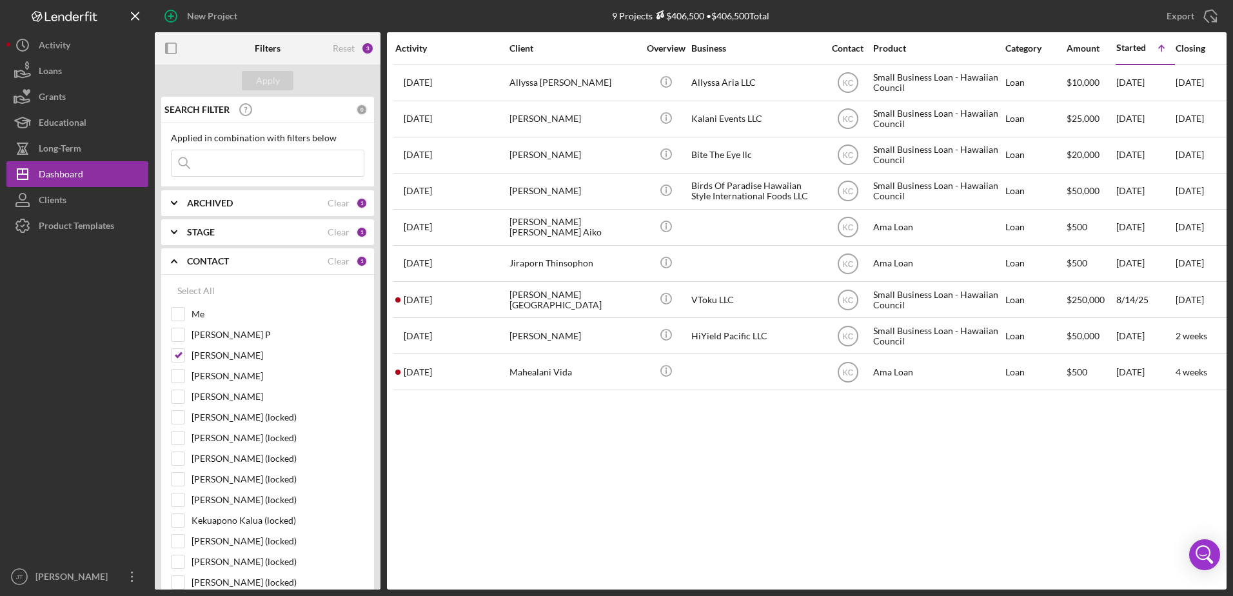
click at [180, 306] on div "Select All Me [PERSON_NAME] P [PERSON_NAME] [PERSON_NAME] [PERSON_NAME] (locked…" at bounding box center [268, 468] width 194 height 380
click at [180, 312] on input "Me" at bounding box center [178, 314] width 13 height 13
checkbox input "true"
click at [179, 357] on input "[PERSON_NAME]" at bounding box center [178, 355] width 13 height 13
checkbox input "false"
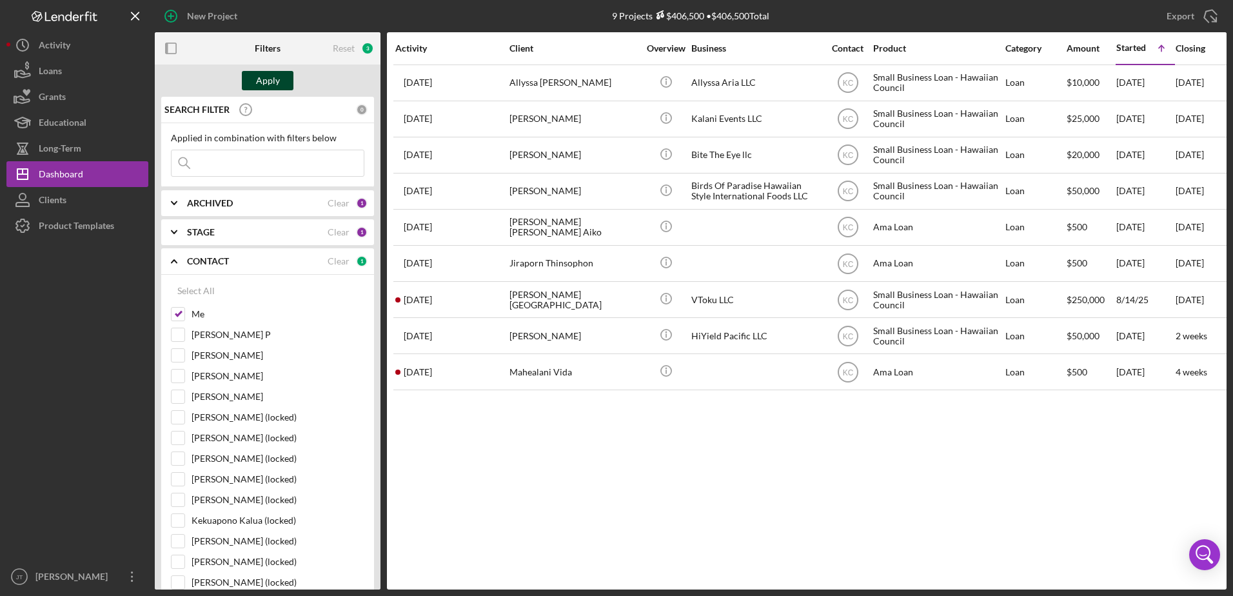
click at [267, 79] on div "Apply" at bounding box center [268, 80] width 24 height 19
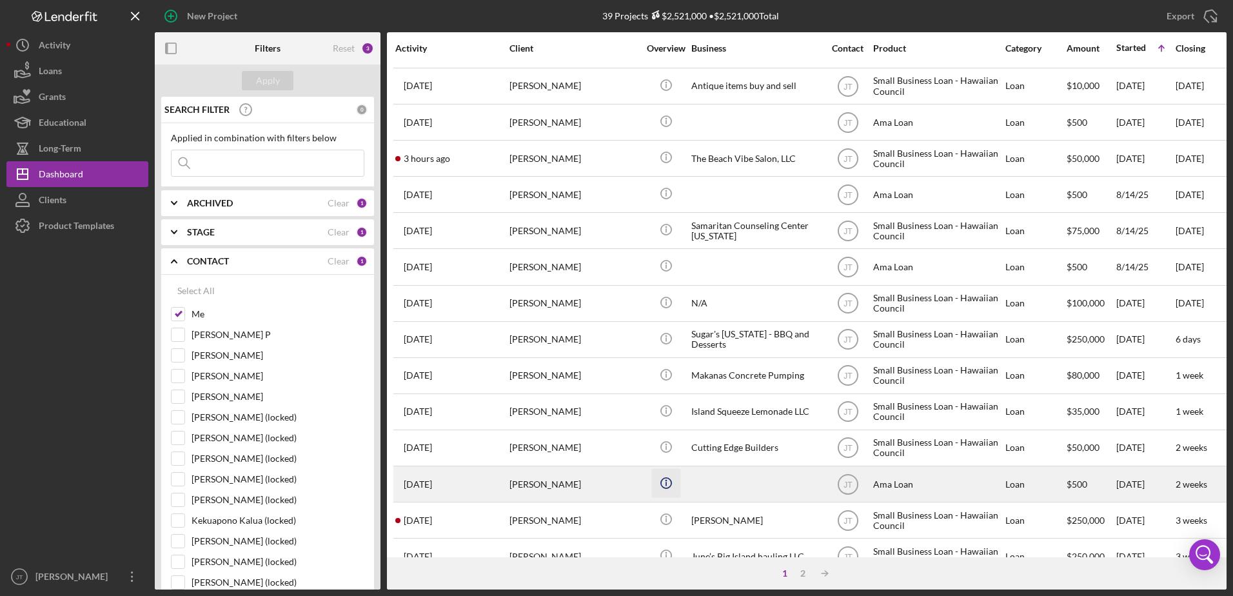
scroll to position [194, 0]
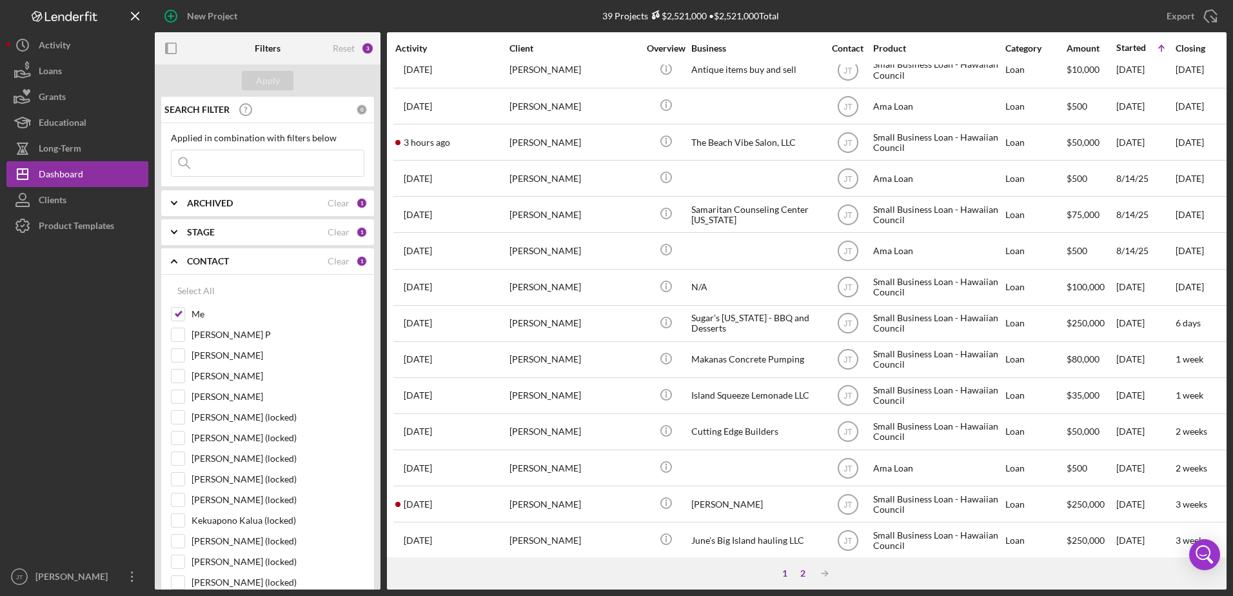
click at [803, 568] on div "2" at bounding box center [803, 573] width 18 height 10
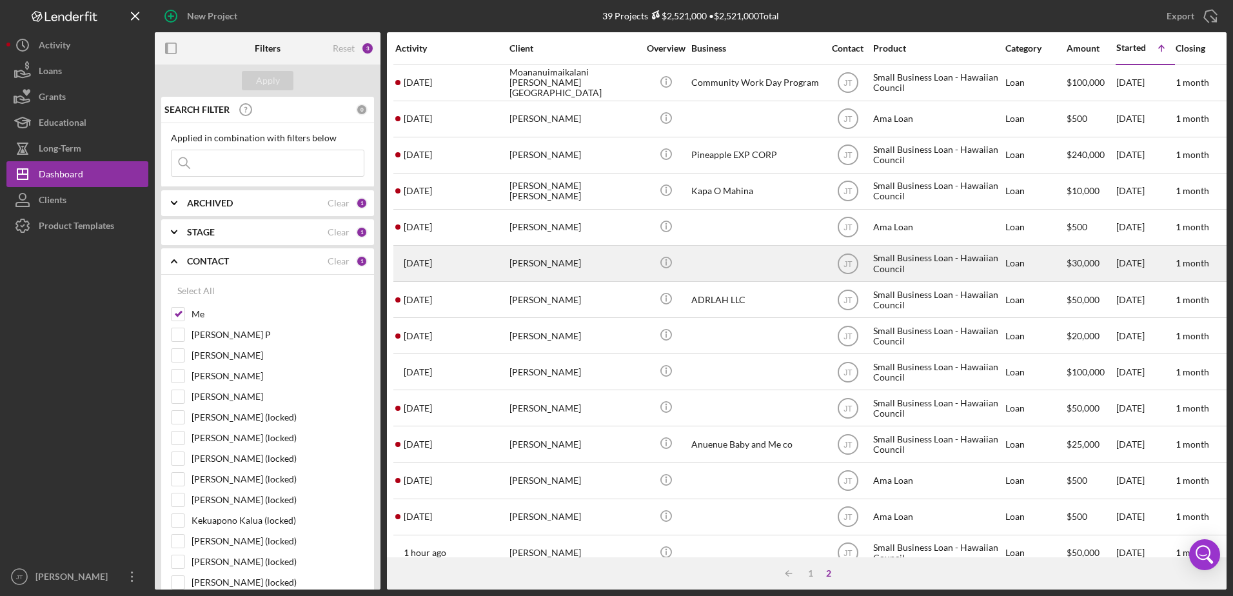
scroll to position [30, 0]
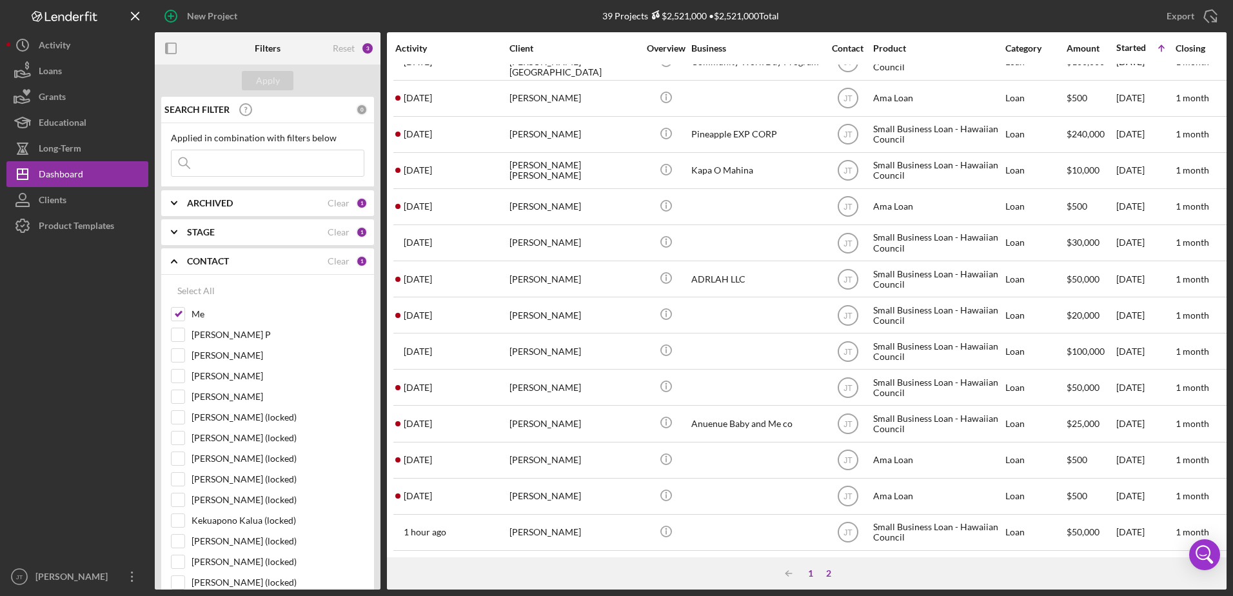
click at [813, 570] on div "1" at bounding box center [811, 573] width 18 height 10
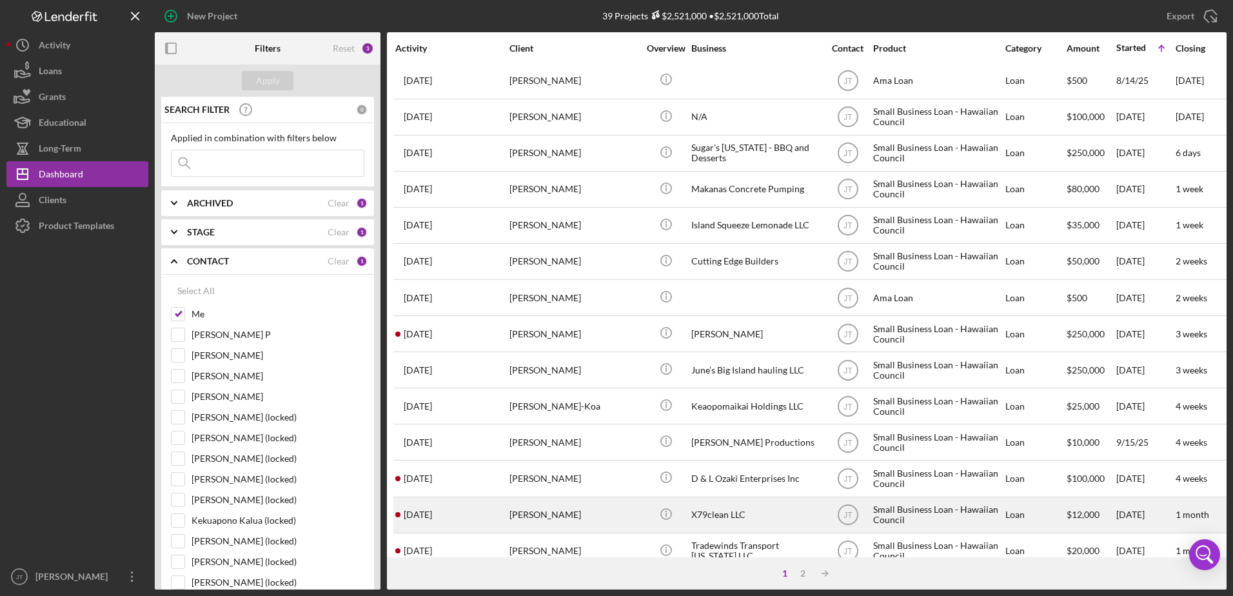
scroll to position [428, 0]
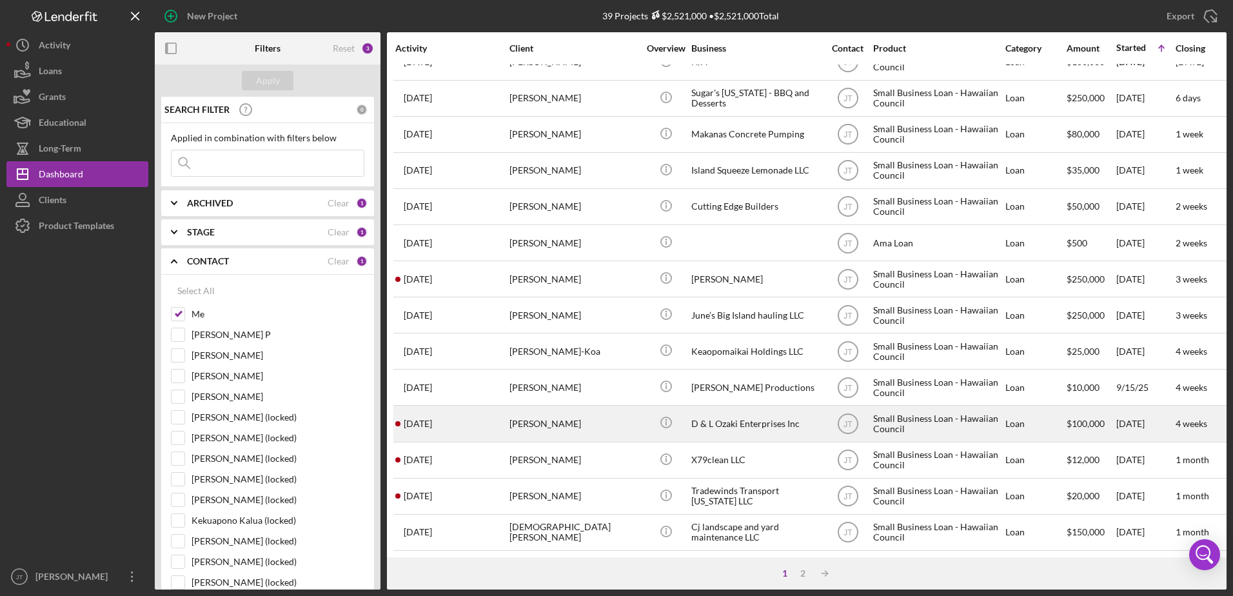
click at [552, 417] on div "[PERSON_NAME]" at bounding box center [574, 423] width 129 height 34
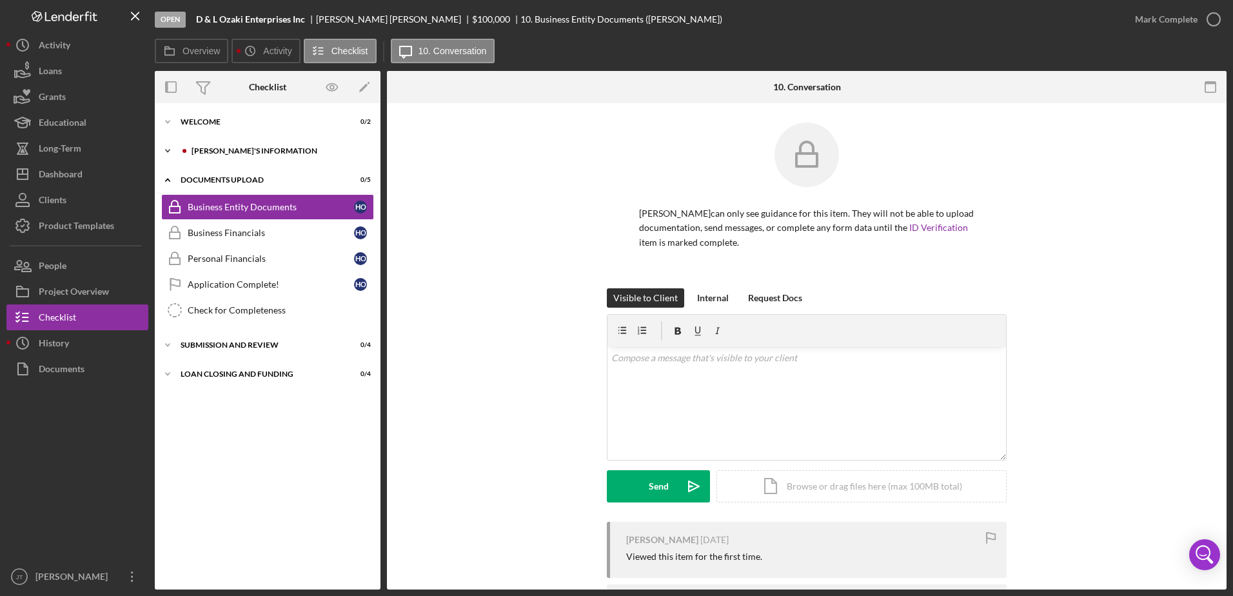
click at [166, 150] on icon "Icon/Expander" at bounding box center [168, 151] width 26 height 26
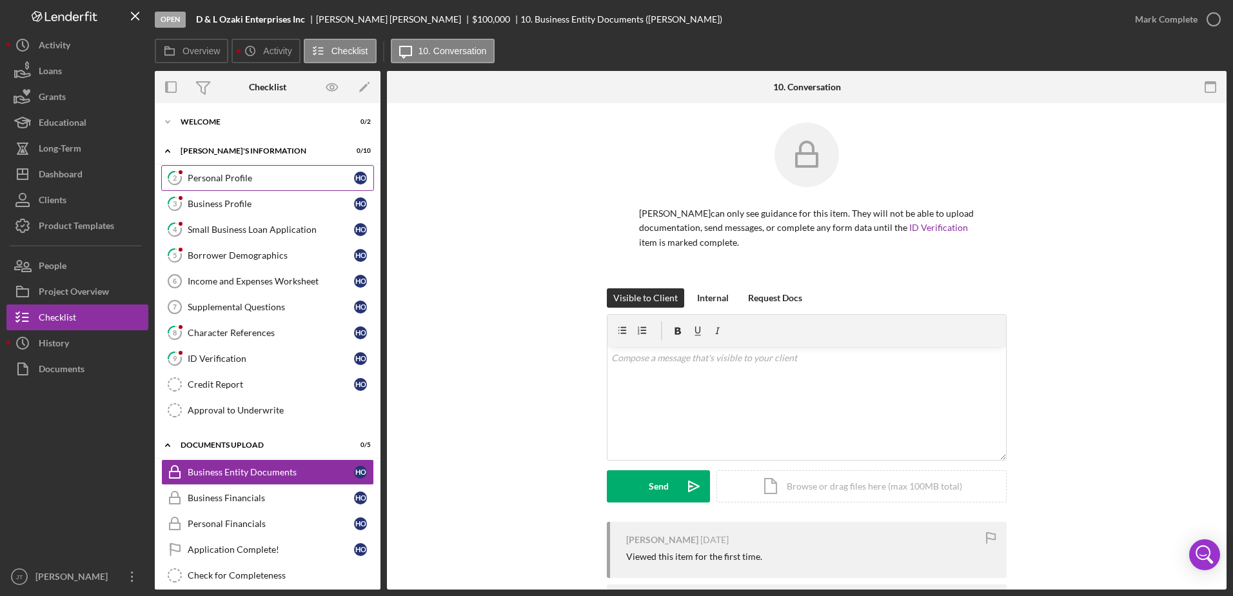
click at [297, 183] on div "Personal Profile" at bounding box center [271, 178] width 166 height 10
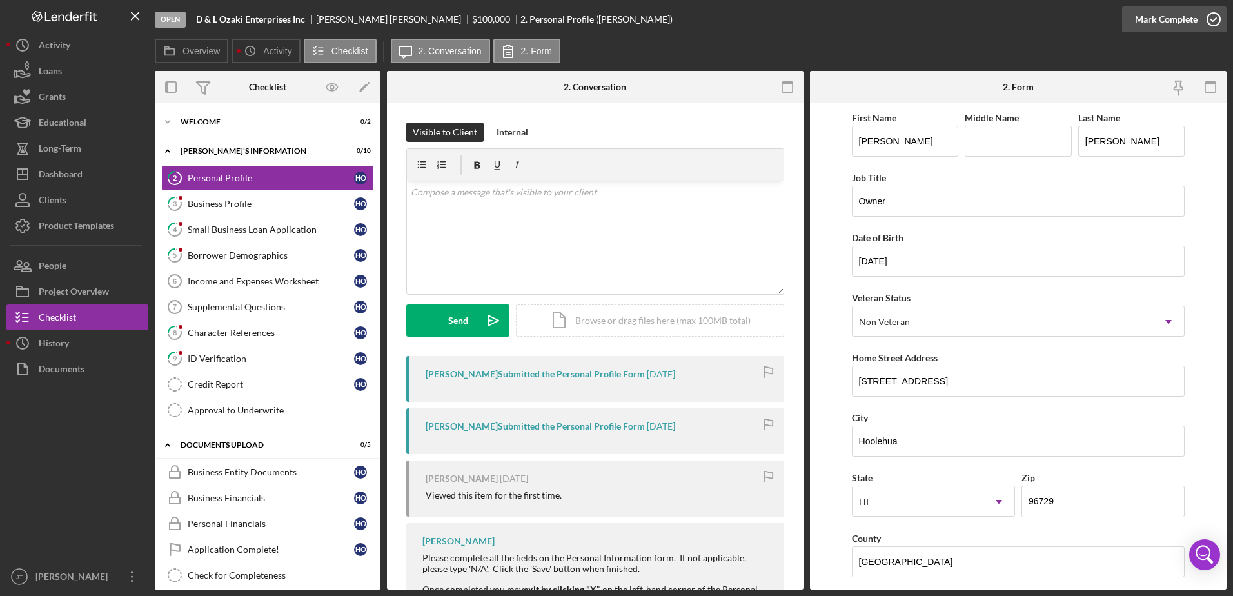
click at [1211, 20] on icon "button" at bounding box center [1214, 19] width 32 height 32
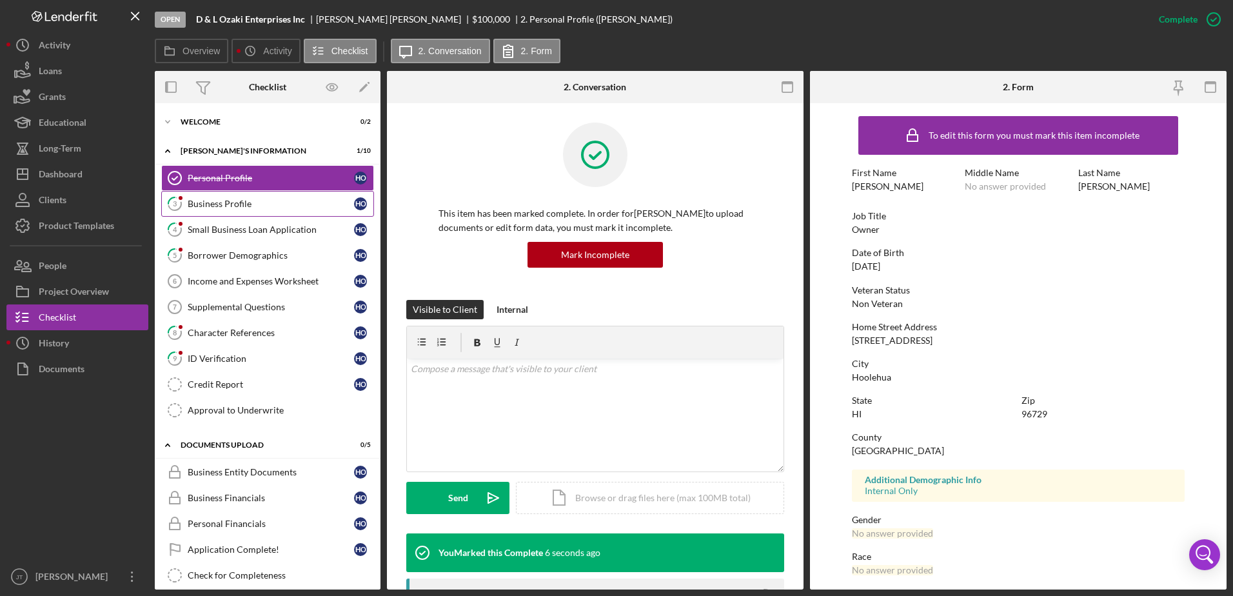
click at [232, 206] on div "Business Profile" at bounding box center [271, 204] width 166 height 10
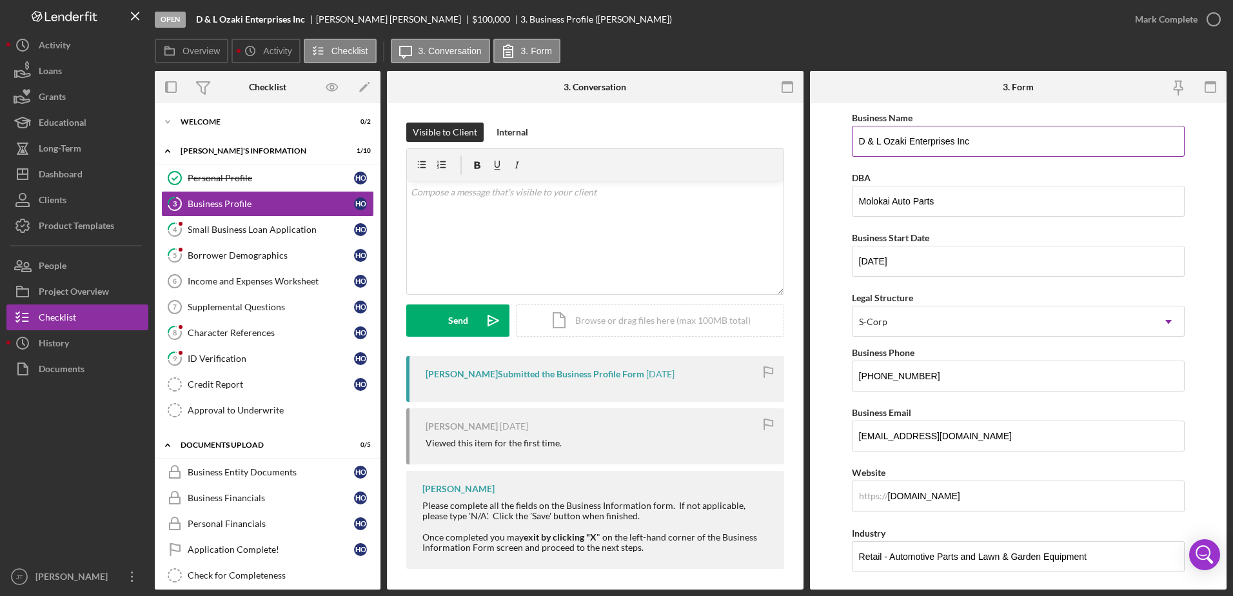
click at [972, 143] on input "D & L Ozaki Enterprises Inc" at bounding box center [1019, 141] width 334 height 31
click at [835, 189] on form "Business Name D & L Ozaki Enterprises Inc DBA Molokai Auto Parts Business Start…" at bounding box center [1018, 346] width 417 height 486
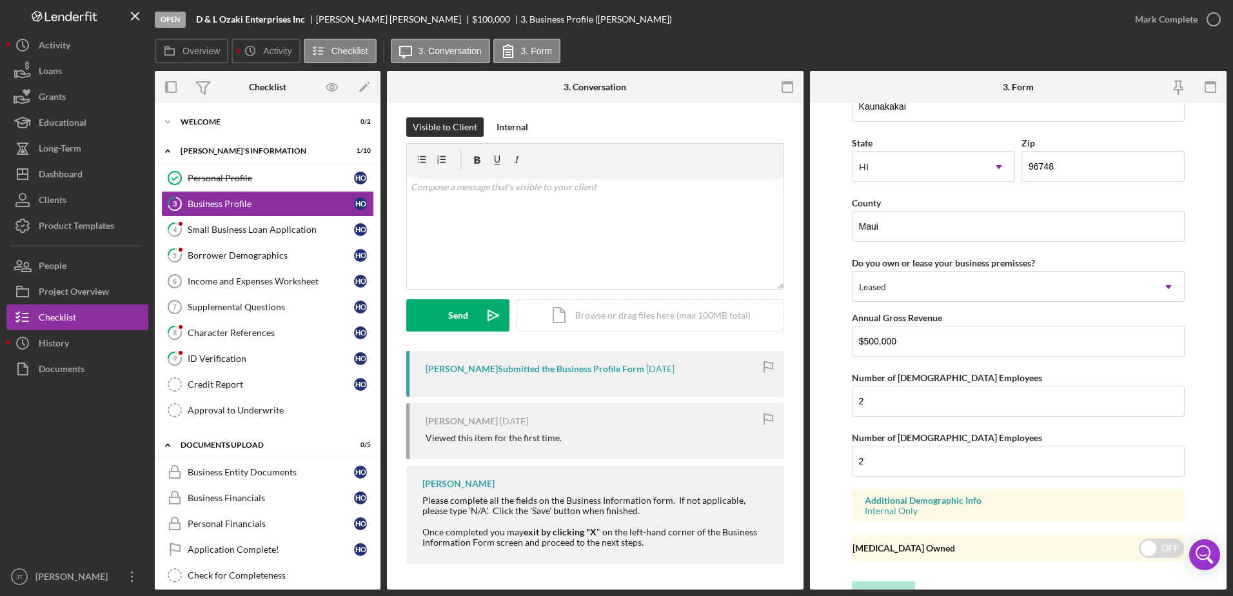
scroll to position [1186, 0]
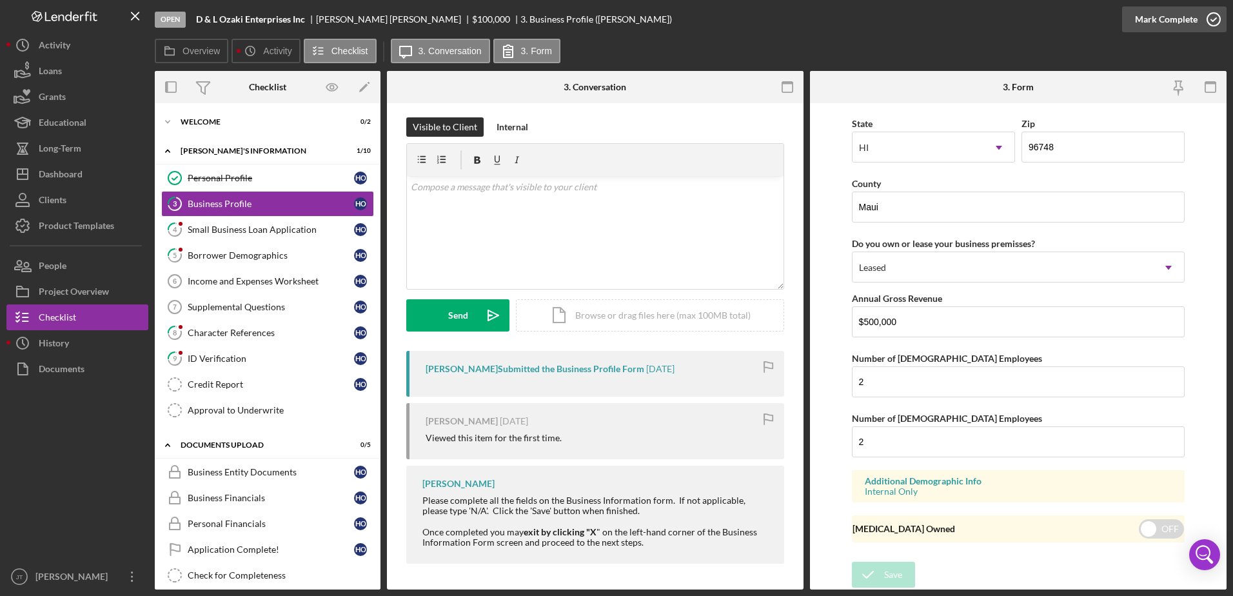
drag, startPoint x: 1215, startPoint y: 19, endPoint x: 1208, endPoint y: 26, distance: 9.1
click at [1215, 19] on polyline "button" at bounding box center [1213, 19] width 5 height 3
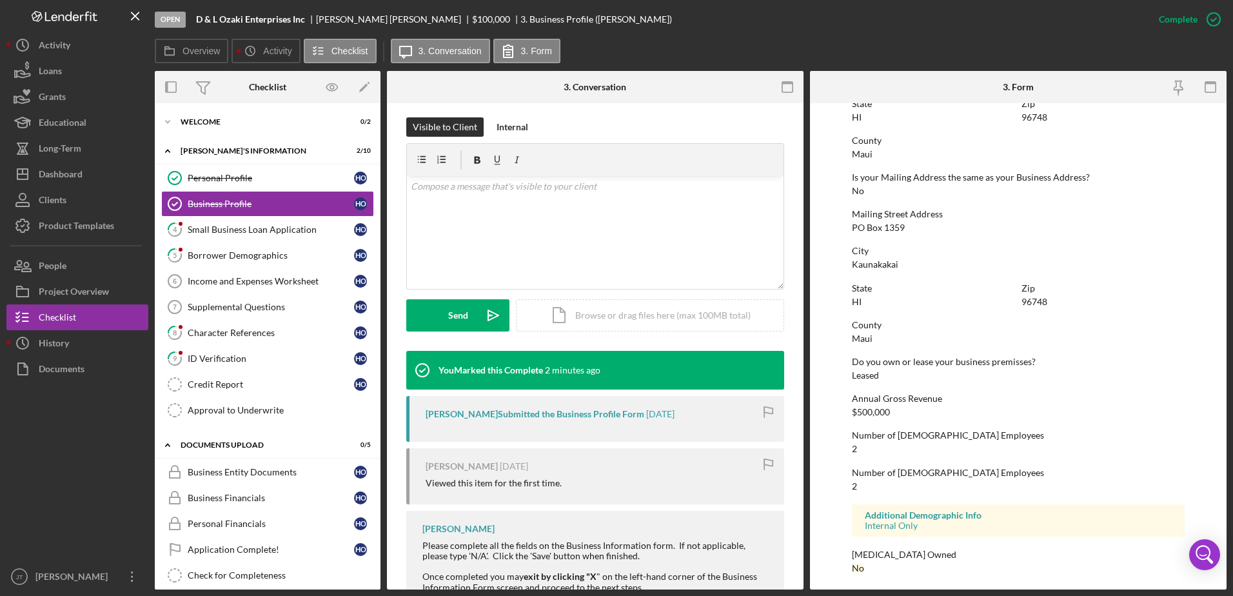
scroll to position [634, 0]
click at [228, 234] on div "Small Business Loan Application" at bounding box center [271, 229] width 166 height 10
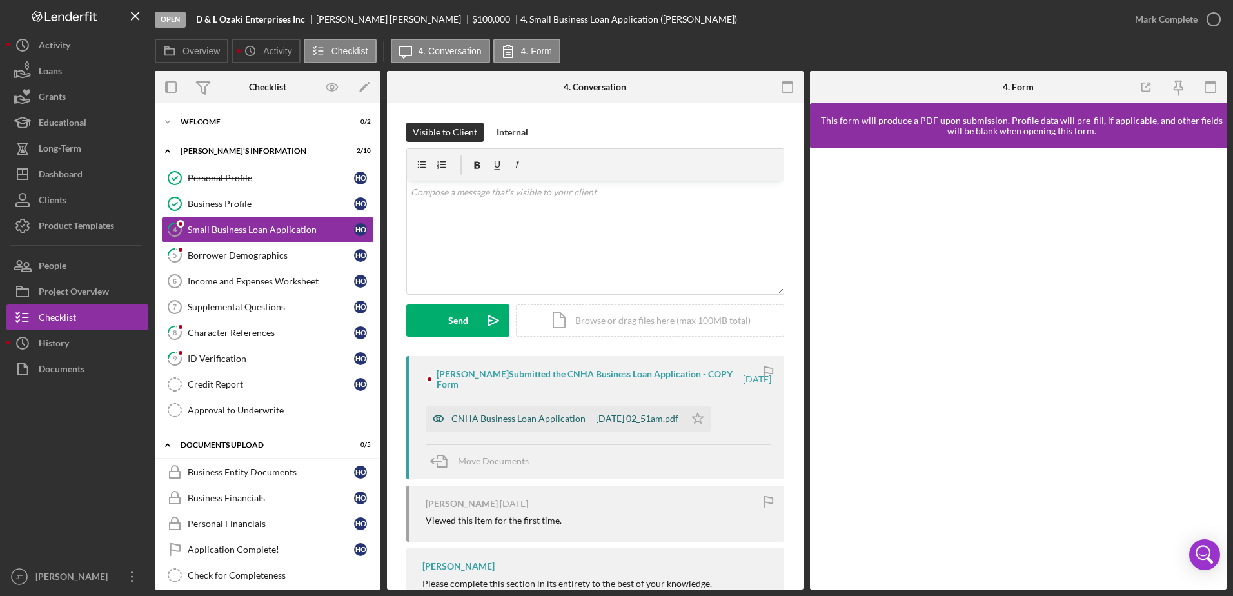
click at [639, 414] on div "CNHA Business Loan Application -- [DATE] 02_51am.pdf" at bounding box center [565, 419] width 227 height 10
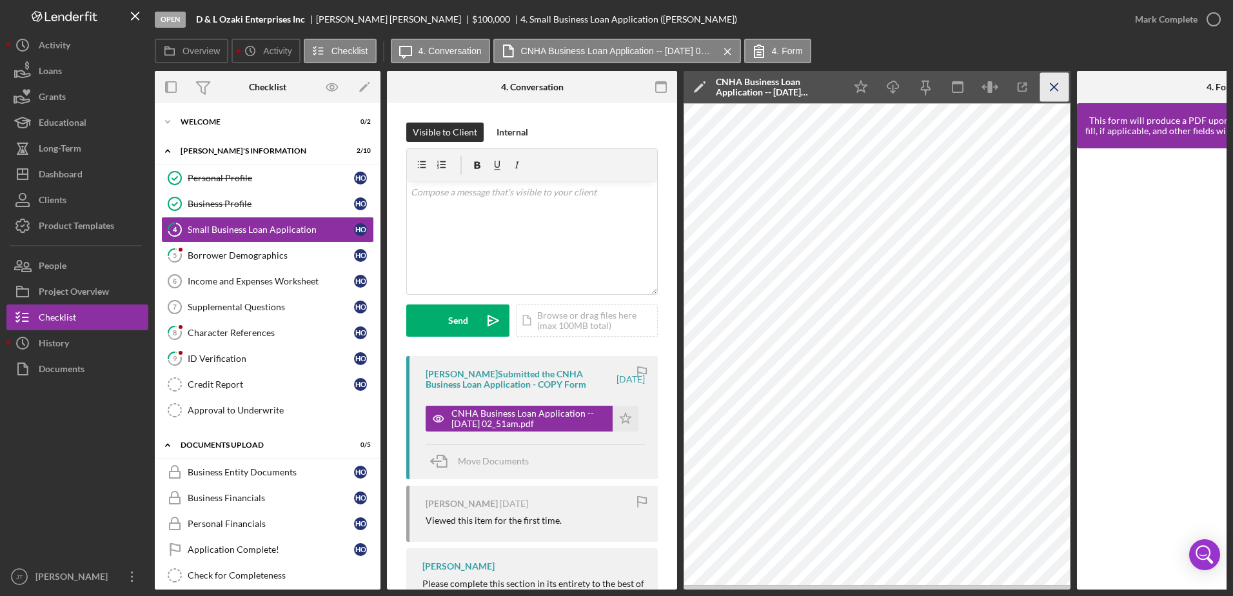
click at [1061, 94] on icon "Icon/Menu Close" at bounding box center [1055, 87] width 29 height 29
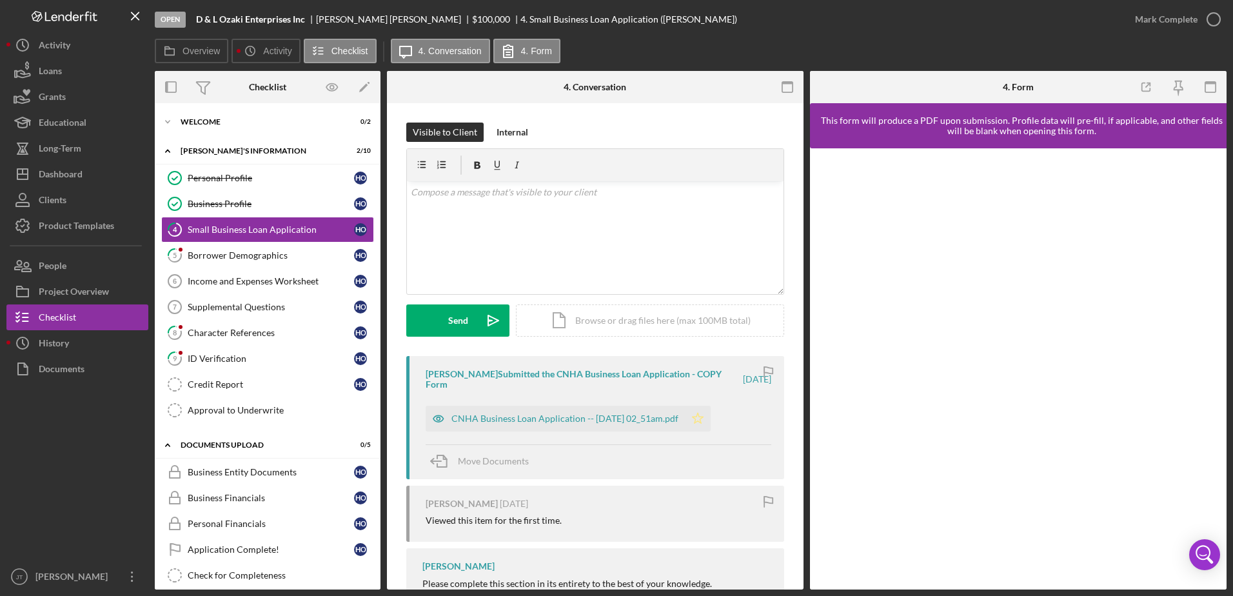
click at [711, 419] on icon "Icon/Star" at bounding box center [698, 419] width 26 height 26
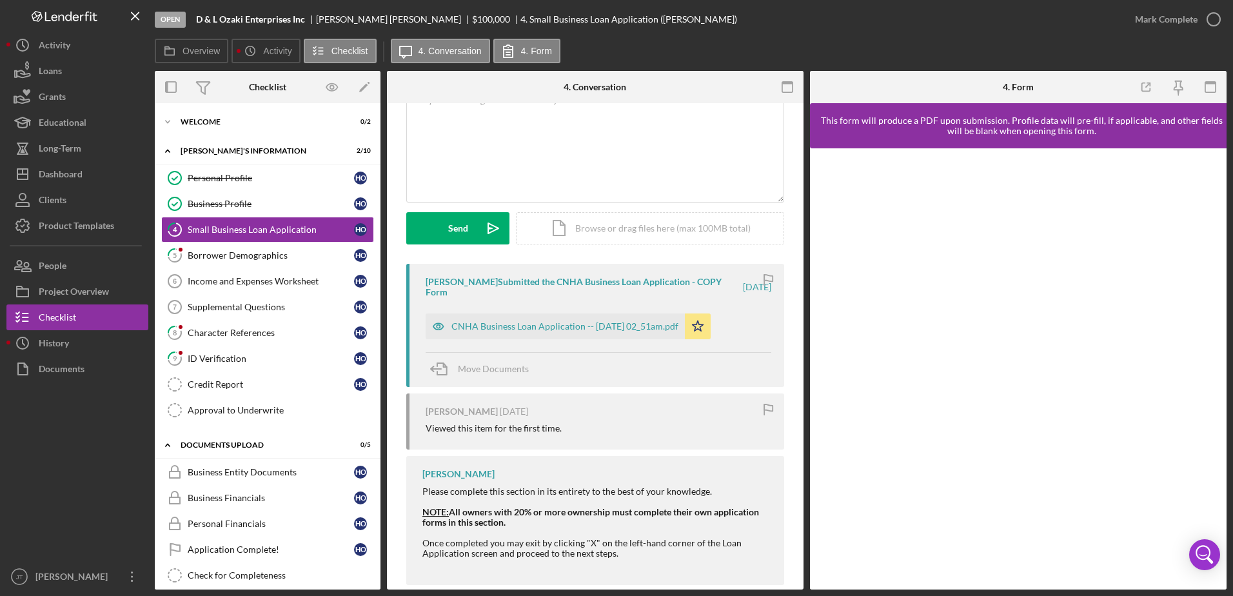
scroll to position [114, 0]
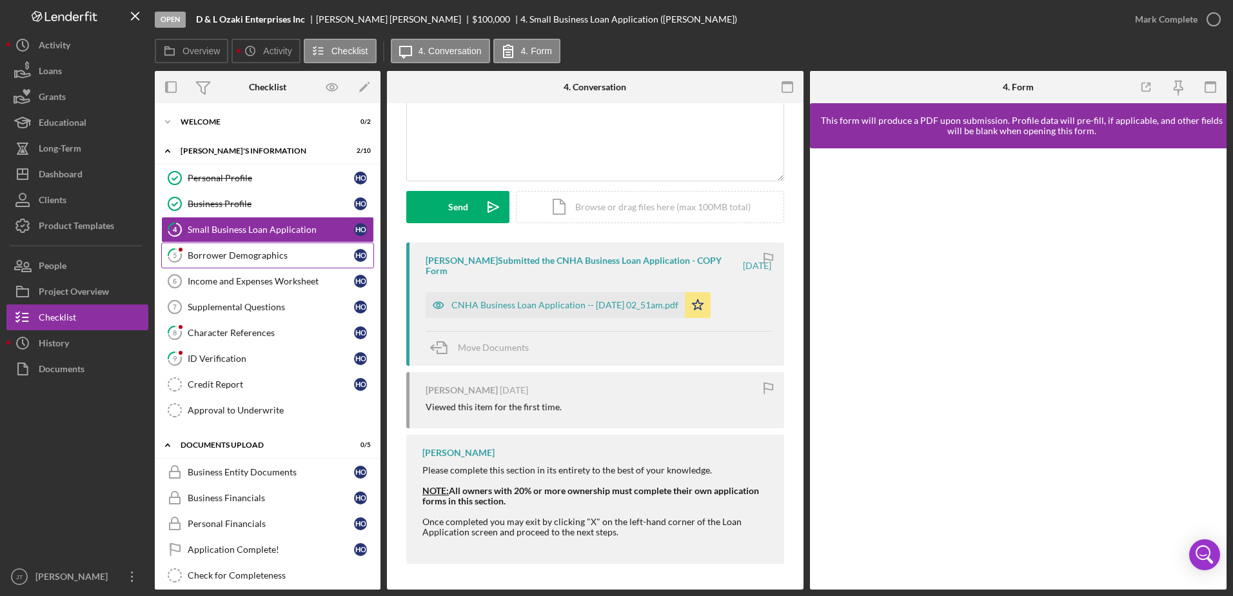
click at [237, 261] on div "Borrower Demographics" at bounding box center [271, 255] width 166 height 10
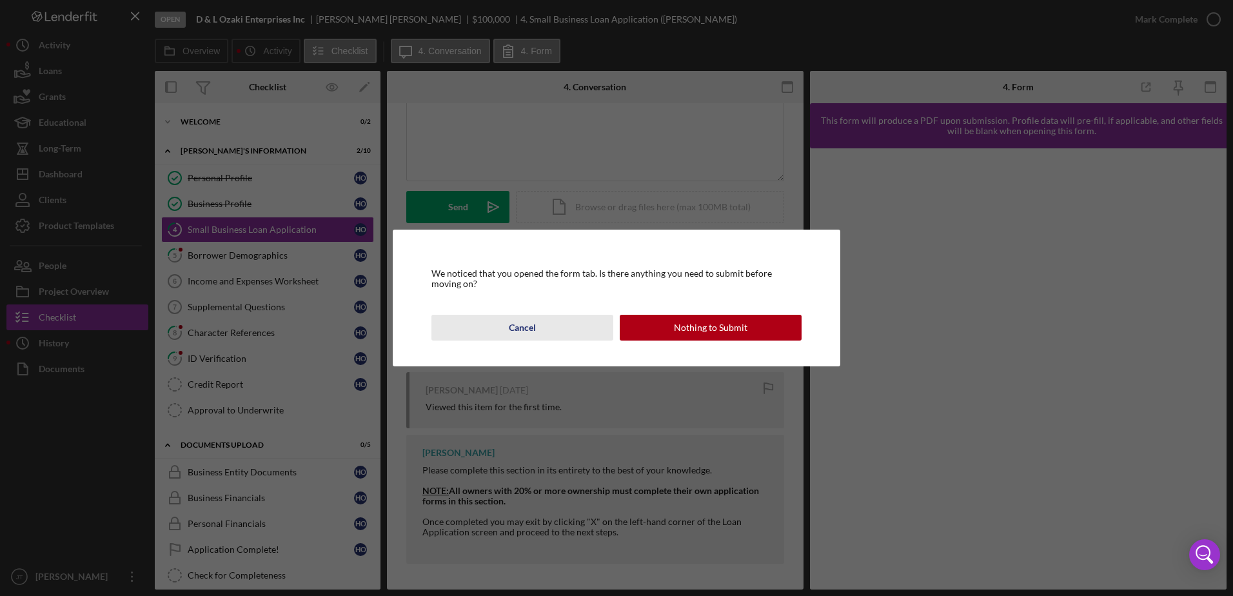
click at [499, 328] on button "Cancel" at bounding box center [523, 328] width 182 height 26
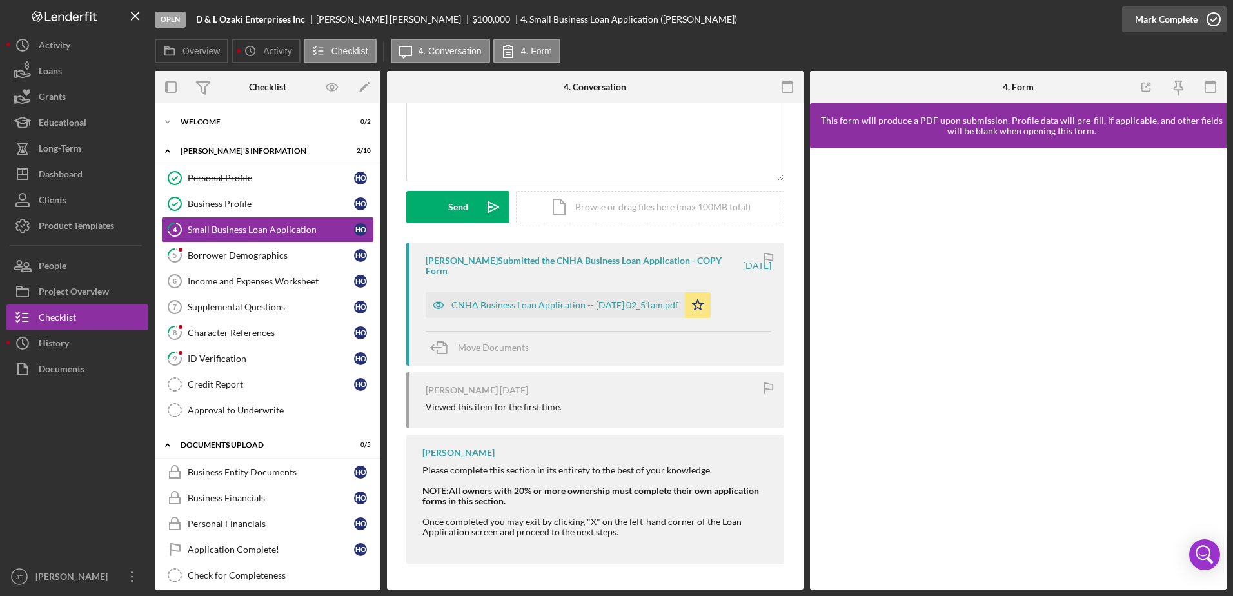
click at [1211, 18] on icon "button" at bounding box center [1214, 19] width 32 height 32
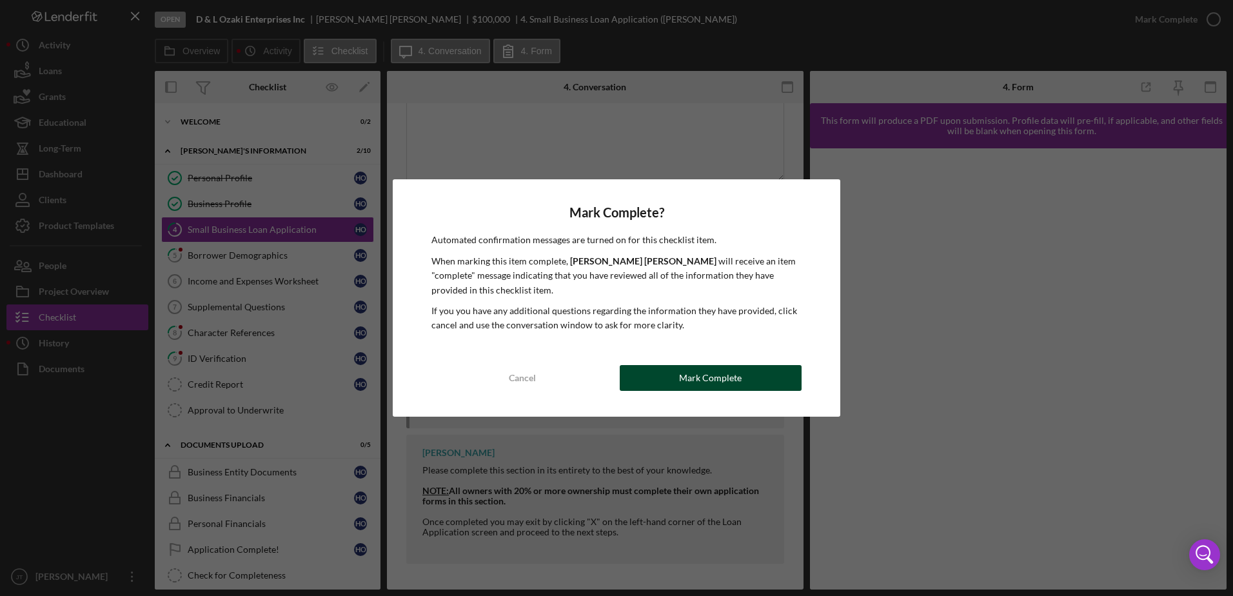
click at [662, 381] on button "Mark Complete" at bounding box center [711, 378] width 182 height 26
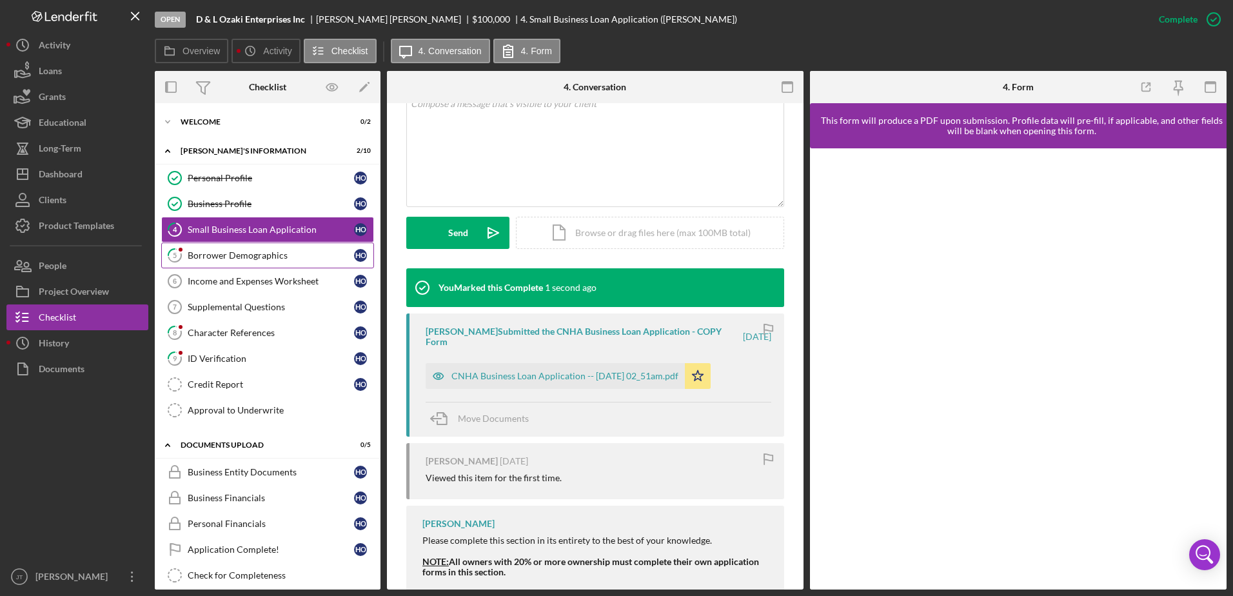
scroll to position [291, 0]
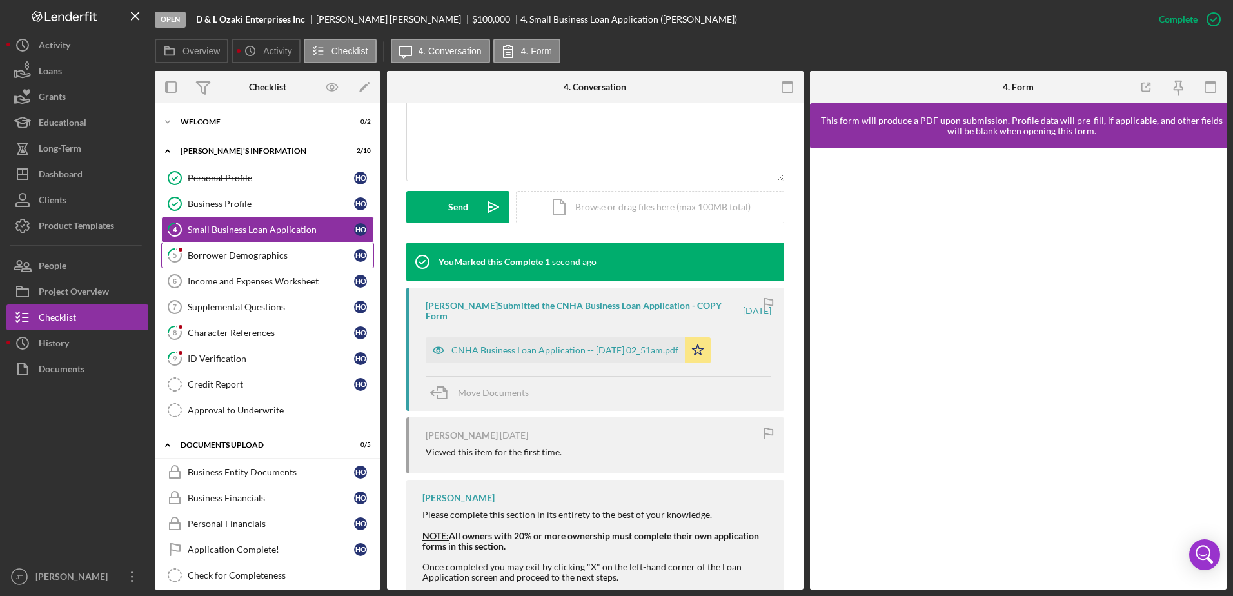
click at [306, 258] on div "Borrower Demographics" at bounding box center [271, 255] width 166 height 10
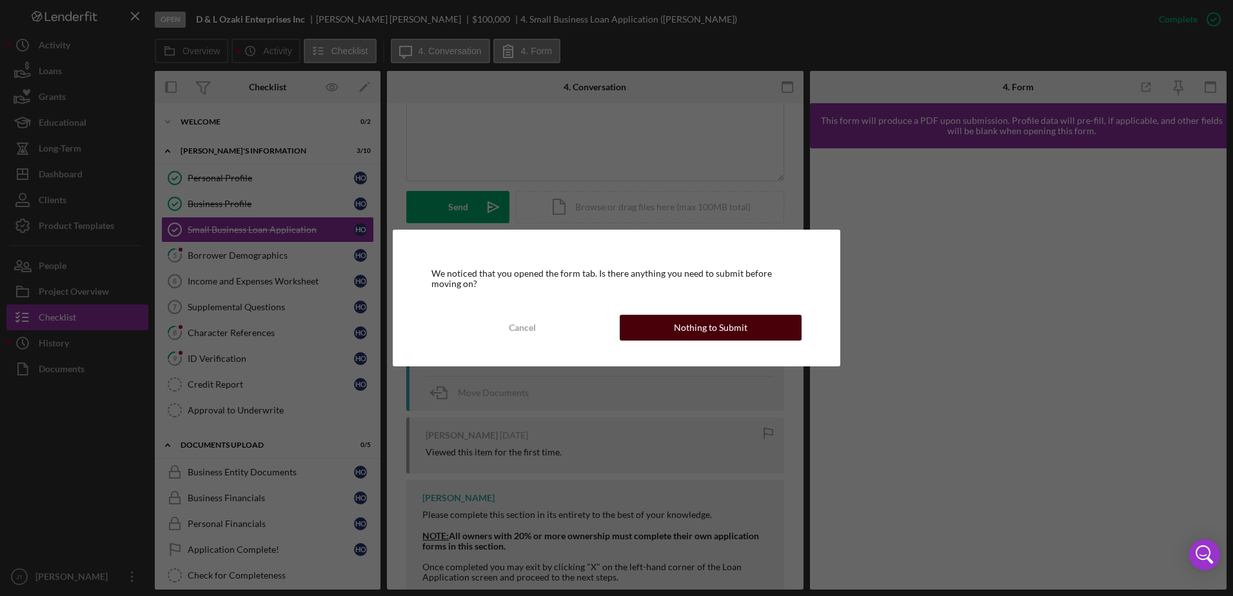
click at [690, 332] on div "Nothing to Submit" at bounding box center [711, 328] width 74 height 26
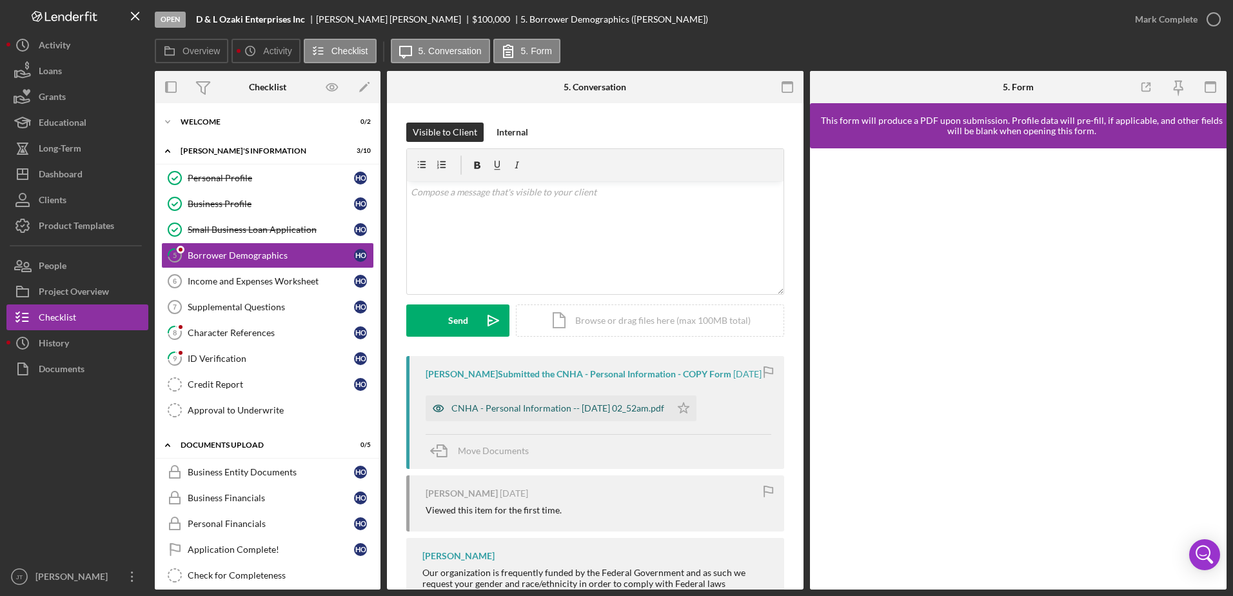
click at [554, 416] on div "CNHA - Personal Information -- [DATE] 02_52am.pdf" at bounding box center [548, 408] width 245 height 26
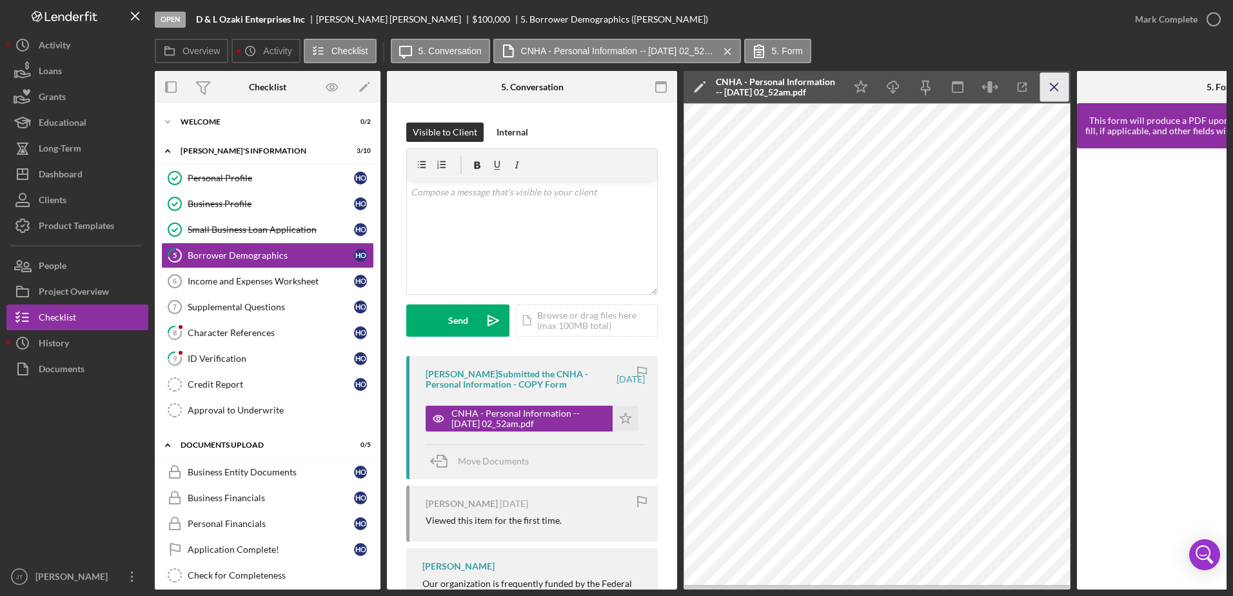
click at [1050, 87] on icon "Icon/Menu Close" at bounding box center [1055, 87] width 29 height 29
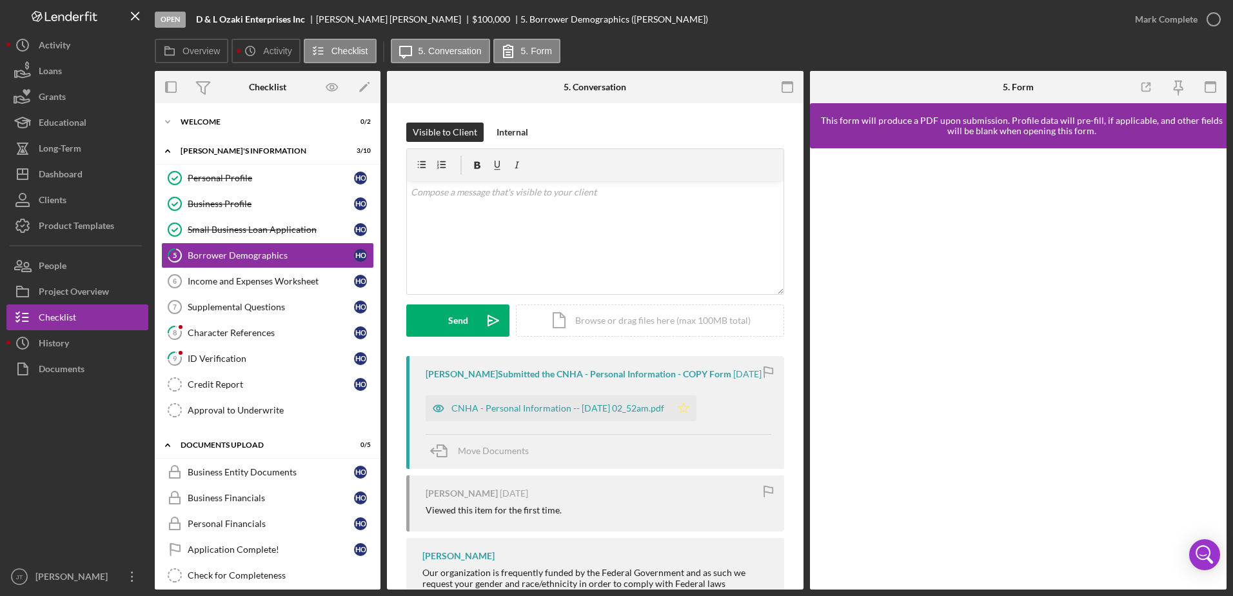
click at [690, 410] on polygon "button" at bounding box center [684, 408] width 11 height 10
click at [262, 336] on div "Character References" at bounding box center [271, 333] width 166 height 10
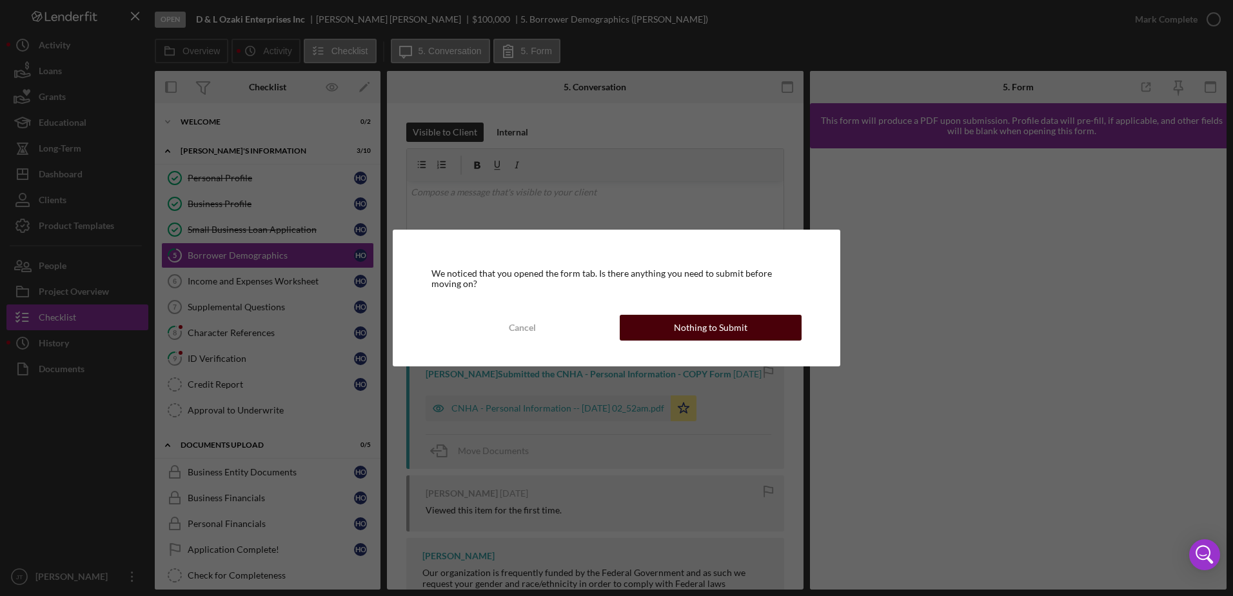
click at [648, 329] on button "Nothing to Submit" at bounding box center [711, 328] width 182 height 26
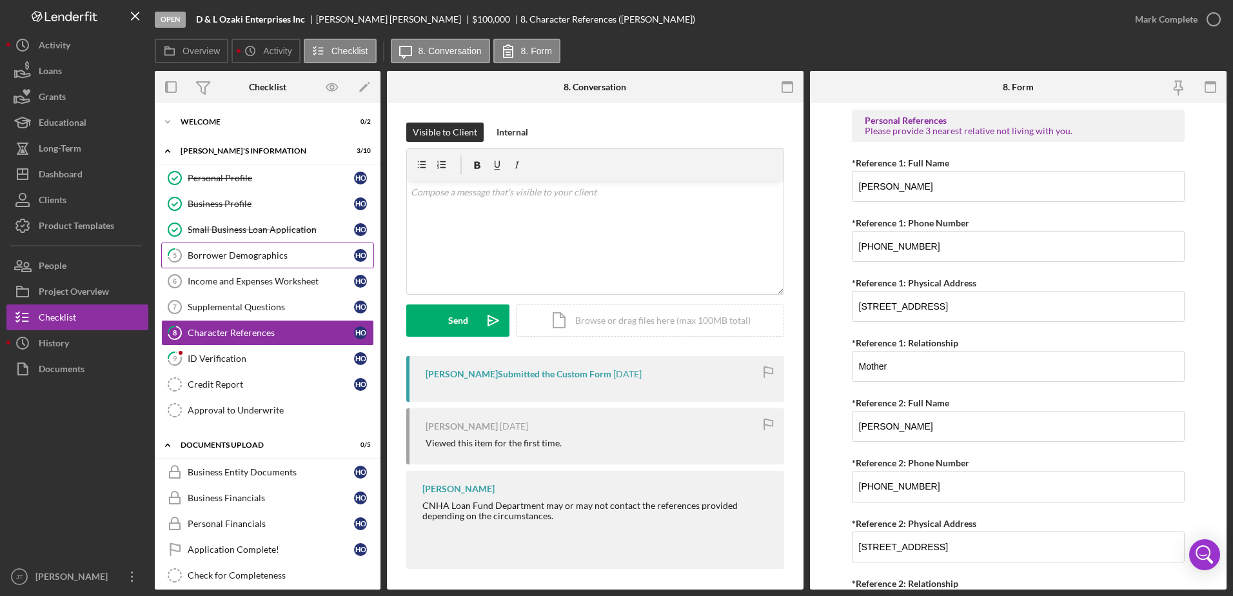
click at [281, 256] on div "Borrower Demographics" at bounding box center [271, 255] width 166 height 10
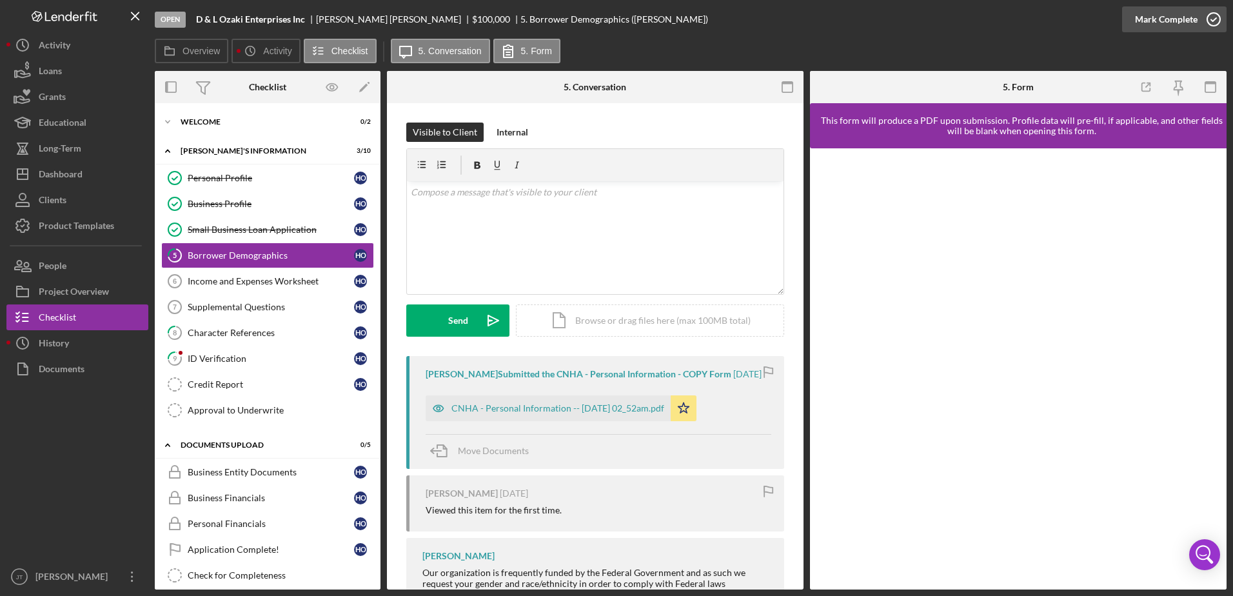
click at [1215, 19] on icon "button" at bounding box center [1214, 19] width 32 height 32
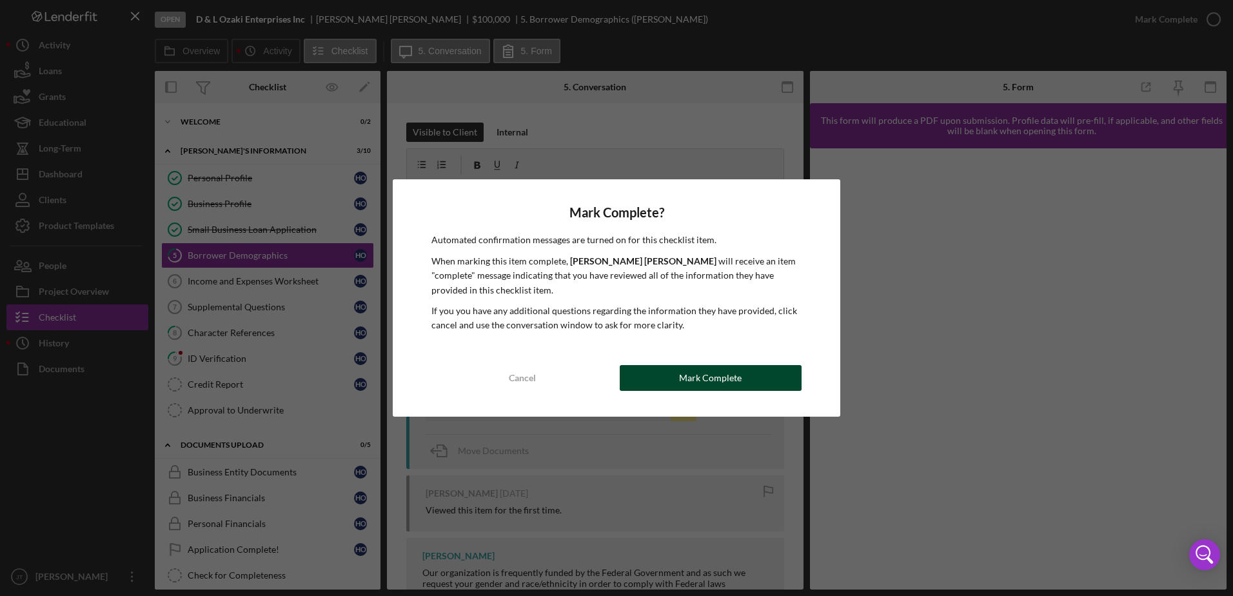
click at [724, 384] on div "Mark Complete" at bounding box center [710, 378] width 63 height 26
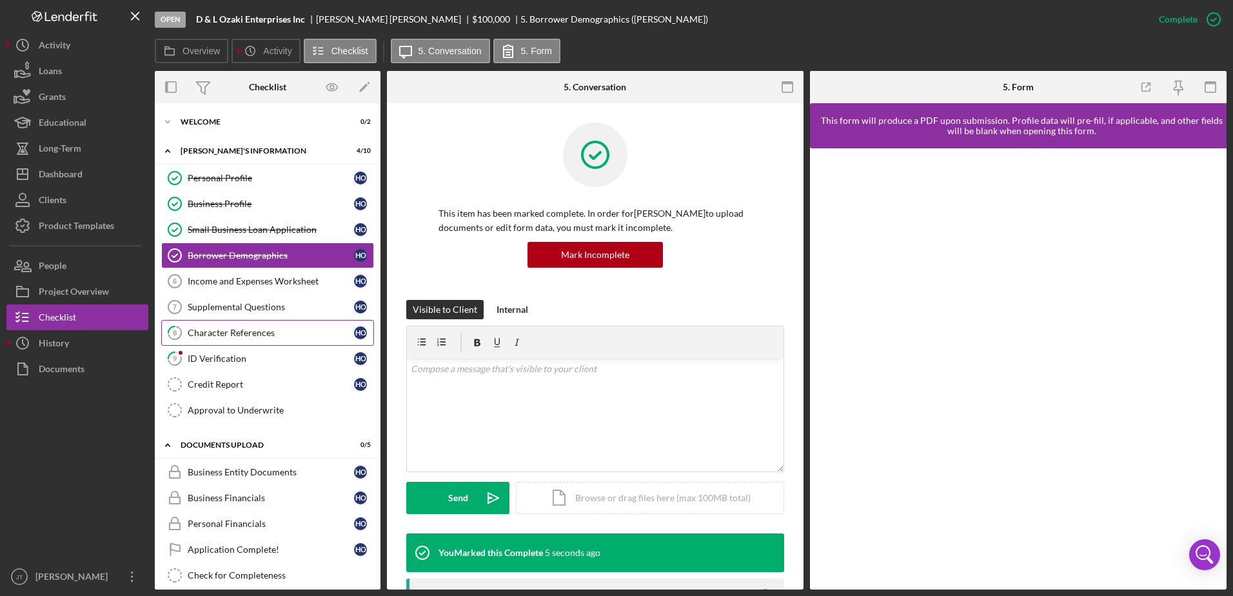
click at [238, 330] on div "Character References" at bounding box center [271, 333] width 166 height 10
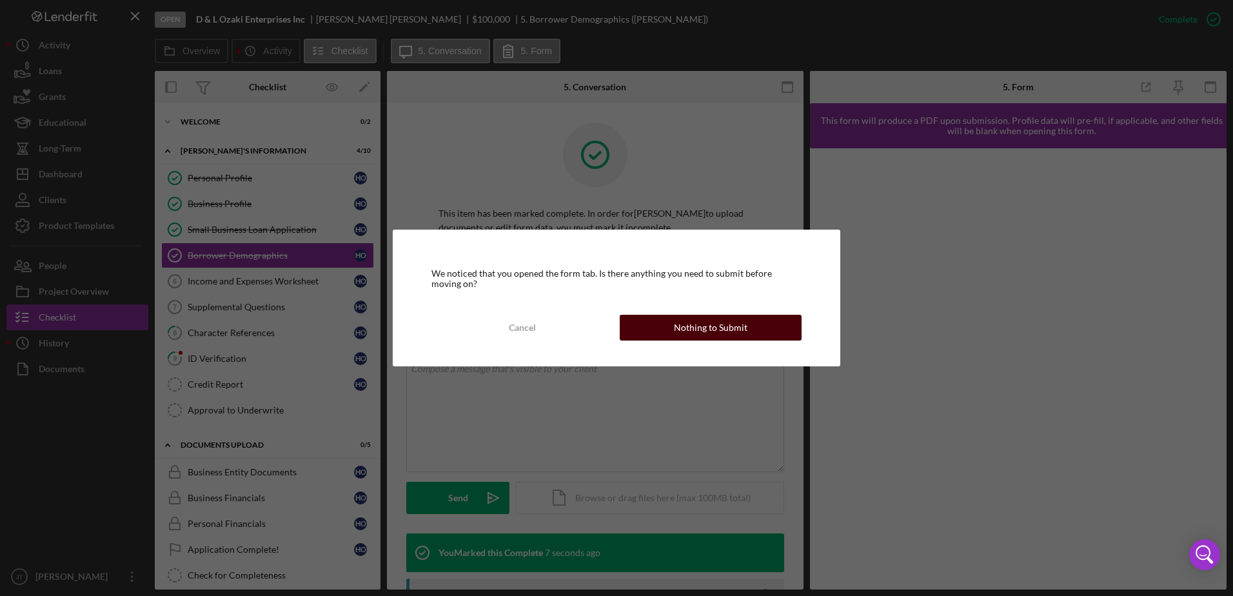
click at [664, 321] on button "Nothing to Submit" at bounding box center [711, 328] width 182 height 26
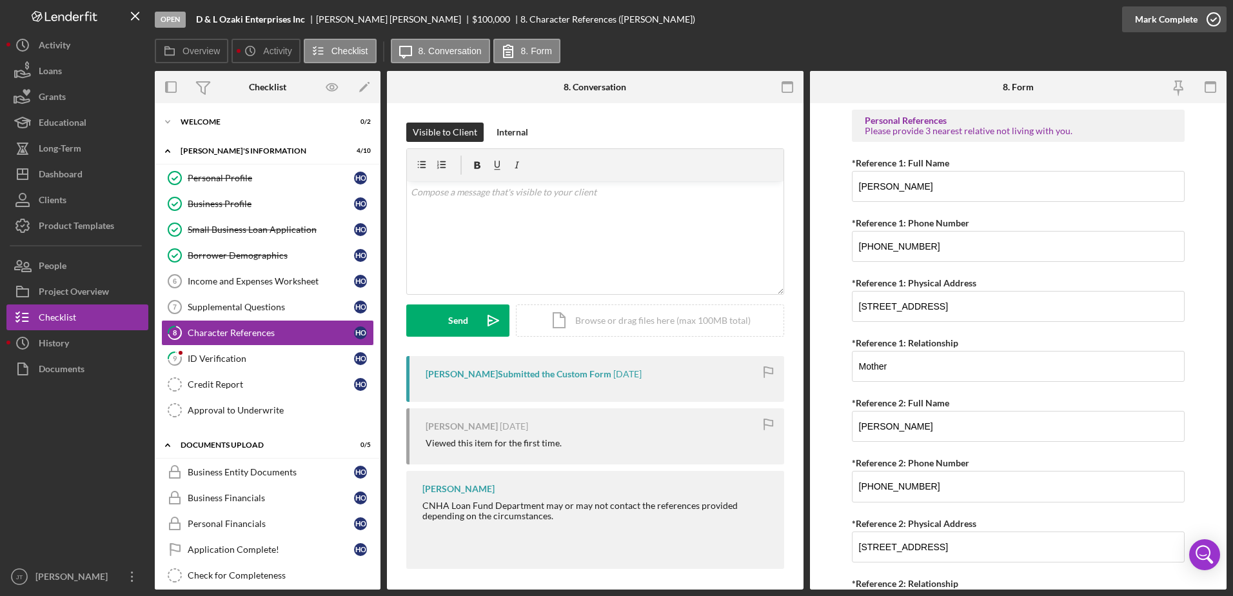
click at [1211, 20] on icon "button" at bounding box center [1214, 19] width 32 height 32
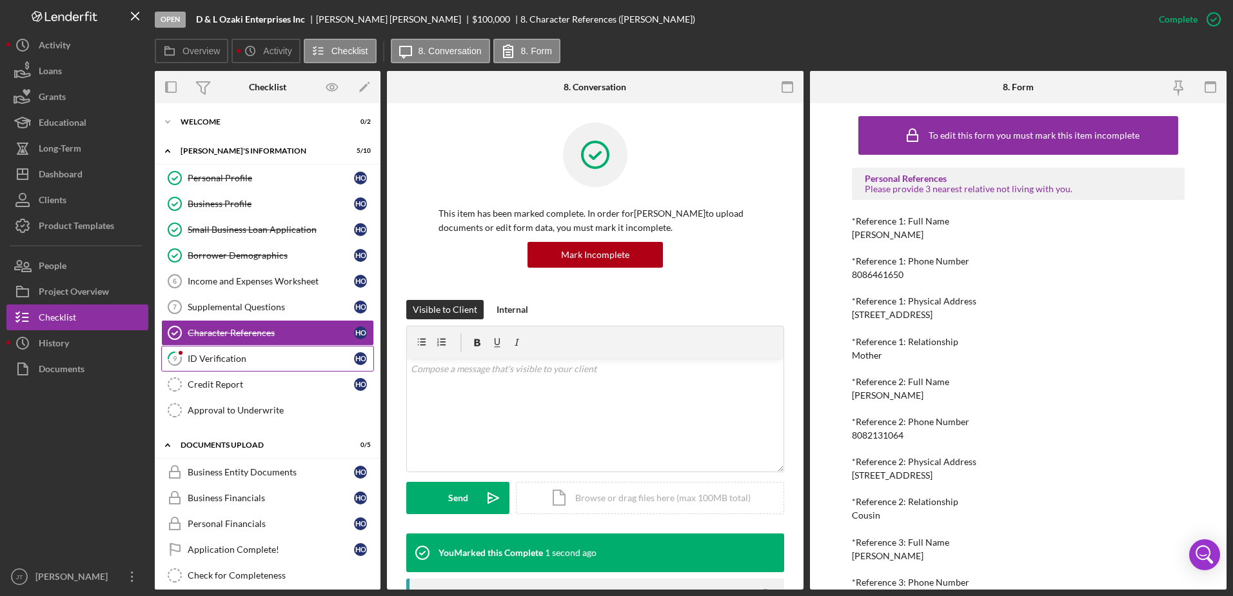
click at [249, 364] on link "9 ID Verification H O" at bounding box center [267, 359] width 213 height 26
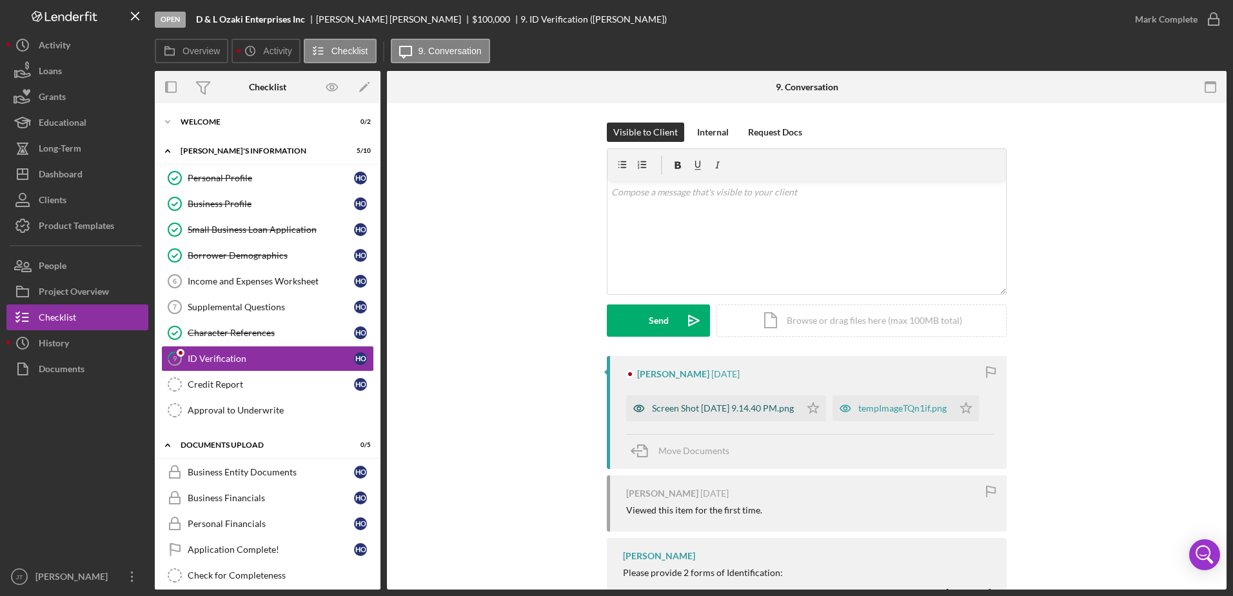
click at [699, 411] on div "Screen Shot [DATE] 9.14.40 PM.png" at bounding box center [723, 408] width 142 height 10
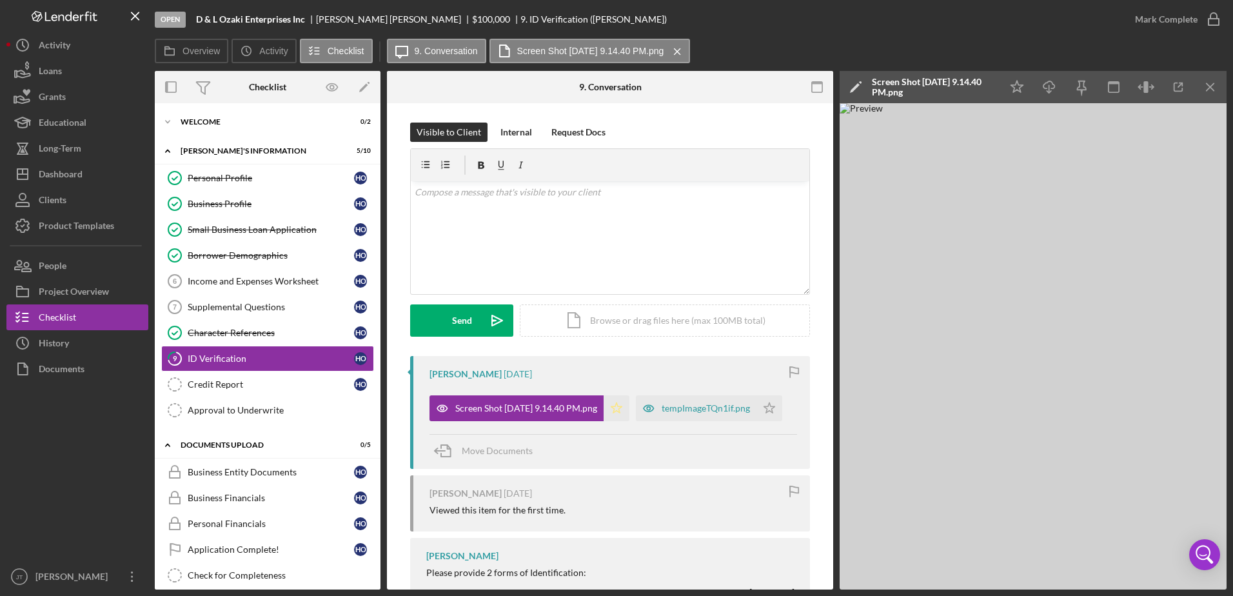
click at [630, 405] on icon "Icon/Star" at bounding box center [617, 408] width 26 height 26
click at [1213, 92] on icon "Icon/Menu Close" at bounding box center [1211, 87] width 29 height 29
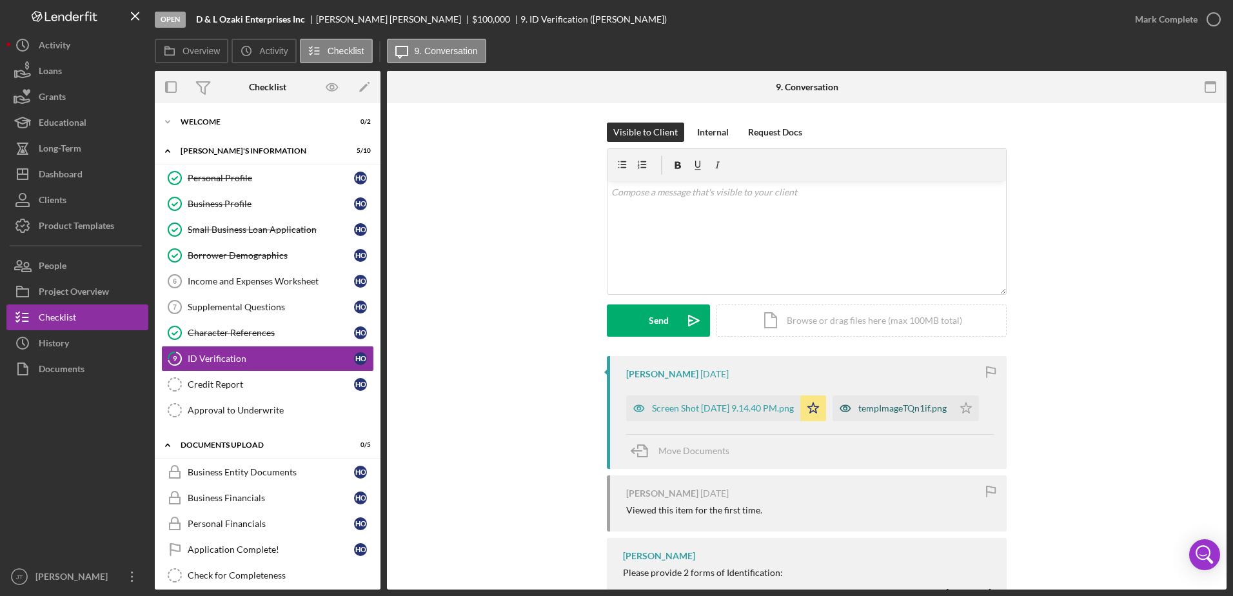
click at [859, 414] on div "tempImageTQn1if.png" at bounding box center [903, 408] width 88 height 10
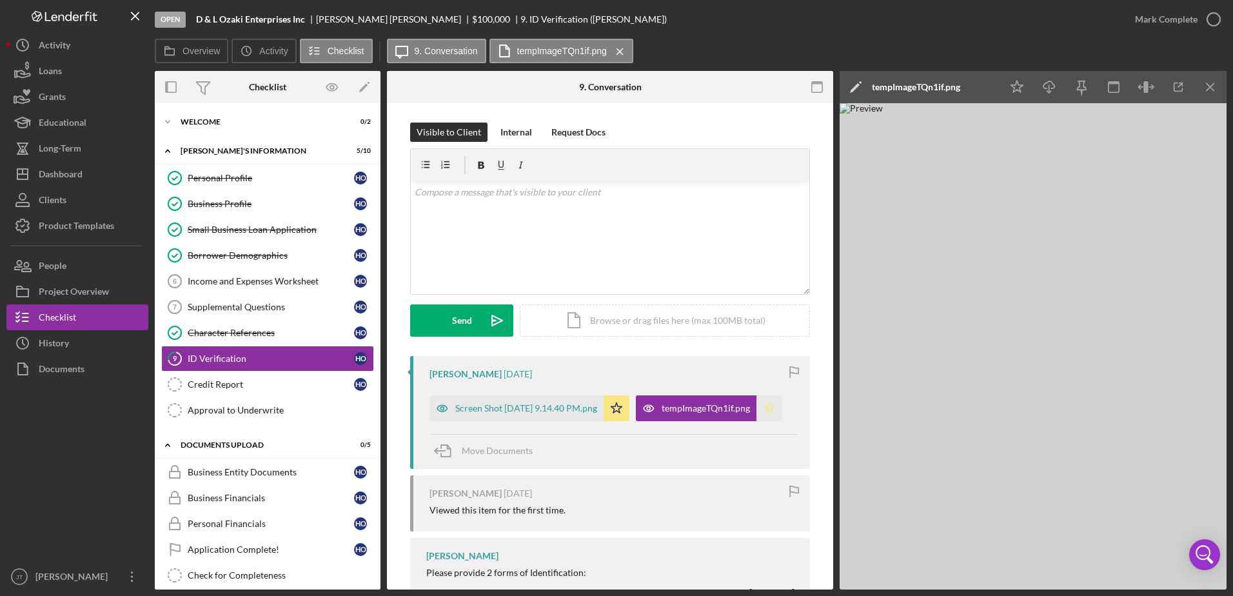
click at [757, 421] on icon "Icon/Star" at bounding box center [770, 408] width 26 height 26
click at [1211, 91] on icon "Icon/Menu Close" at bounding box center [1211, 87] width 29 height 29
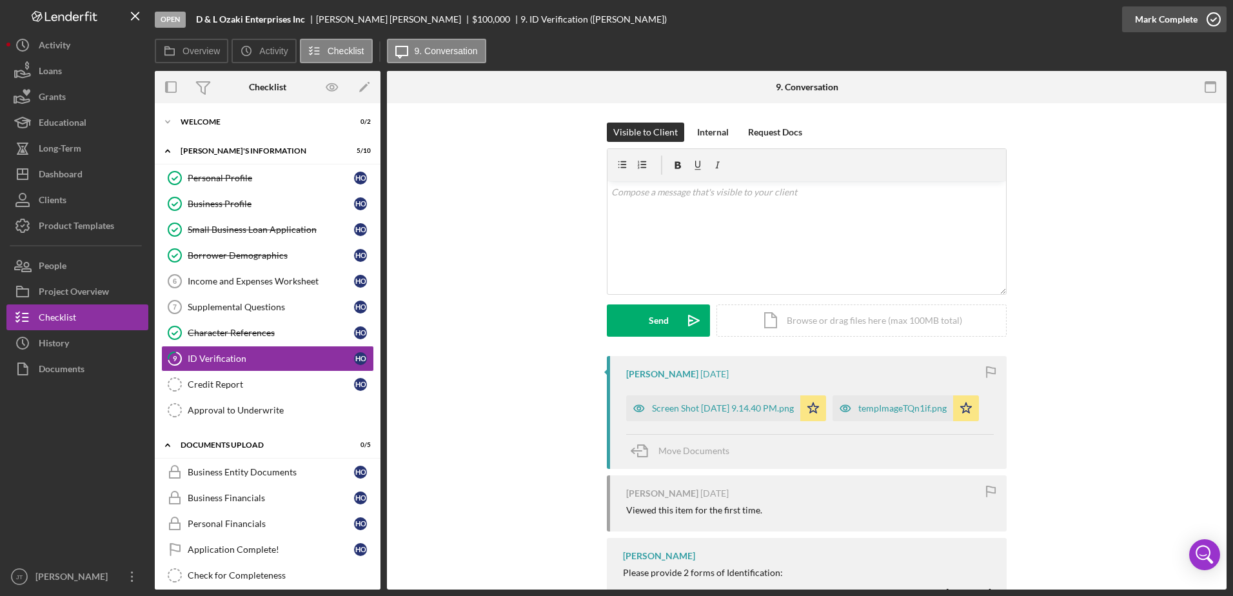
click at [1216, 19] on icon "button" at bounding box center [1214, 19] width 32 height 32
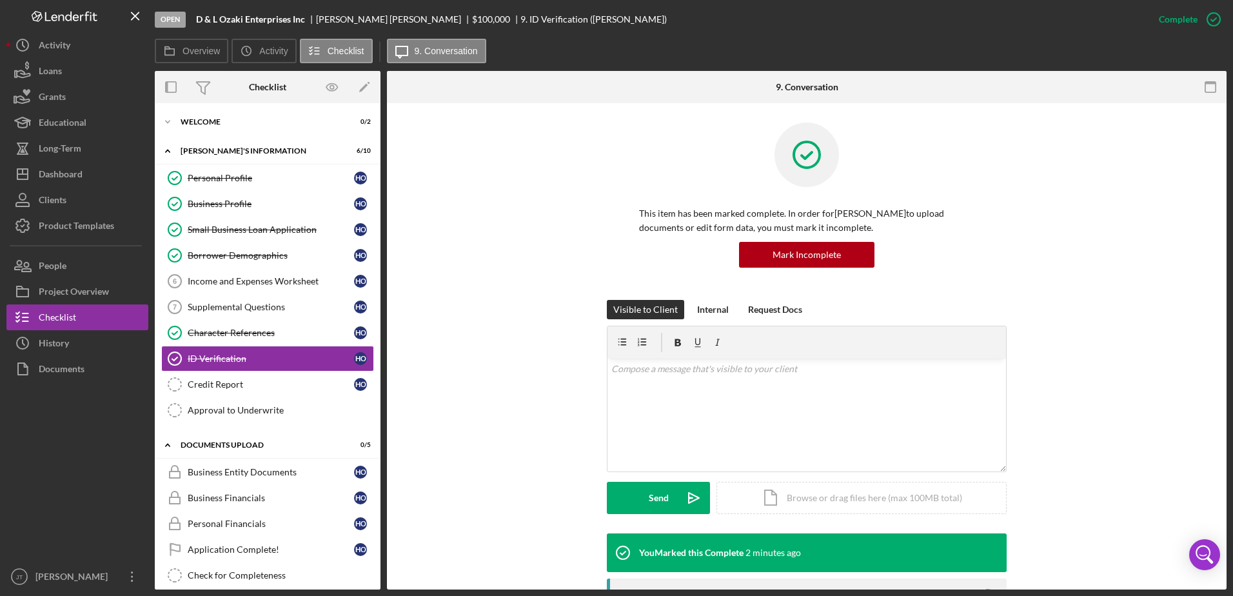
click at [513, 230] on div "This item has been marked complete. In order for [PERSON_NAME] to upload docume…" at bounding box center [806, 211] width 801 height 177
click at [535, 58] on div "Overview Icon/History Activity Checklist Icon/Message 9. Conversation" at bounding box center [691, 52] width 1072 height 26
click at [287, 259] on div "Borrower Demographics" at bounding box center [271, 255] width 166 height 10
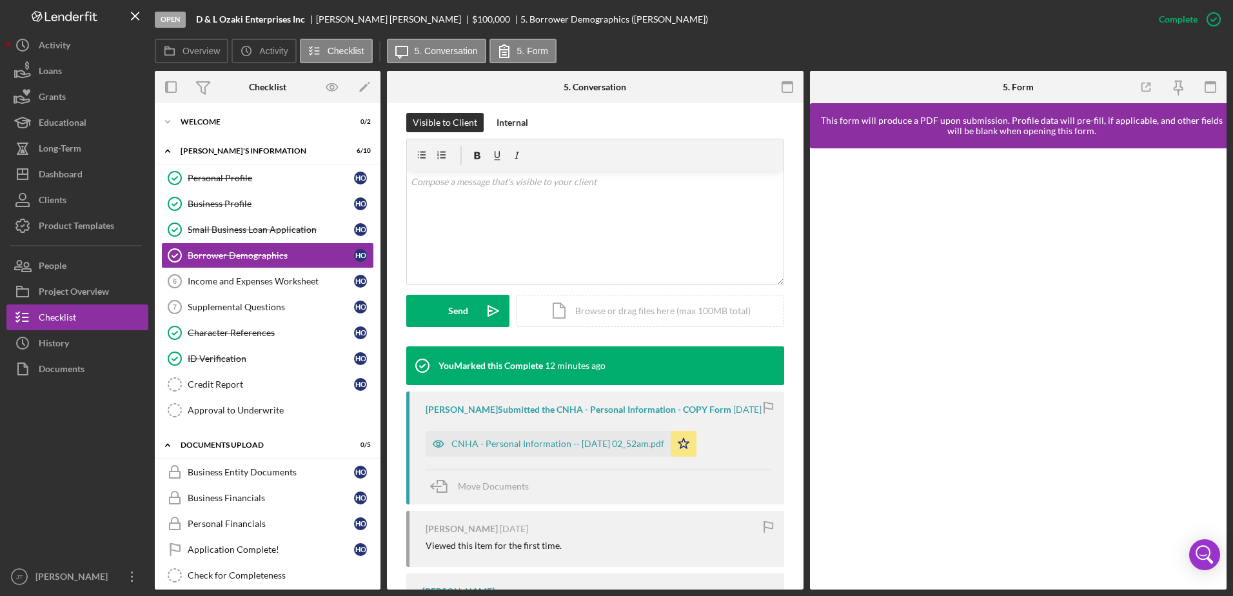
scroll to position [194, 0]
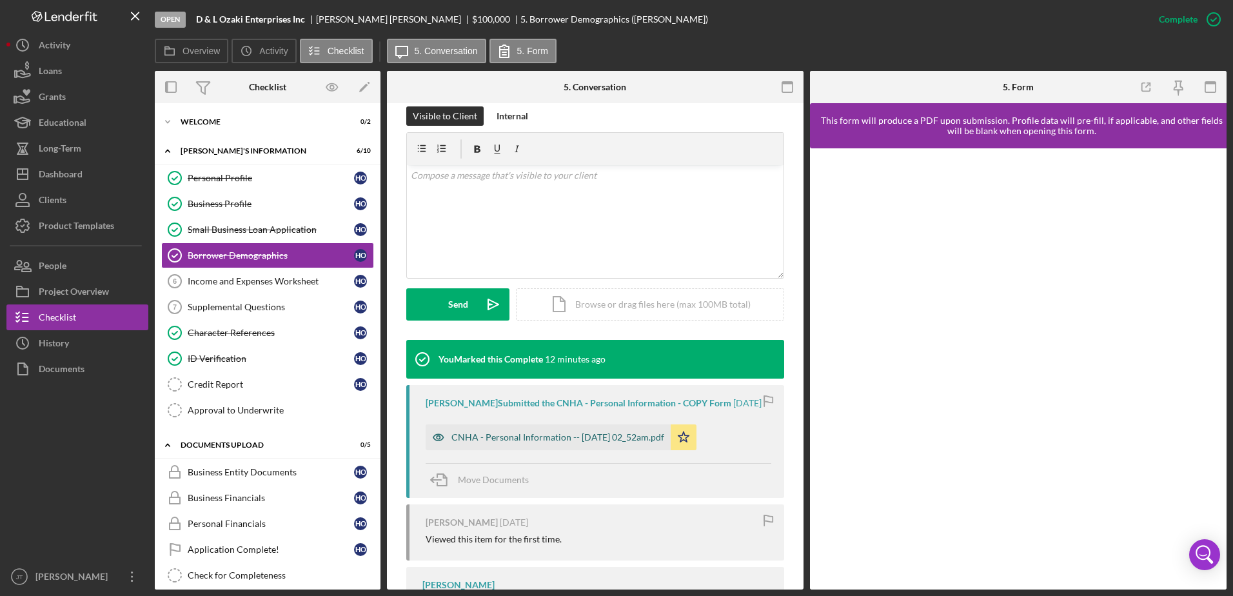
click at [599, 435] on div "CNHA - Personal Information -- [DATE] 02_52am.pdf" at bounding box center [558, 437] width 213 height 10
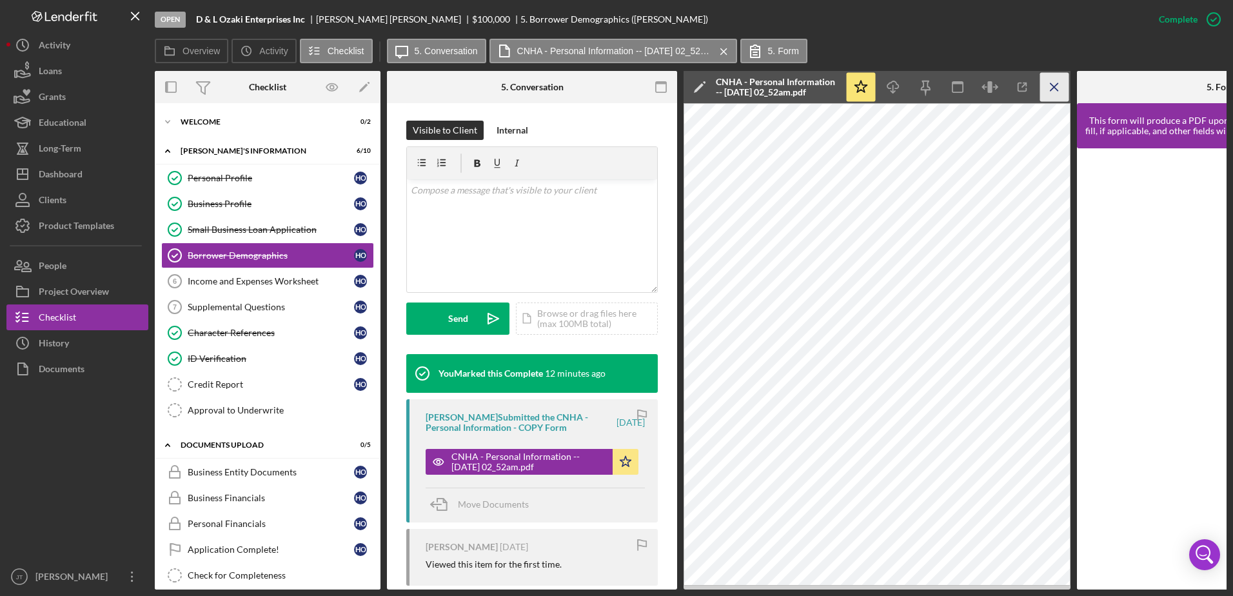
click at [1049, 89] on icon "Icon/Menu Close" at bounding box center [1055, 87] width 29 height 29
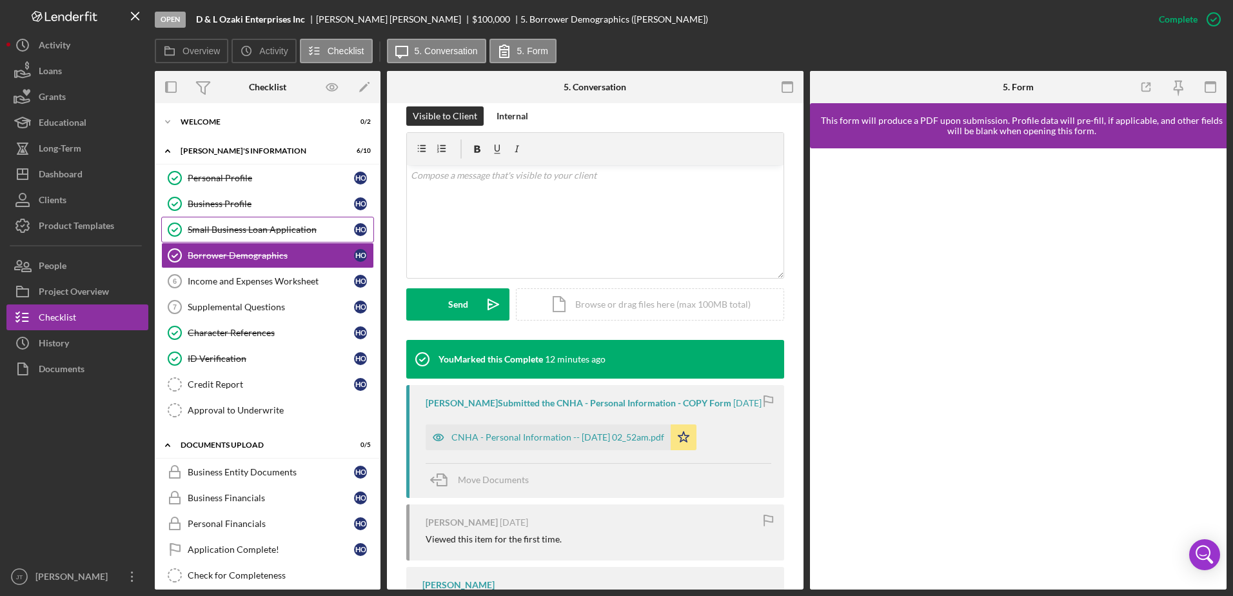
click at [305, 230] on div "Small Business Loan Application" at bounding box center [271, 229] width 166 height 10
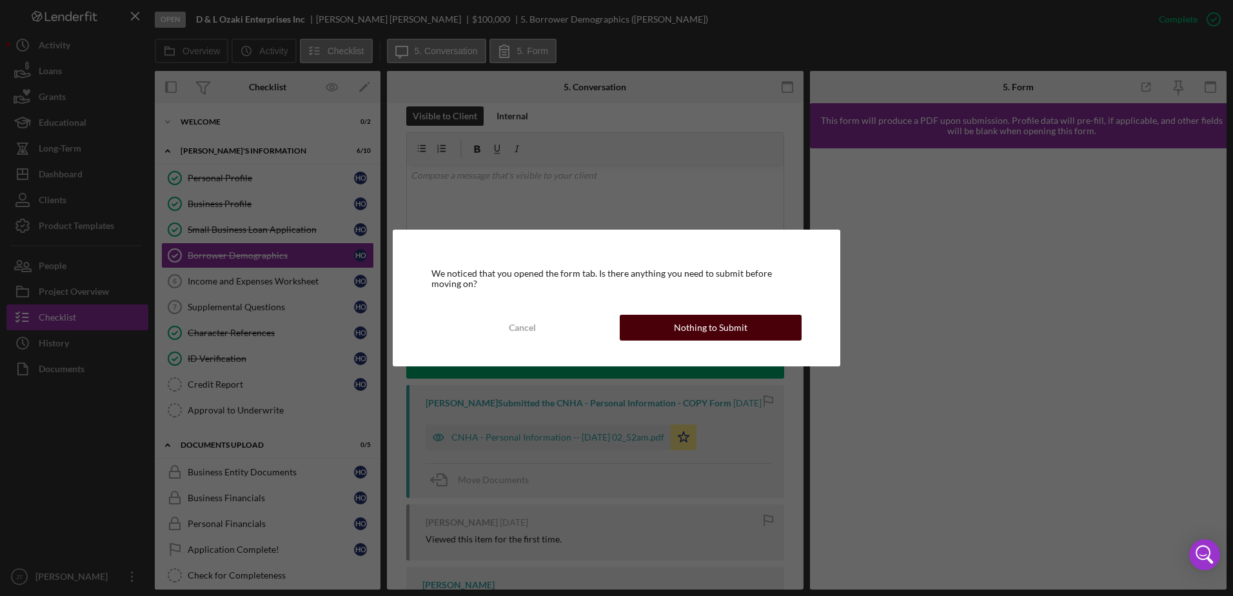
click at [797, 328] on div "Cancel Nothing to Submit" at bounding box center [617, 328] width 370 height 26
click at [666, 332] on button "Nothing to Submit" at bounding box center [711, 328] width 182 height 26
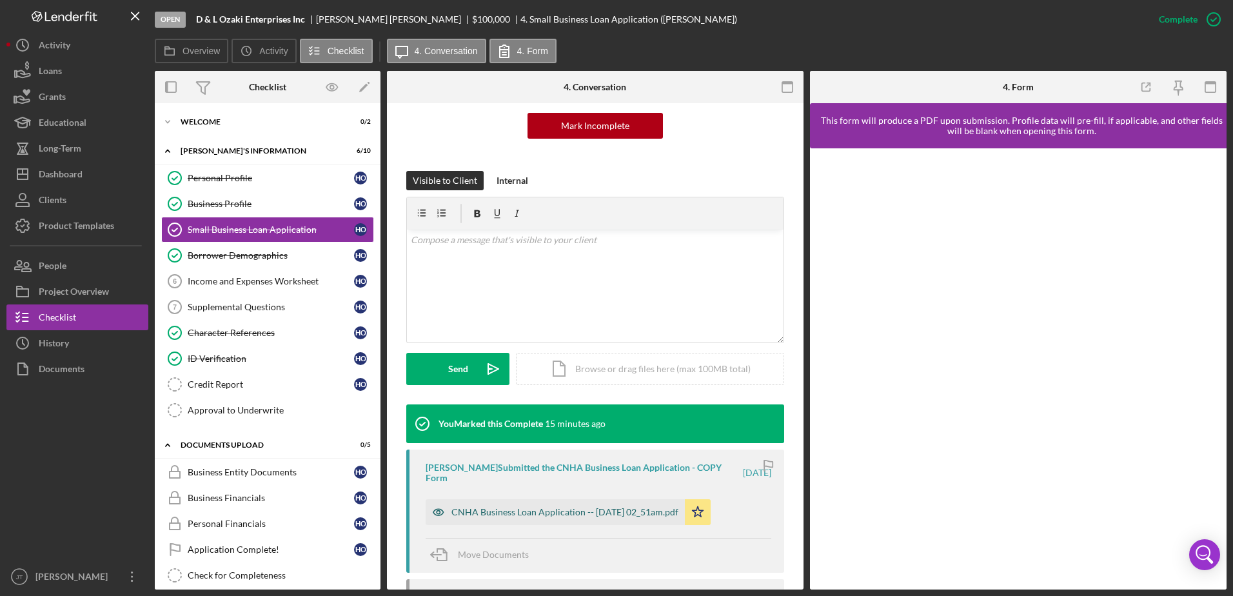
click at [589, 510] on div "CNHA Business Loan Application -- [DATE] 02_51am.pdf" at bounding box center [565, 512] width 227 height 10
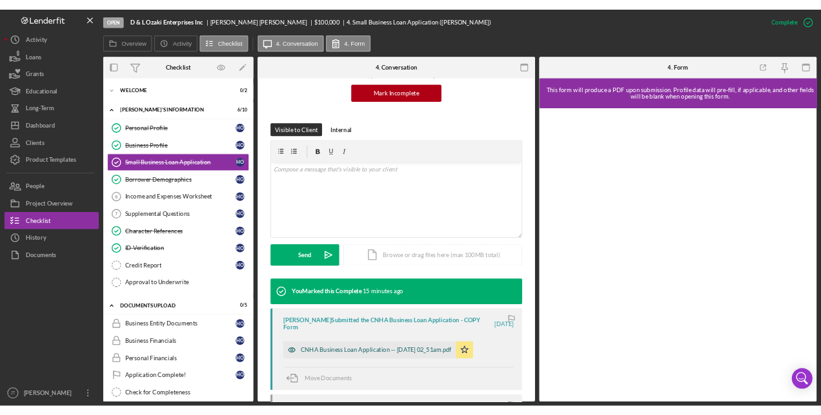
scroll to position [143, 0]
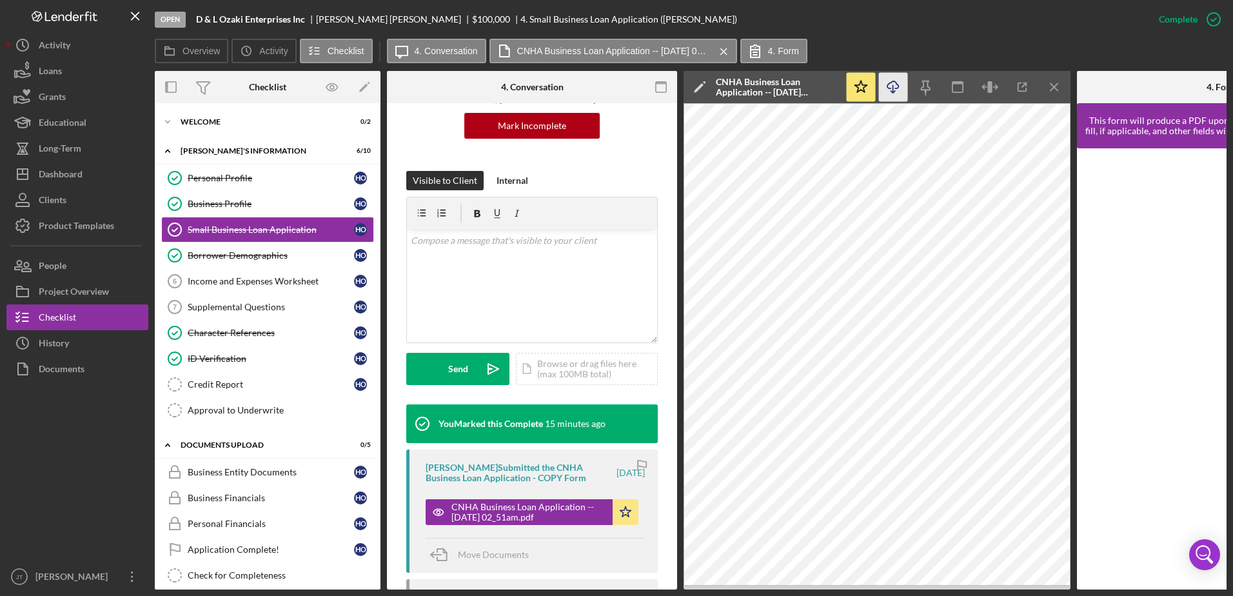
click at [896, 86] on icon "Icon/Download" at bounding box center [893, 87] width 29 height 29
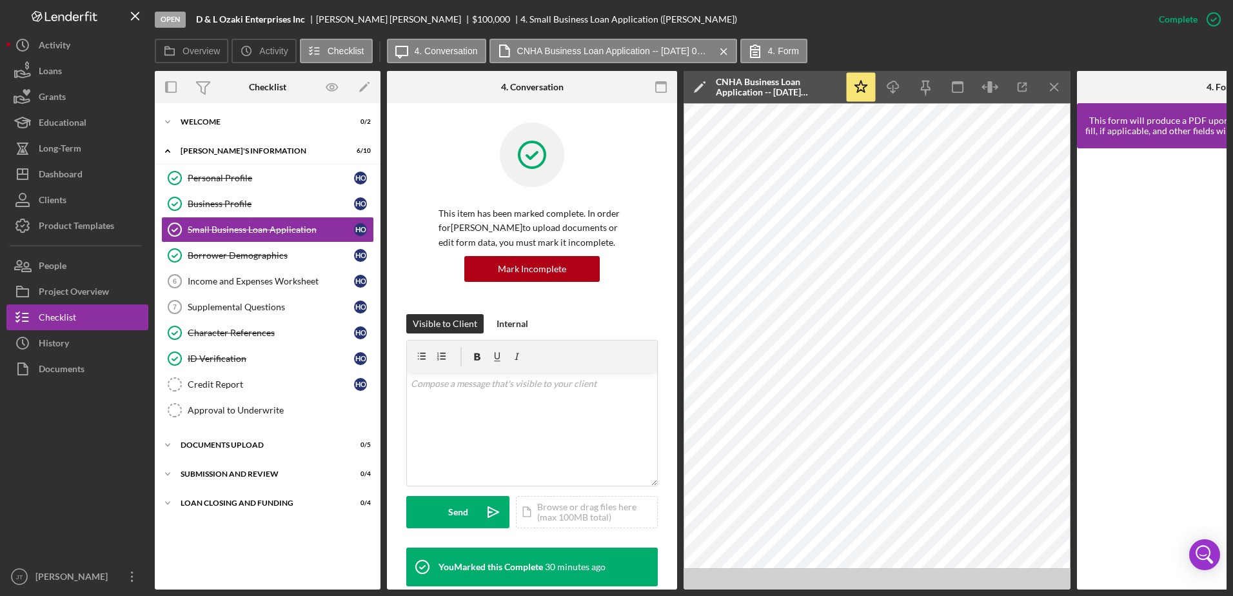
scroll to position [0, 0]
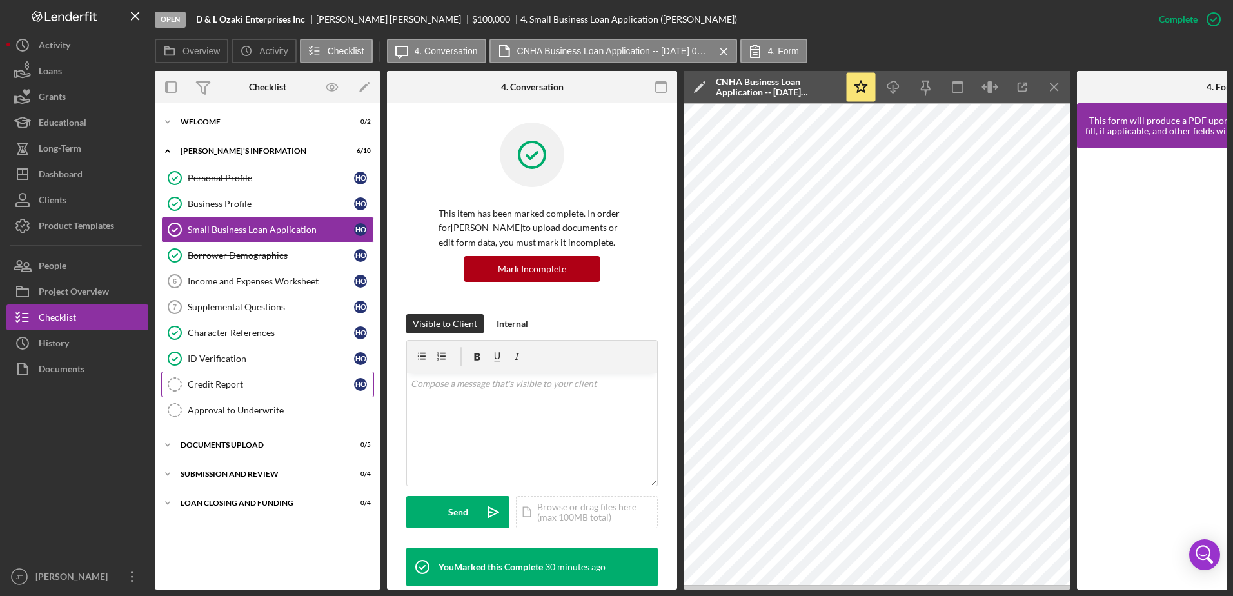
click at [268, 387] on div "Credit Report" at bounding box center [271, 384] width 166 height 10
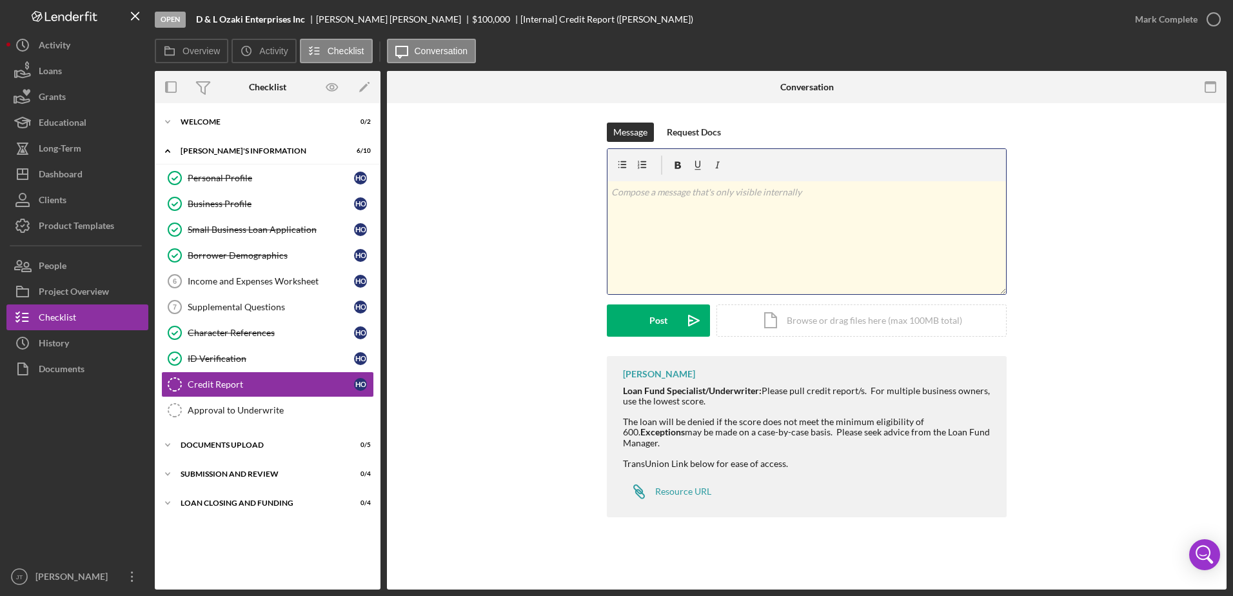
click at [673, 208] on div "v Color teal Color pink Remove color Add row above Add row below Add column bef…" at bounding box center [807, 237] width 399 height 113
click at [677, 209] on p "No Collections & No accounts" at bounding box center [808, 210] width 392 height 14
click at [741, 215] on p "No Collections, No accounts" at bounding box center [808, 210] width 392 height 14
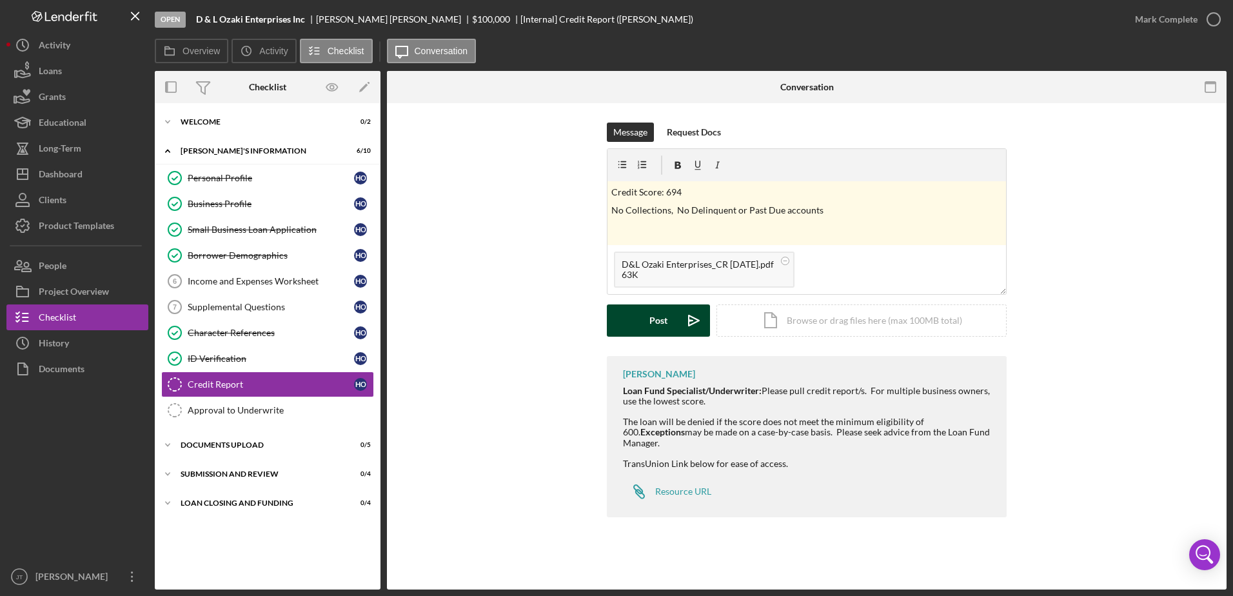
click at [651, 329] on div "Post" at bounding box center [659, 320] width 18 height 32
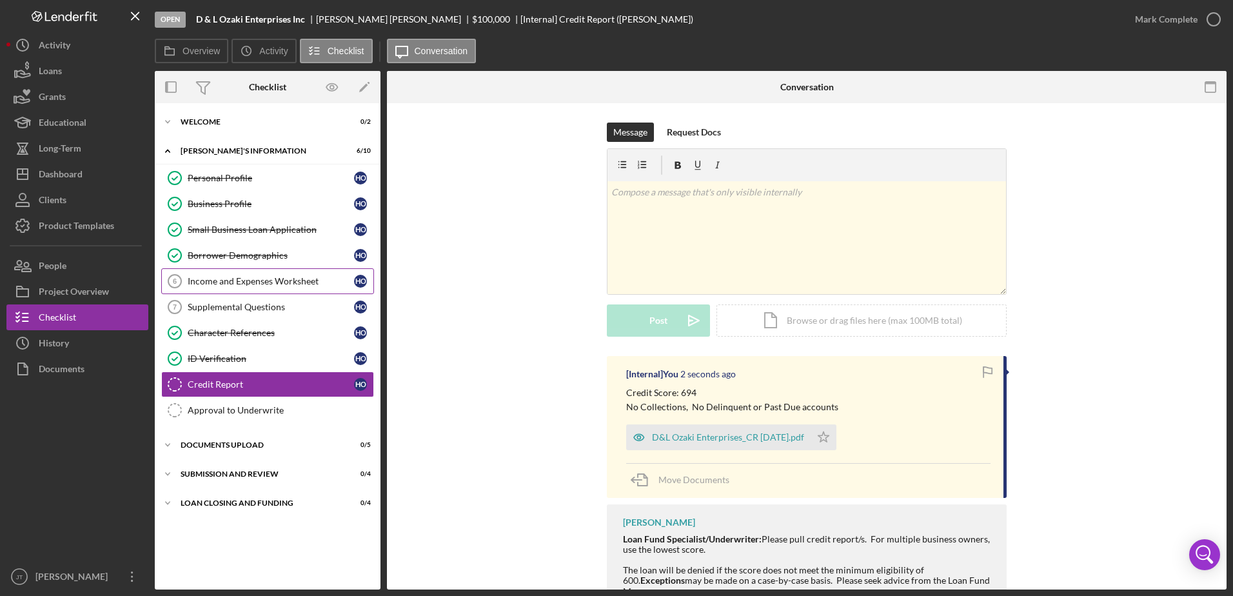
drag, startPoint x: 237, startPoint y: 282, endPoint x: 243, endPoint y: 279, distance: 6.6
click at [237, 282] on div "Income and Expenses Worksheet" at bounding box center [271, 281] width 166 height 10
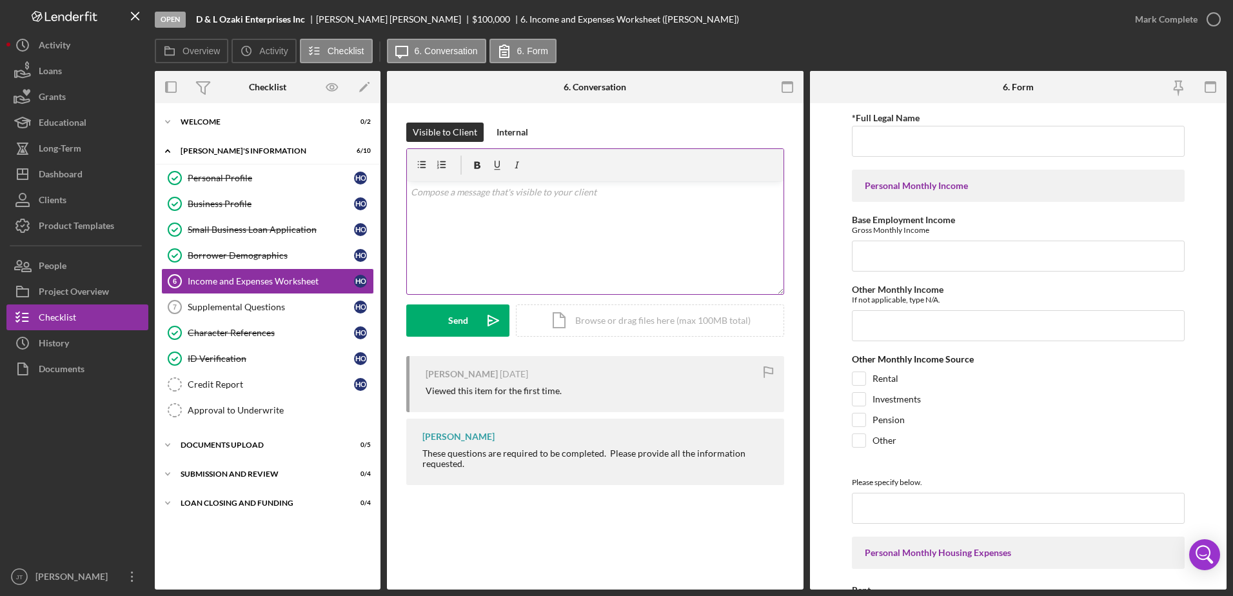
click at [480, 206] on div "v Color teal Color pink Remove color Add row above Add row below Add column bef…" at bounding box center [595, 237] width 377 height 113
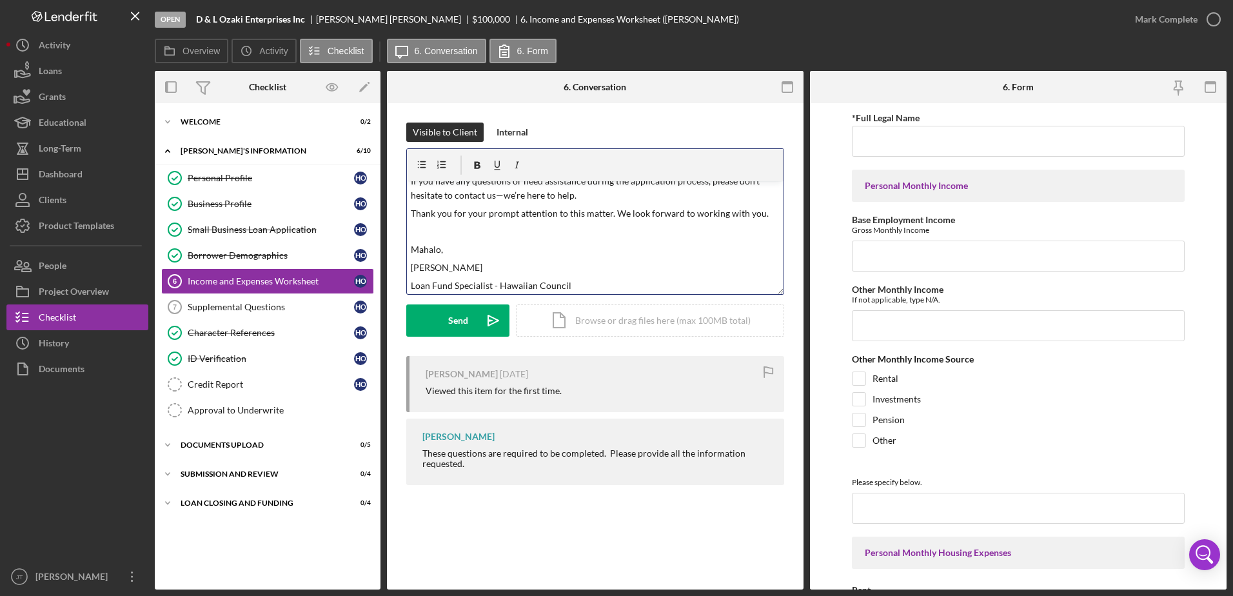
click at [503, 246] on p "Mahalo," at bounding box center [596, 250] width 370 height 14
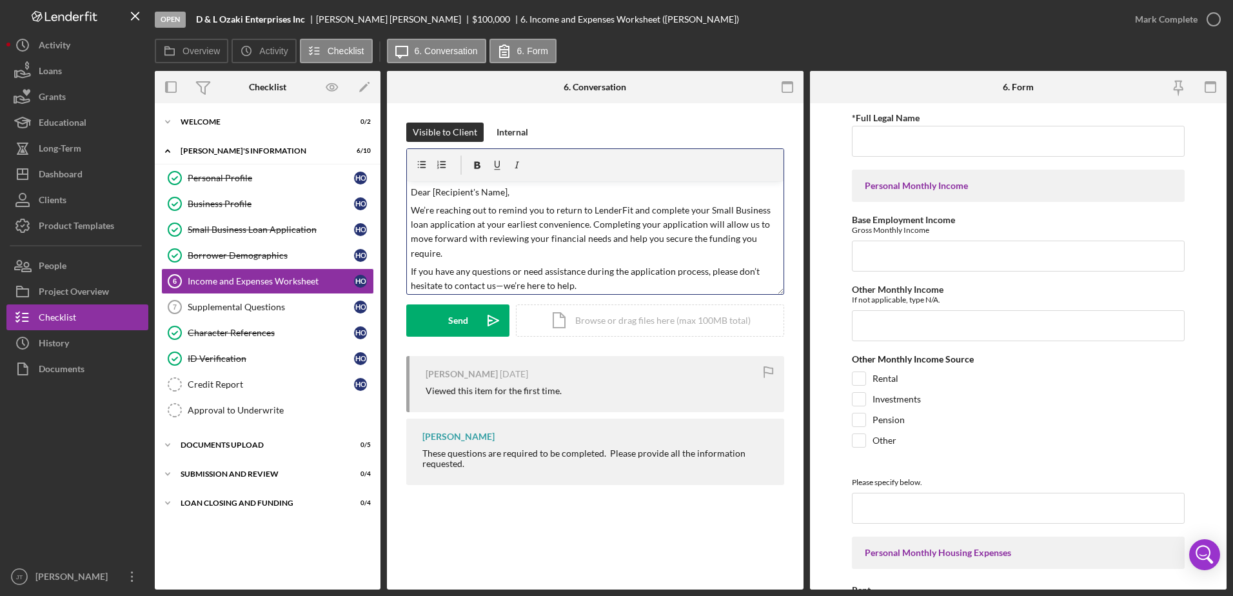
click at [507, 192] on p "Dear [Recipient's Name]," at bounding box center [596, 192] width 370 height 14
click at [586, 224] on p "We’re reaching out to remind you to return to LenderFit and complete your Small…" at bounding box center [596, 232] width 370 height 58
click at [686, 210] on p "We’re reaching out to remind you to return to LenderFit and complete your Small…" at bounding box center [596, 232] width 370 height 58
click at [644, 210] on p "We’re reaching out to remind you to return to LenderFit and complete the Income…" at bounding box center [596, 232] width 370 height 58
drag, startPoint x: 694, startPoint y: 210, endPoint x: 770, endPoint y: 212, distance: 75.5
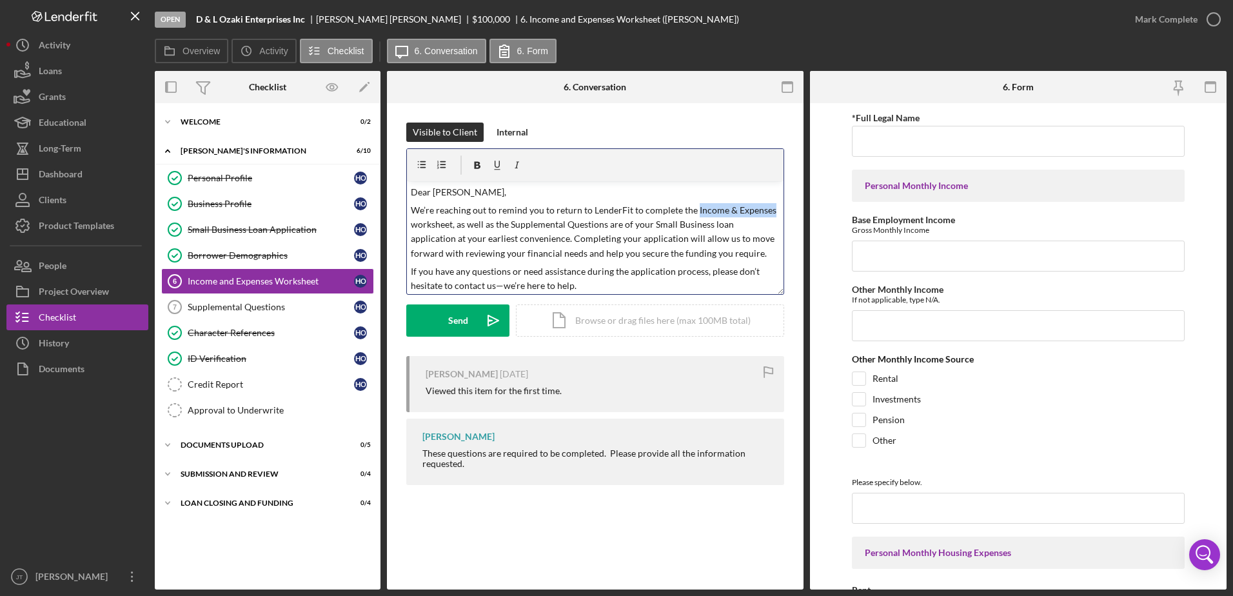
click at [770, 212] on p "We’re reaching out to remind you to return to LenderFit to complete the Income …" at bounding box center [596, 232] width 370 height 58
click at [481, 167] on icon "button" at bounding box center [477, 165] width 29 height 29
drag, startPoint x: 408, startPoint y: 225, endPoint x: 604, endPoint y: 226, distance: 196.1
click at [604, 226] on div "v Color teal Color pink Remove color Add row above Add row below Add column bef…" at bounding box center [595, 237] width 377 height 113
click at [479, 165] on icon "button" at bounding box center [478, 165] width 6 height 7
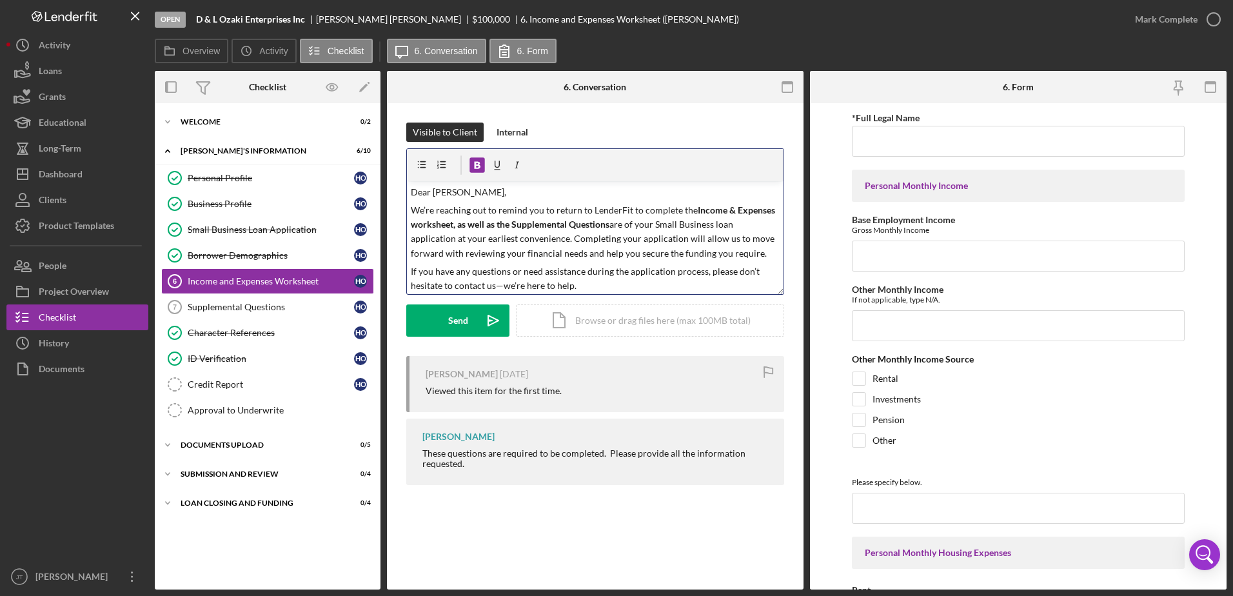
click at [626, 225] on p "We’re reaching out to remind you to return to LenderFit to complete the Income …" at bounding box center [596, 232] width 370 height 58
click at [566, 238] on p "We’re reaching out to remind you to return to LenderFit to complete the Income …" at bounding box center [596, 232] width 370 height 58
click at [593, 289] on p "If you have any questions or need assistance during the application process, pl…" at bounding box center [596, 278] width 370 height 29
click at [449, 334] on div "Send" at bounding box center [458, 320] width 20 height 32
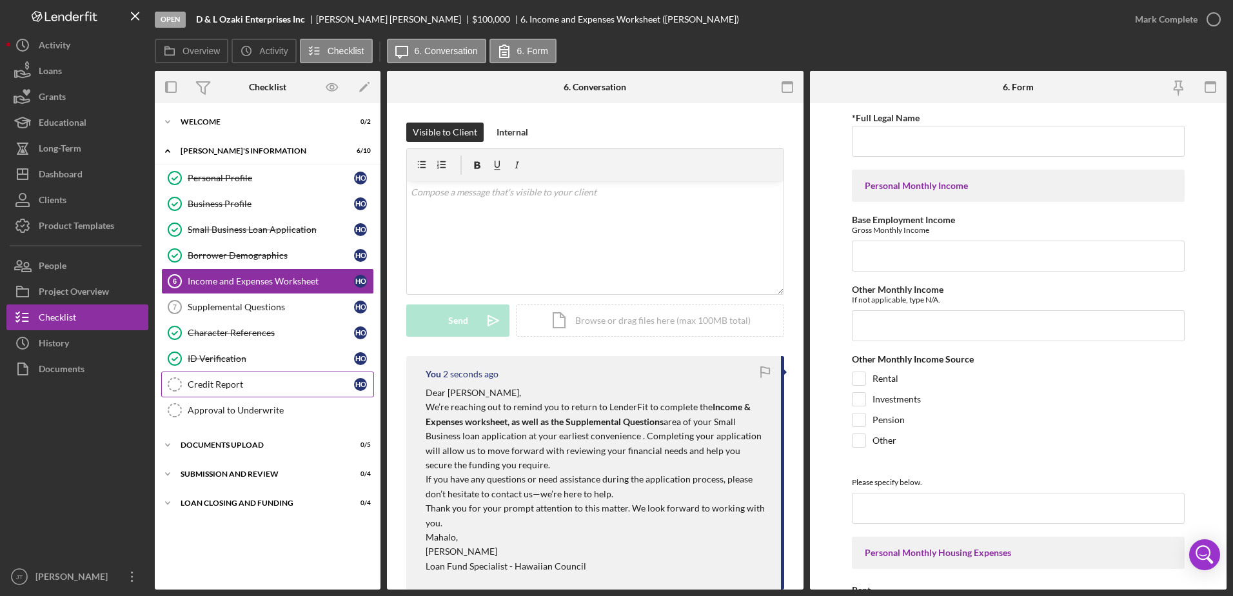
click at [278, 386] on div "Credit Report" at bounding box center [271, 384] width 166 height 10
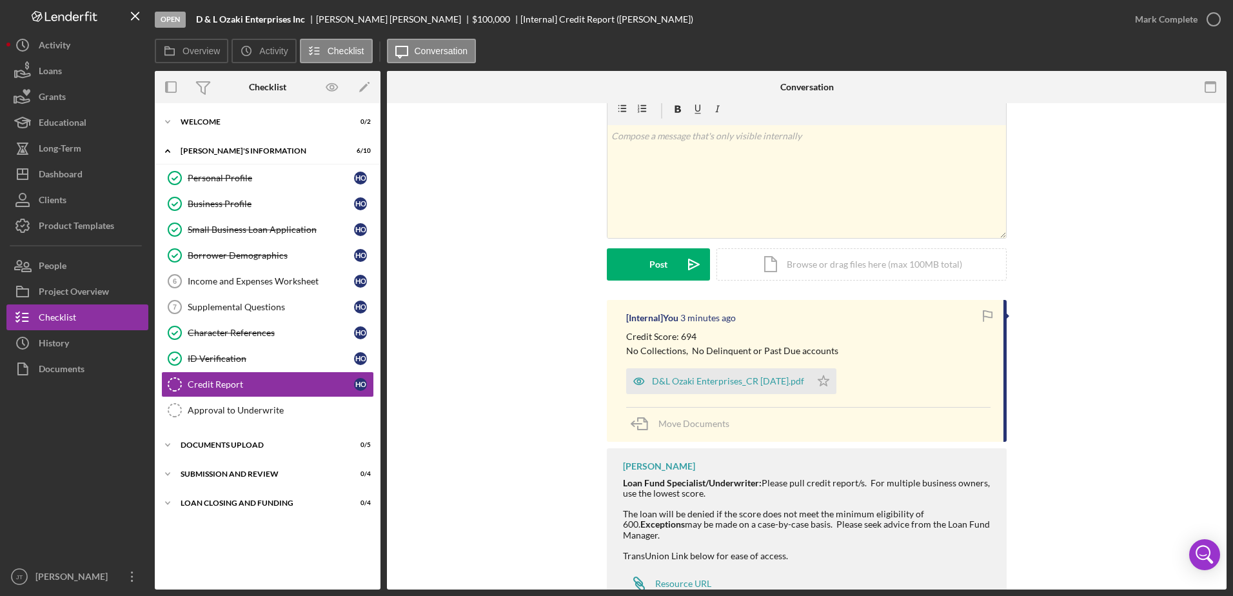
scroll to position [27, 0]
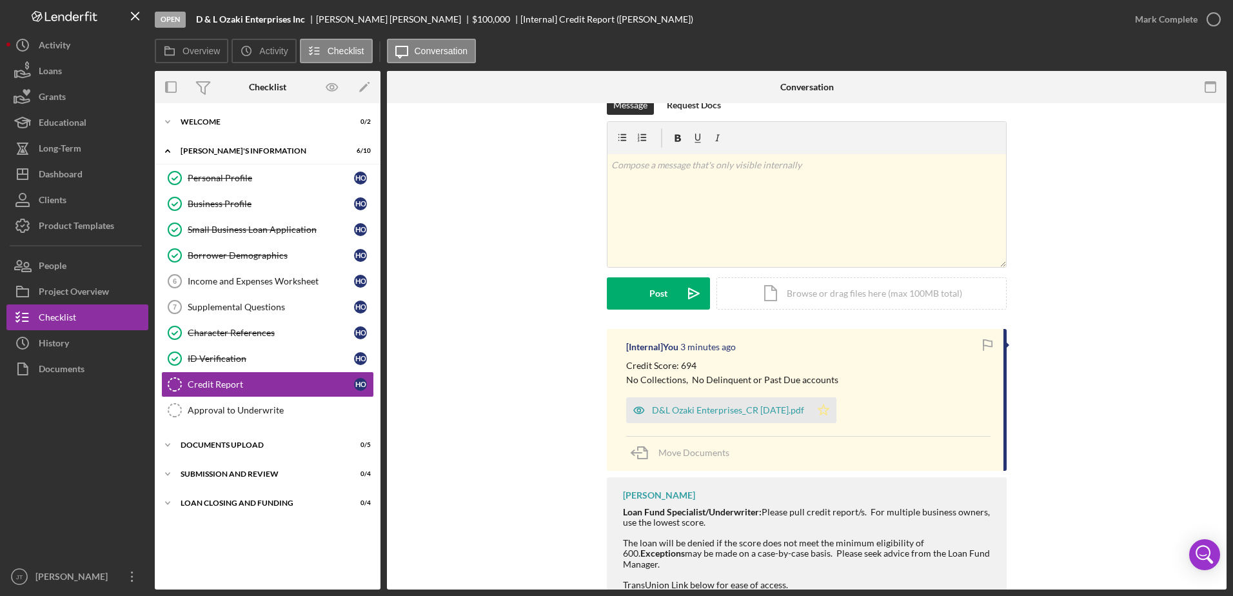
click at [830, 407] on icon "Icon/Star" at bounding box center [824, 410] width 26 height 26
click at [1213, 19] on icon "button" at bounding box center [1214, 19] width 32 height 32
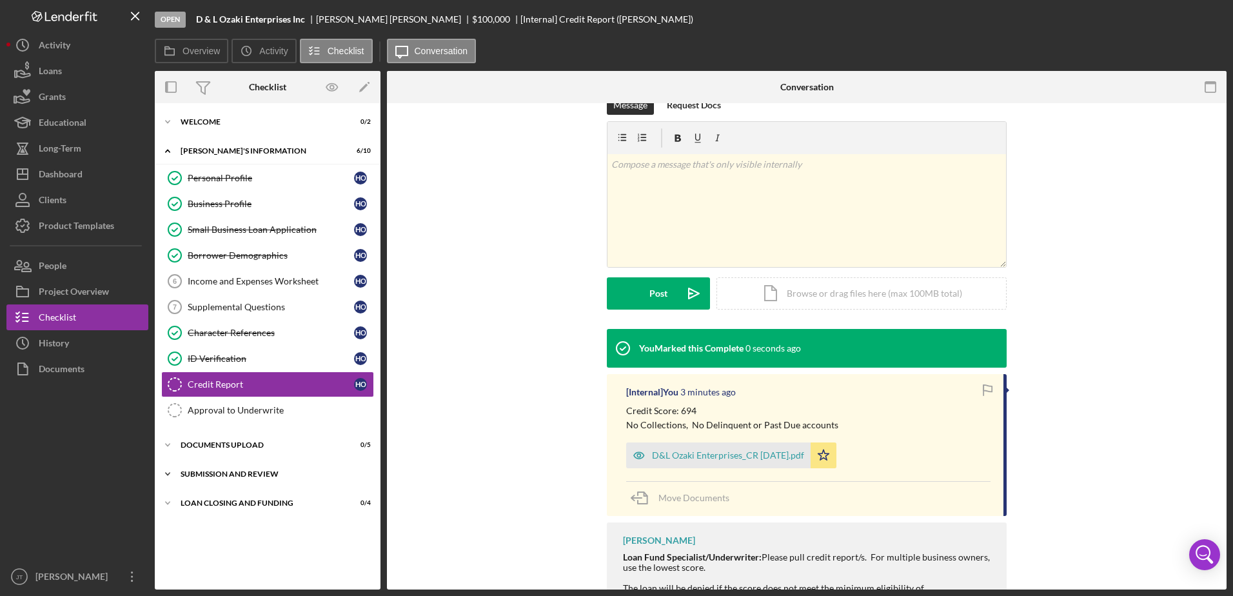
scroll to position [204, 0]
click at [490, 392] on div "You Marked this Complete 2 seconds ago [Internal] You 3 minutes ago Credit Scor…" at bounding box center [806, 509] width 801 height 361
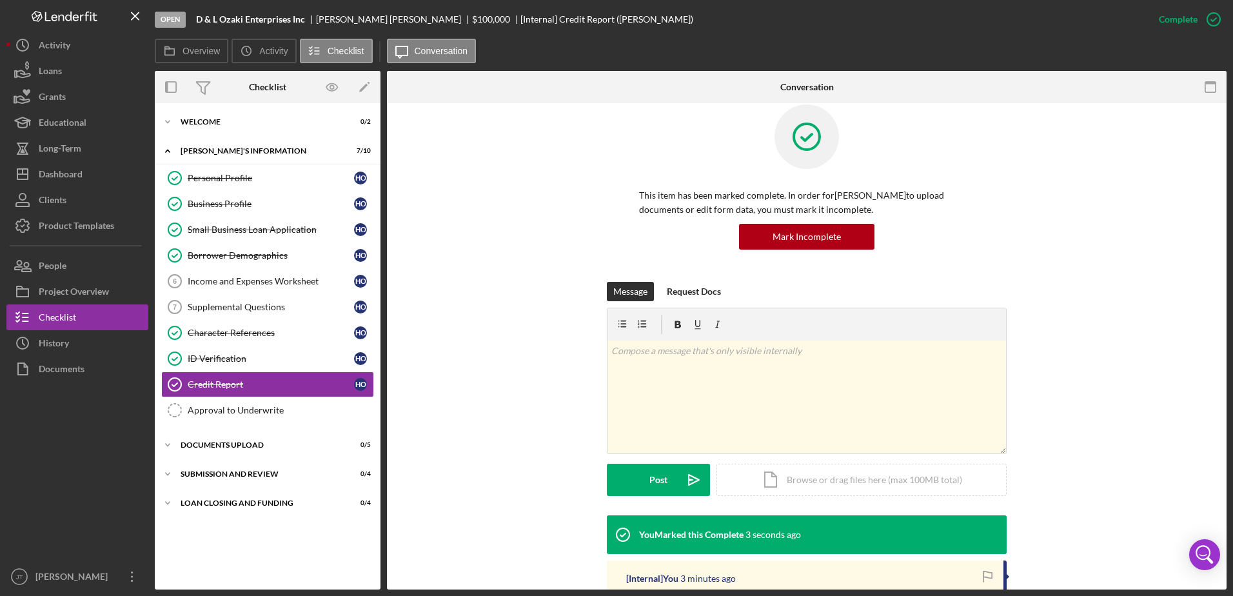
scroll to position [0, 0]
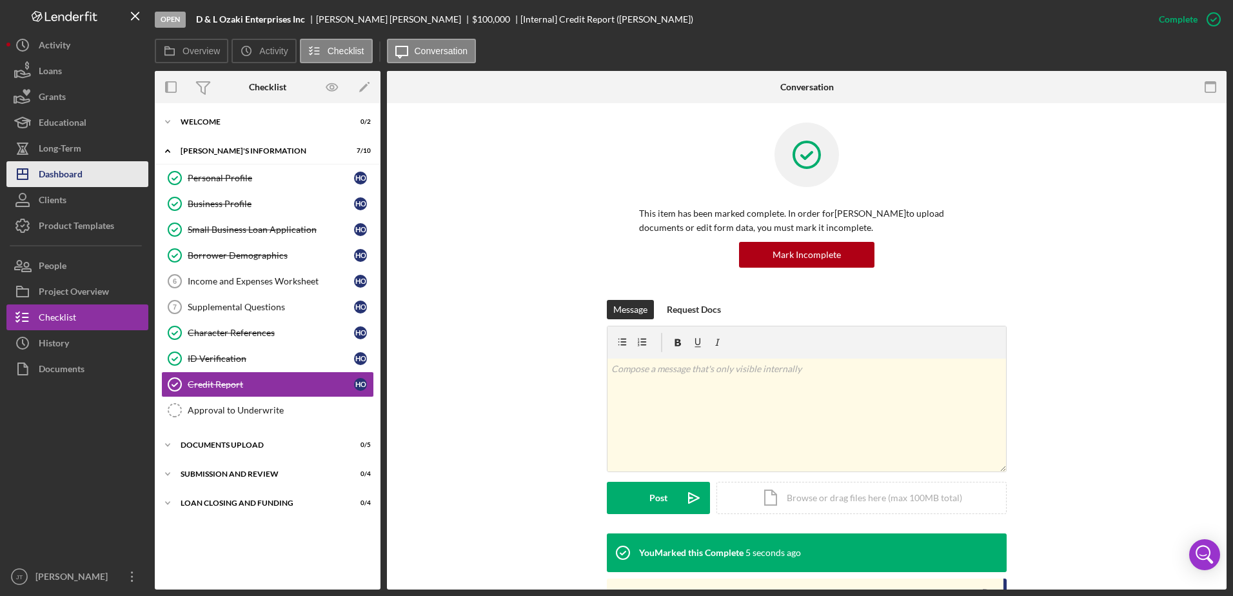
click at [94, 179] on button "Icon/Dashboard Dashboard" at bounding box center [77, 174] width 142 height 26
